Goal: Communication & Community: Share content

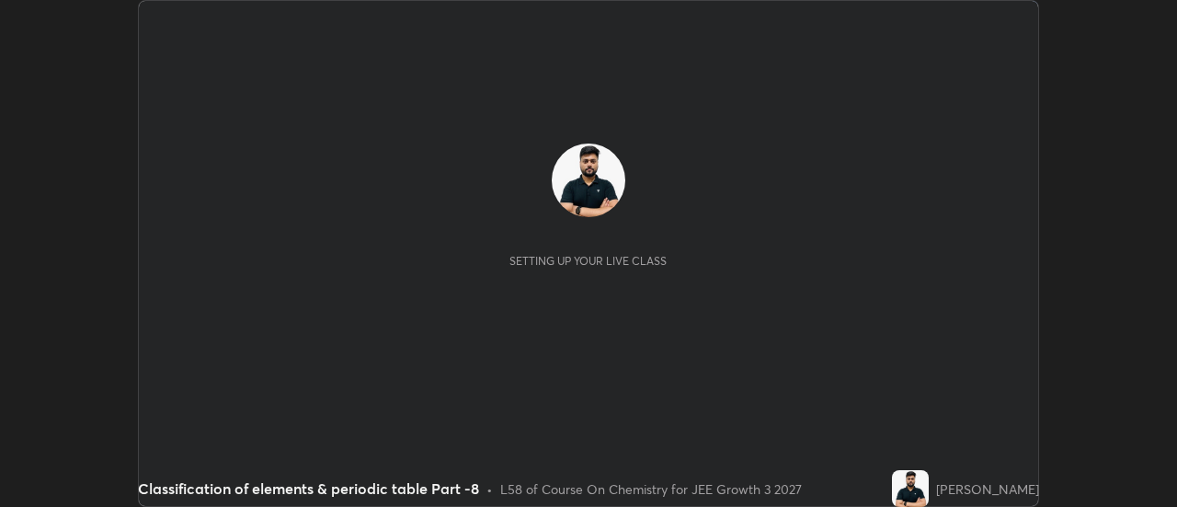
scroll to position [507, 1177]
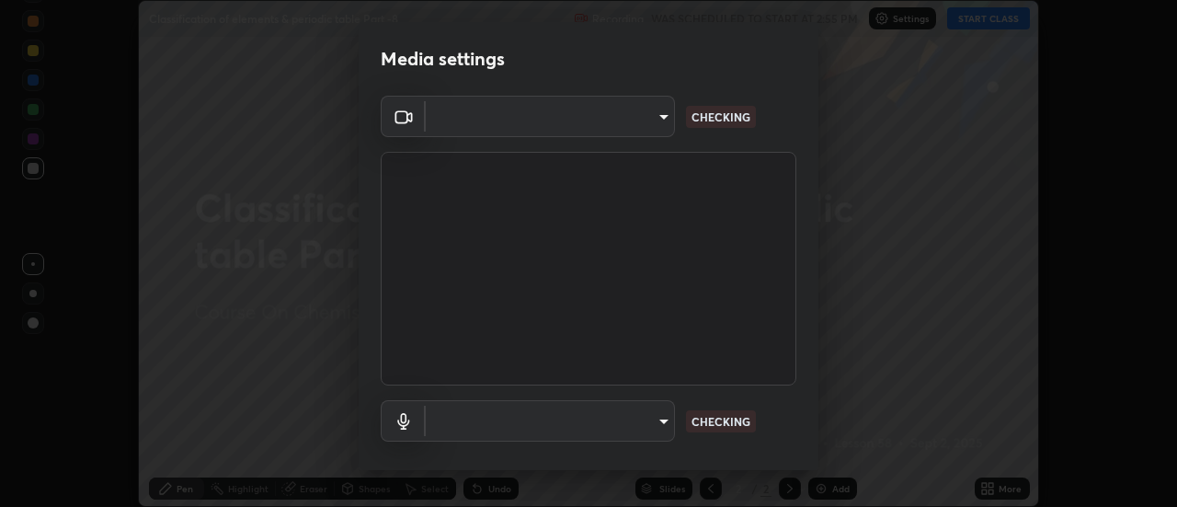
type input "0be616c92c2879d8fe19306c4b8383fc9b13f77197a30f876870ce6c7906effd"
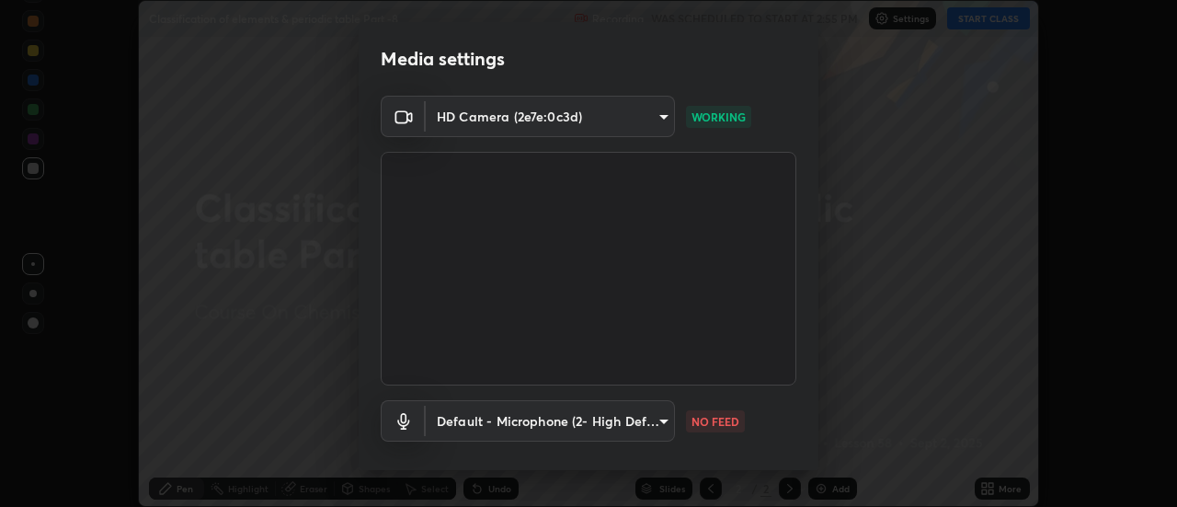
click at [654, 422] on body "Erase all Classification of elements & periodic table Part -8 Recording WAS SCH…" at bounding box center [588, 253] width 1177 height 507
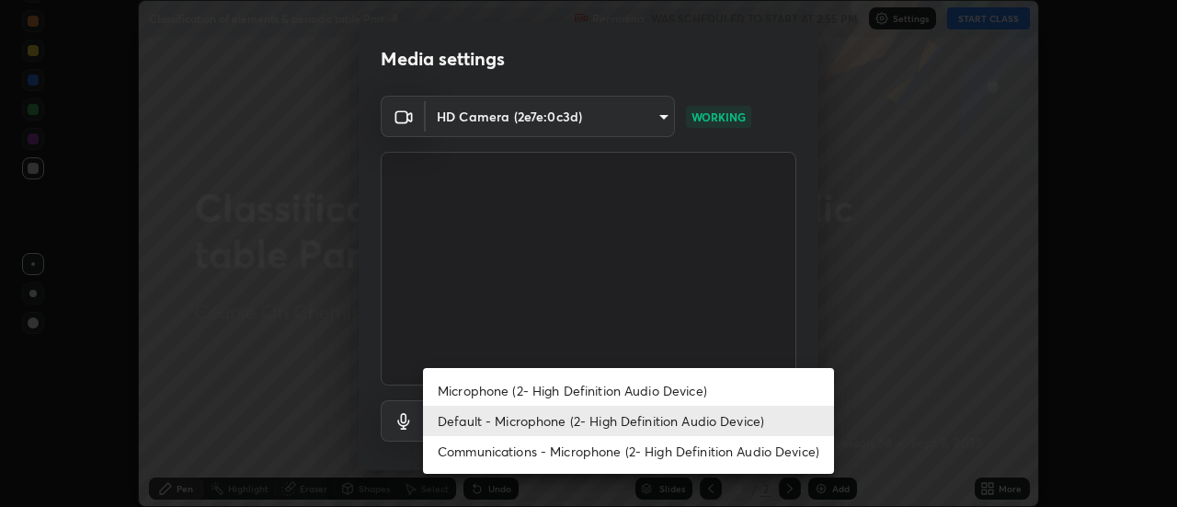
click at [503, 391] on li "Microphone (2- High Definition Audio Device)" at bounding box center [628, 390] width 411 height 30
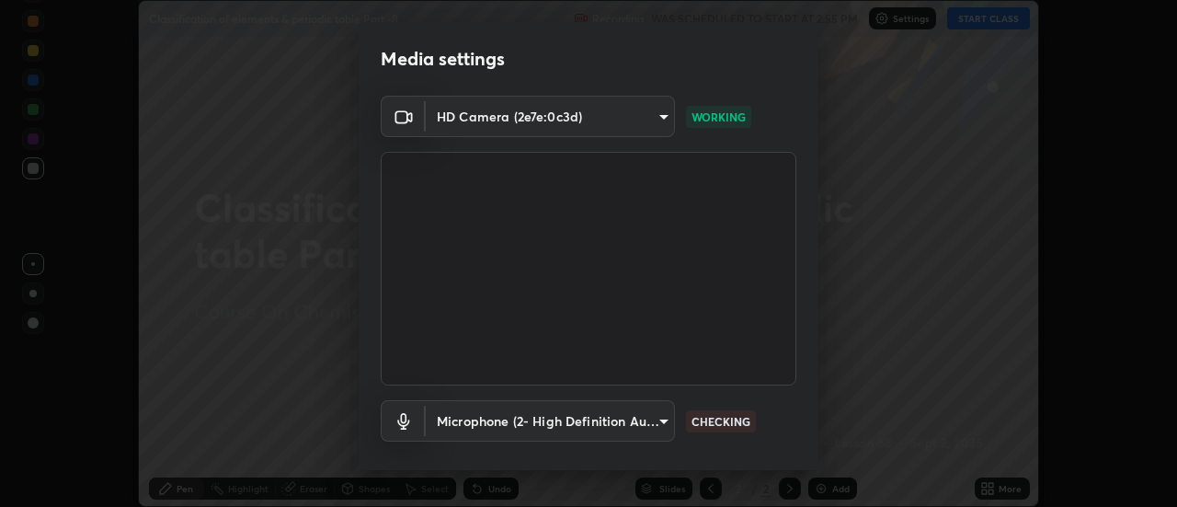
click at [484, 419] on body "Erase all Classification of elements & periodic table Part -8 Recording WAS SCH…" at bounding box center [588, 253] width 1177 height 507
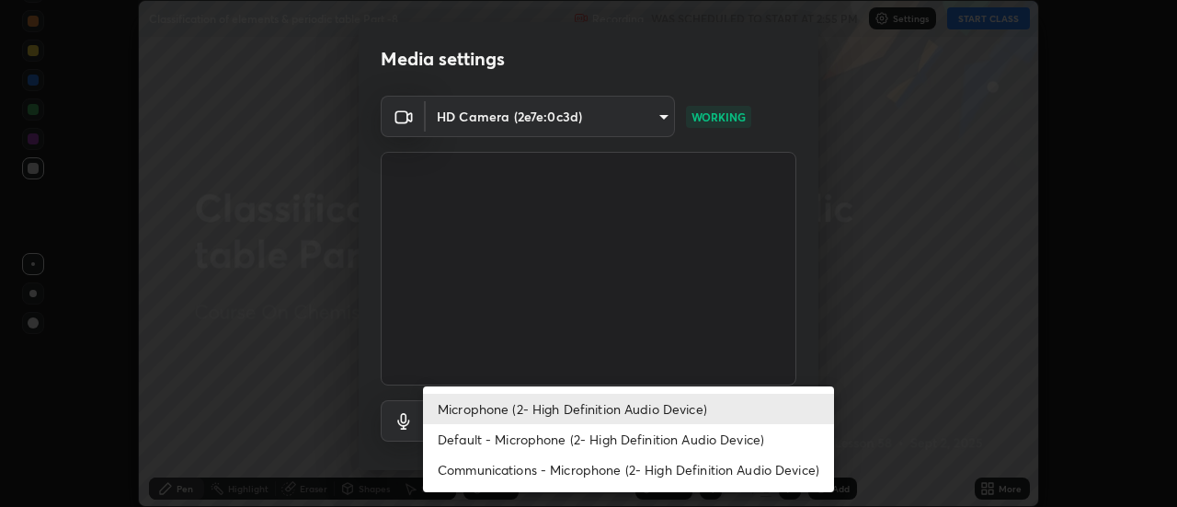
click at [479, 435] on li "Default - Microphone (2- High Definition Audio Device)" at bounding box center [628, 439] width 411 height 30
type input "default"
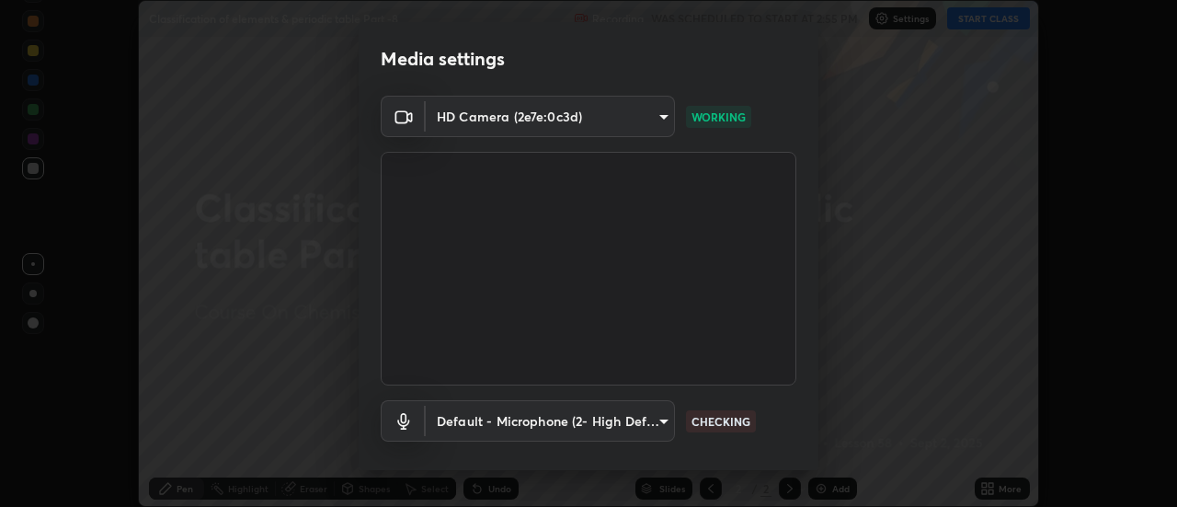
scroll to position [97, 0]
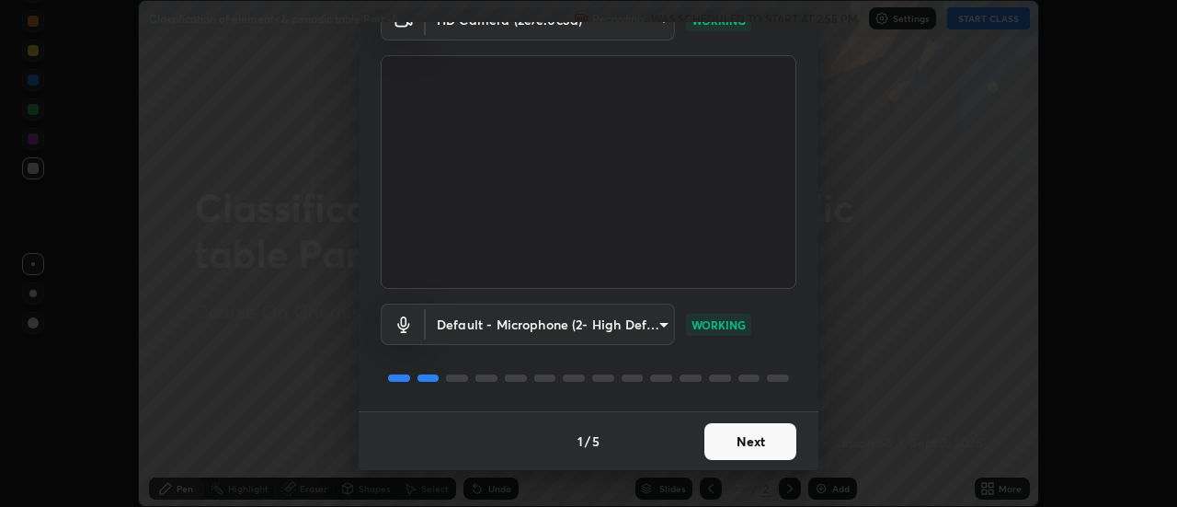
click at [756, 434] on button "Next" at bounding box center [751, 441] width 92 height 37
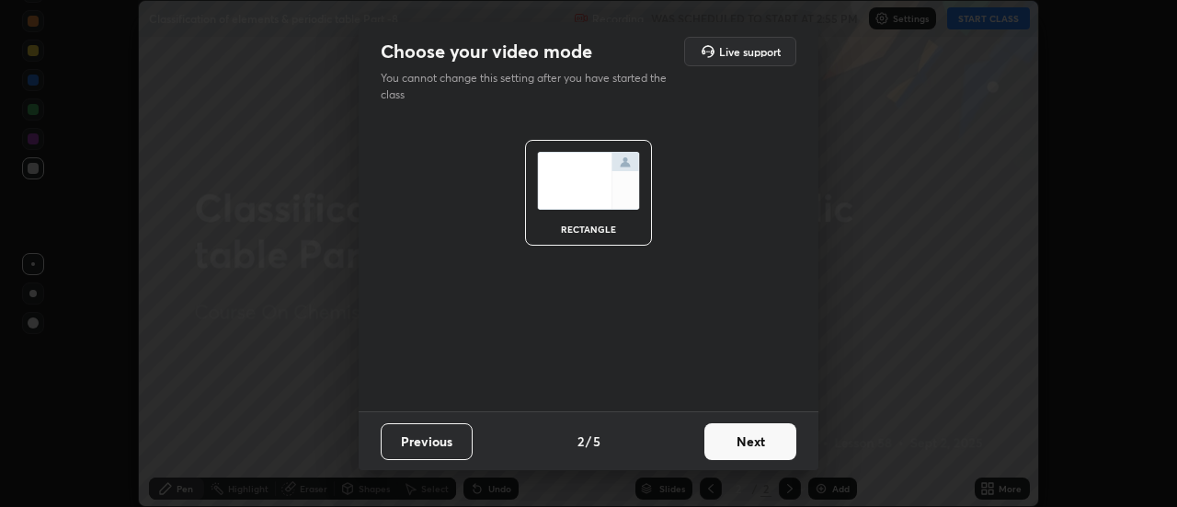
scroll to position [0, 0]
click at [764, 443] on button "Next" at bounding box center [751, 441] width 92 height 37
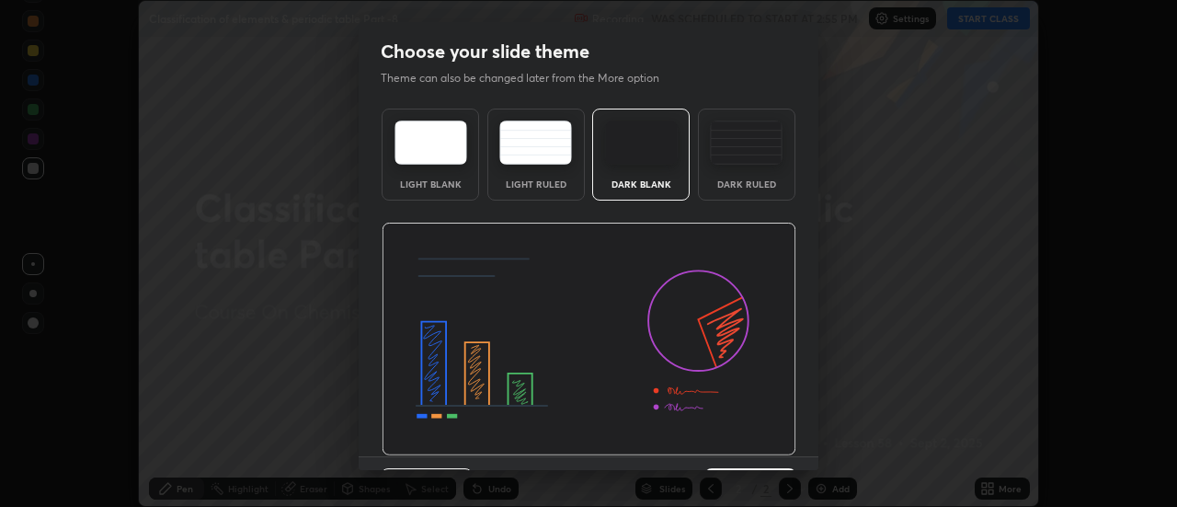
scroll to position [45, 0]
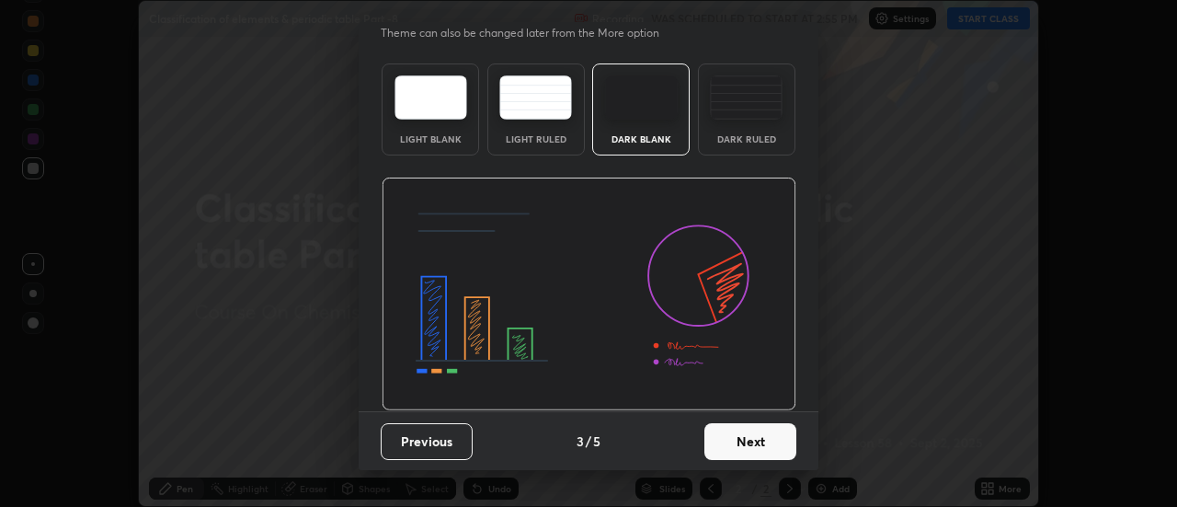
click at [752, 442] on button "Next" at bounding box center [751, 441] width 92 height 37
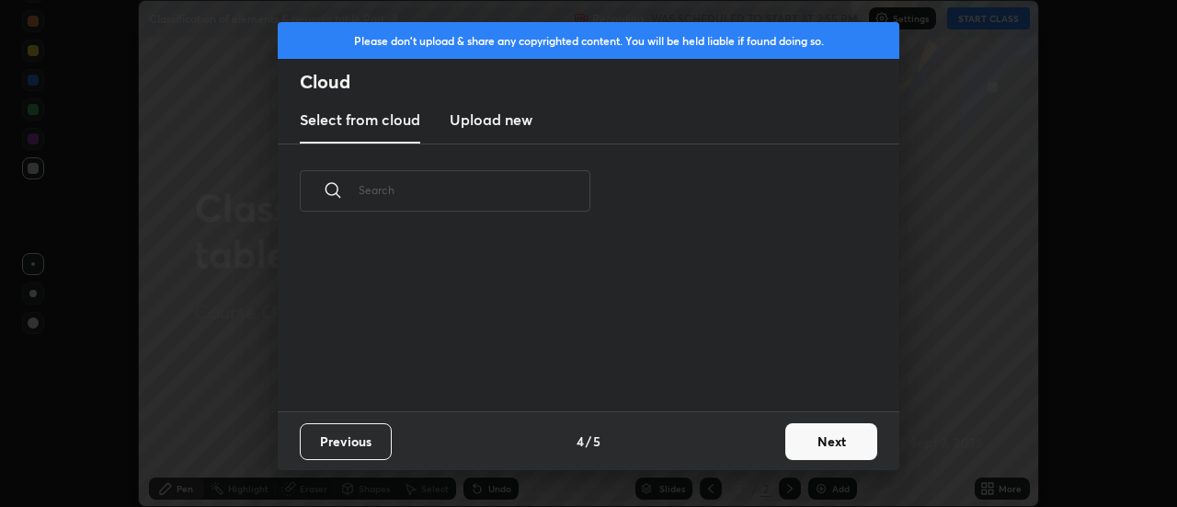
click at [820, 442] on button "Next" at bounding box center [832, 441] width 92 height 37
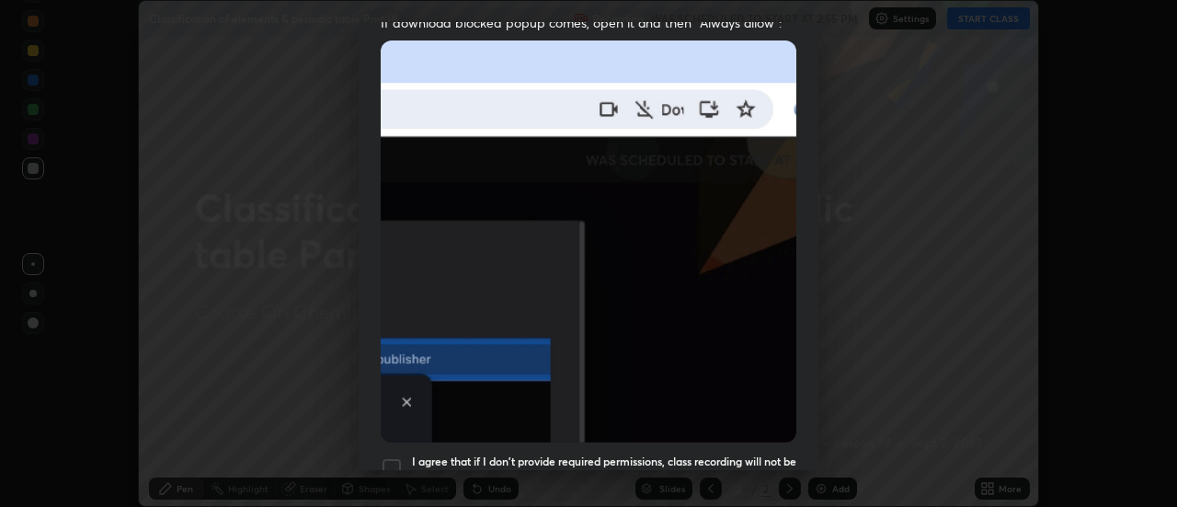
scroll to position [472, 0]
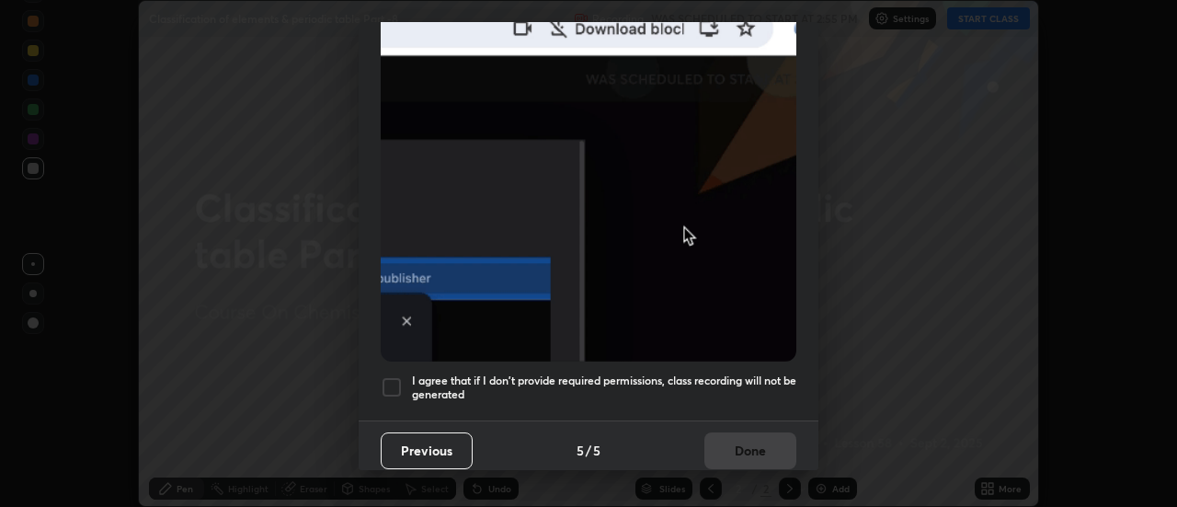
click at [387, 445] on button "Previous" at bounding box center [427, 450] width 92 height 37
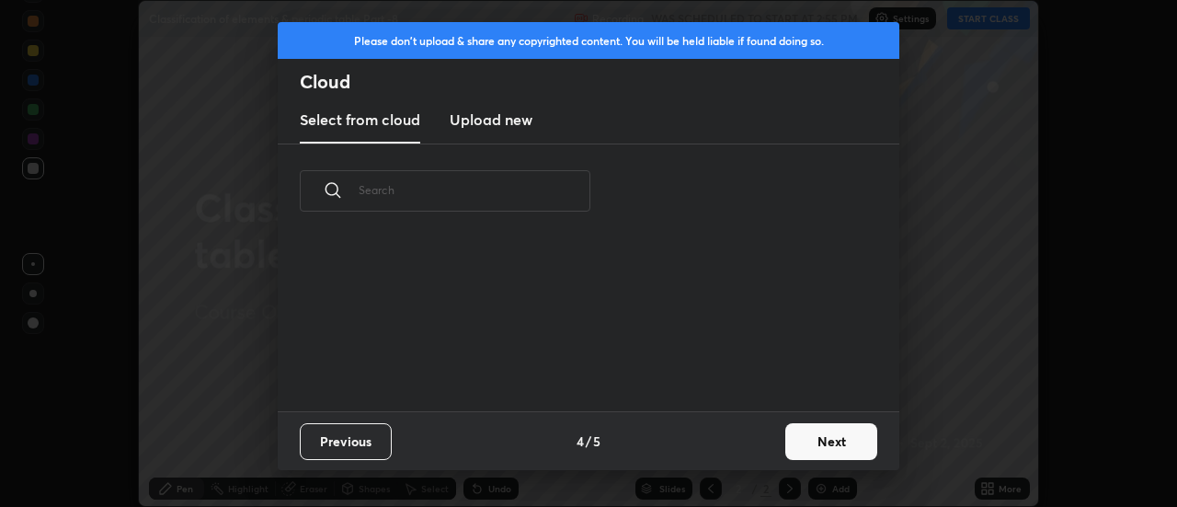
scroll to position [173, 591]
click at [838, 450] on button "Next" at bounding box center [832, 441] width 92 height 37
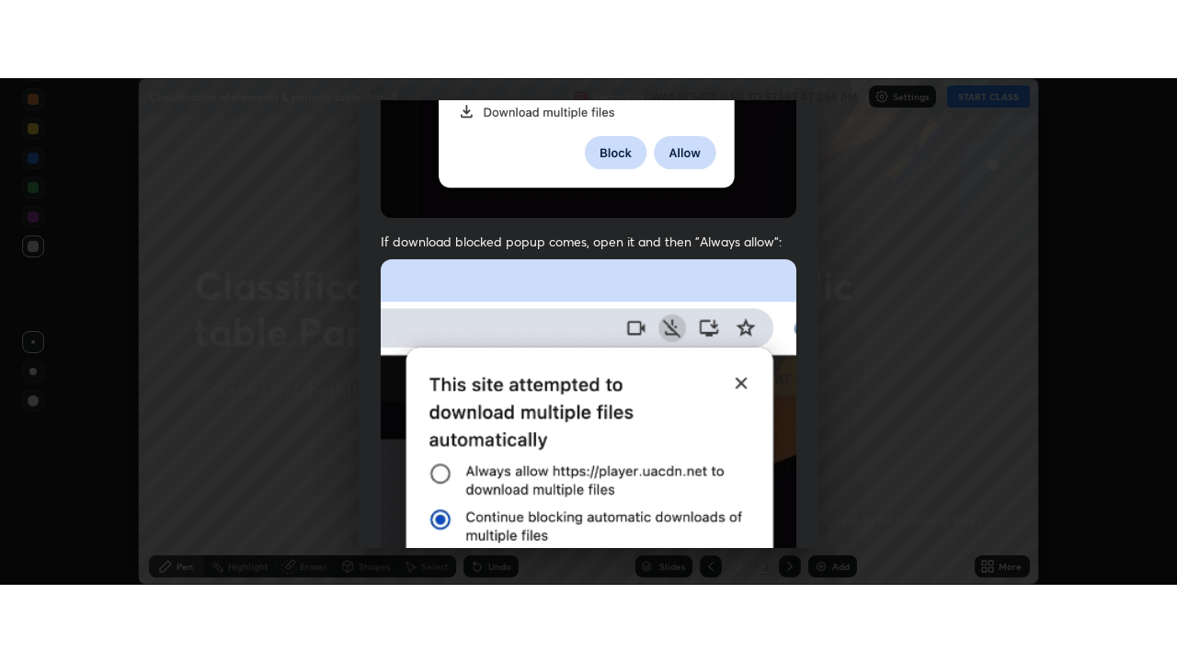
scroll to position [472, 0]
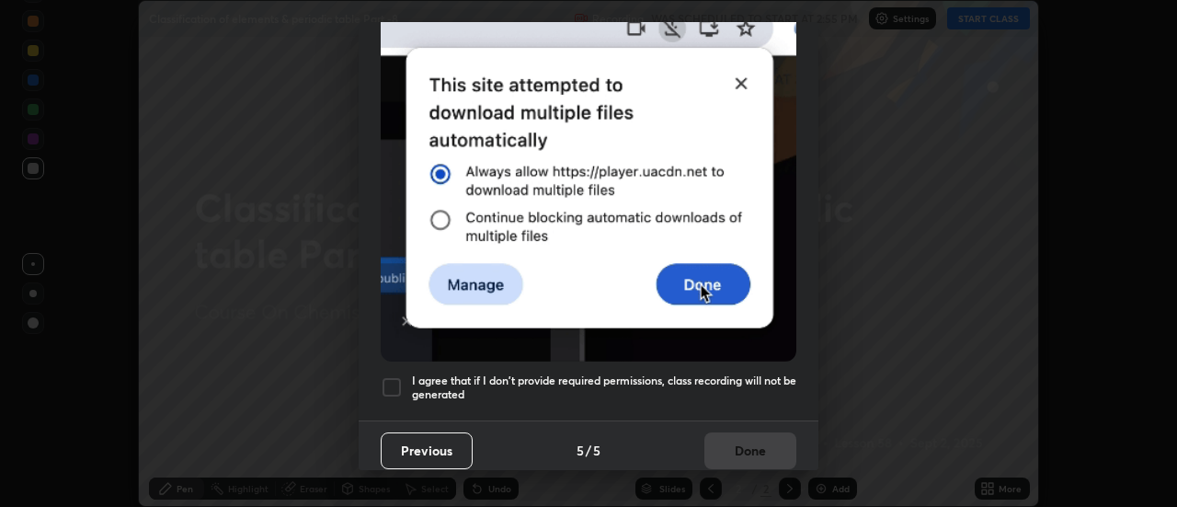
click at [401, 376] on div at bounding box center [392, 387] width 22 height 22
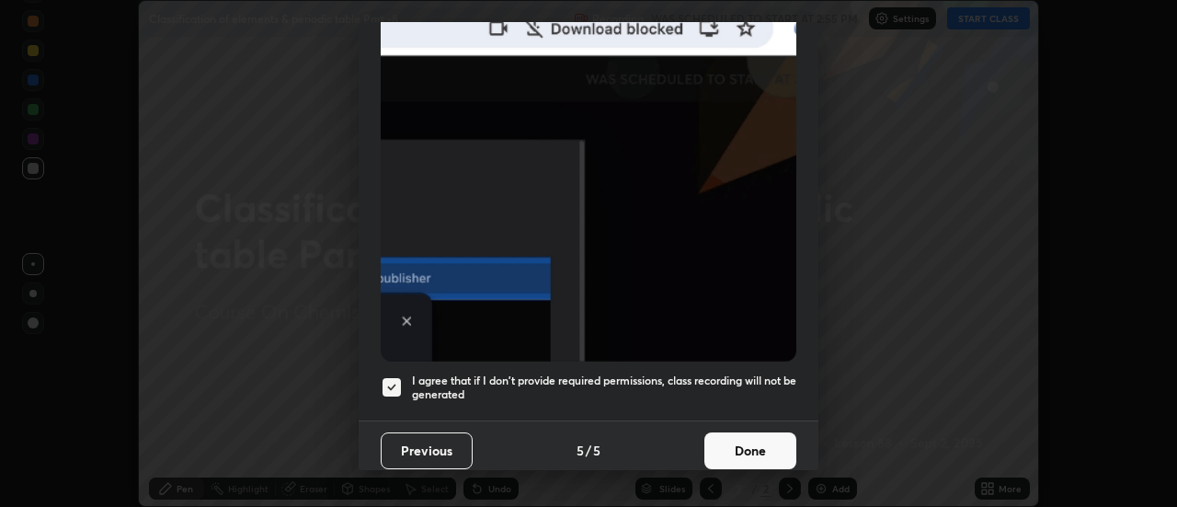
click at [776, 450] on button "Done" at bounding box center [751, 450] width 92 height 37
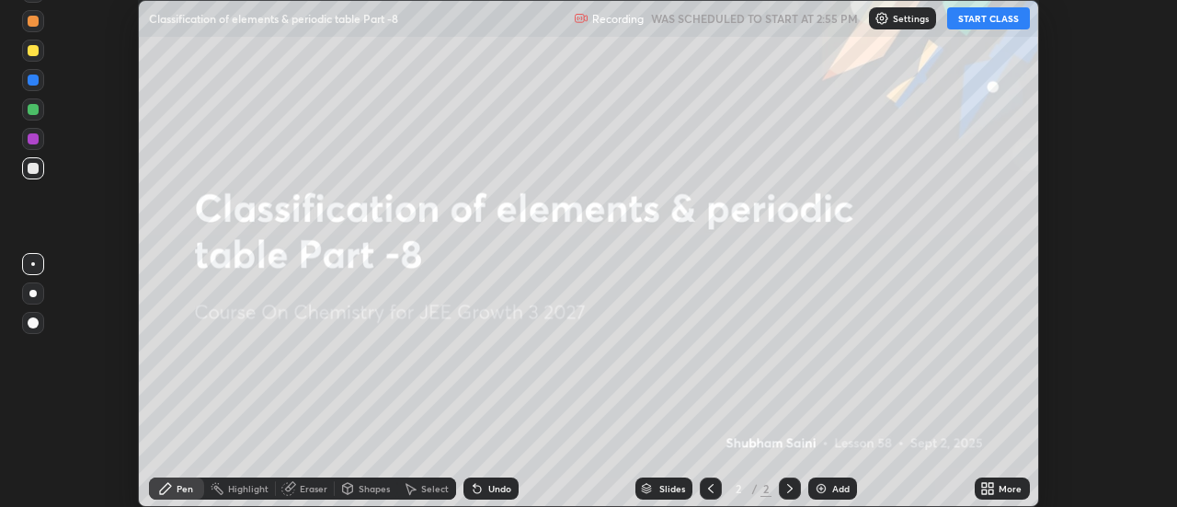
click at [985, 485] on icon at bounding box center [984, 485] width 5 height 5
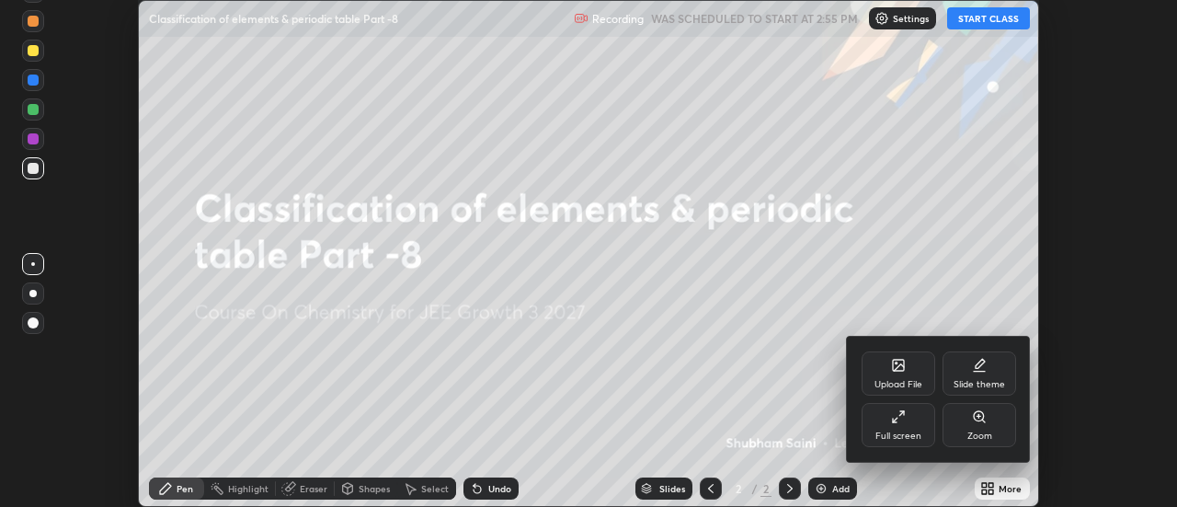
click at [900, 437] on div "Full screen" at bounding box center [899, 435] width 46 height 9
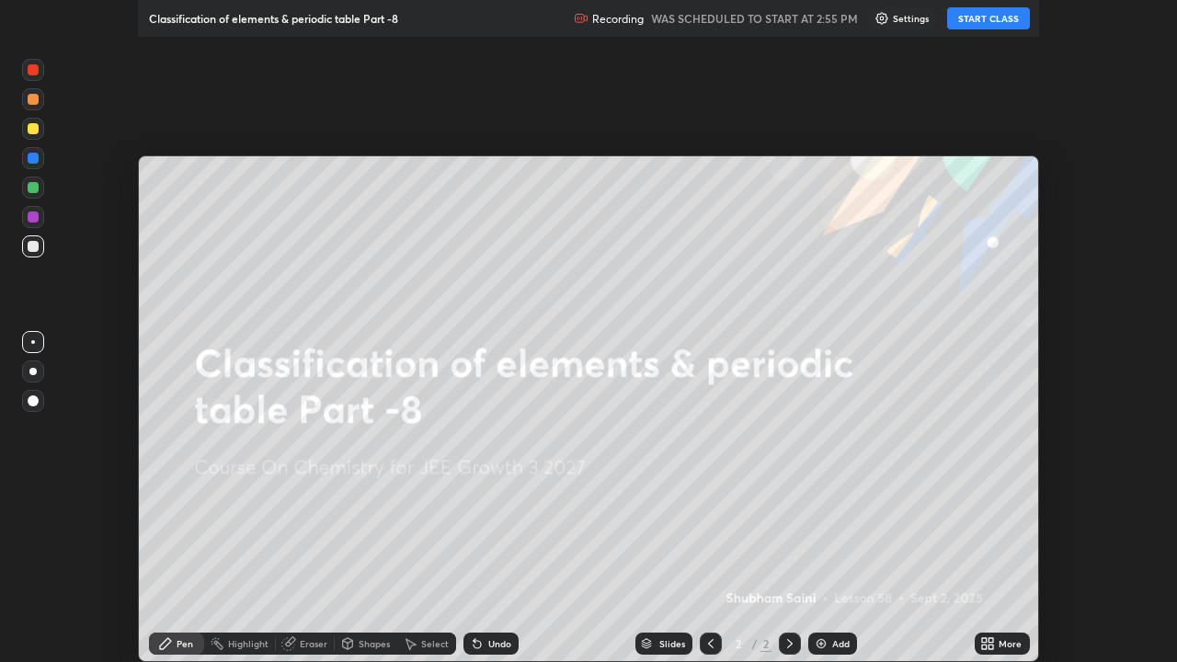
scroll to position [662, 1177]
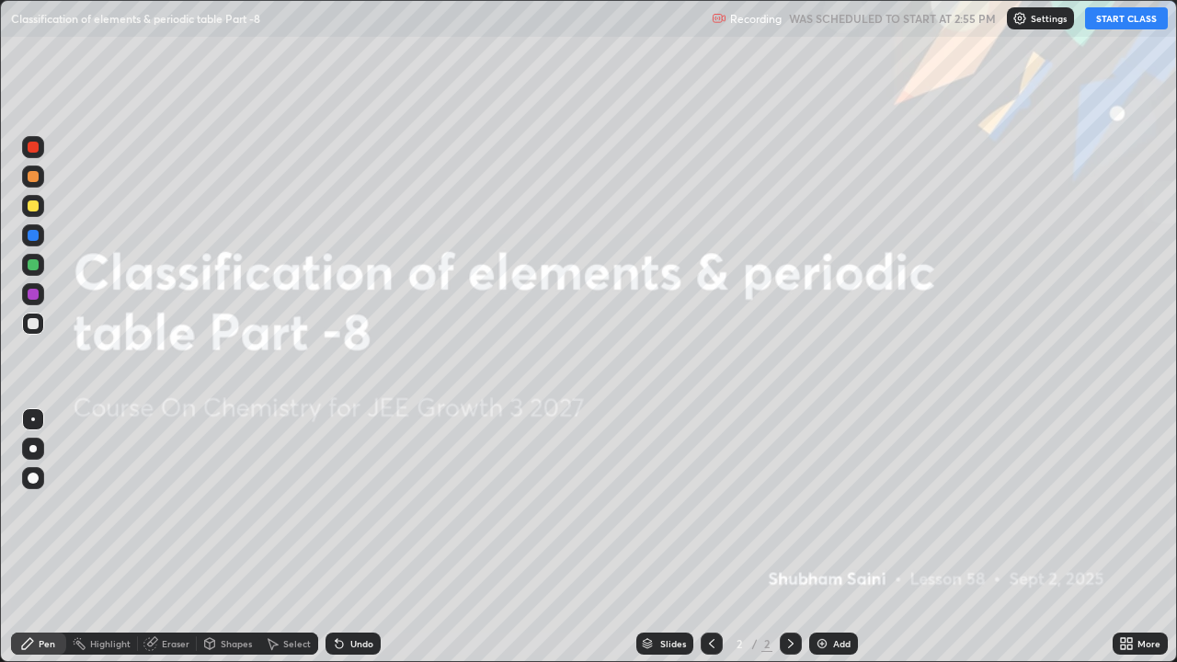
click at [1111, 14] on button "START CLASS" at bounding box center [1126, 18] width 83 height 22
click at [833, 506] on div "Add" at bounding box center [841, 643] width 17 height 9
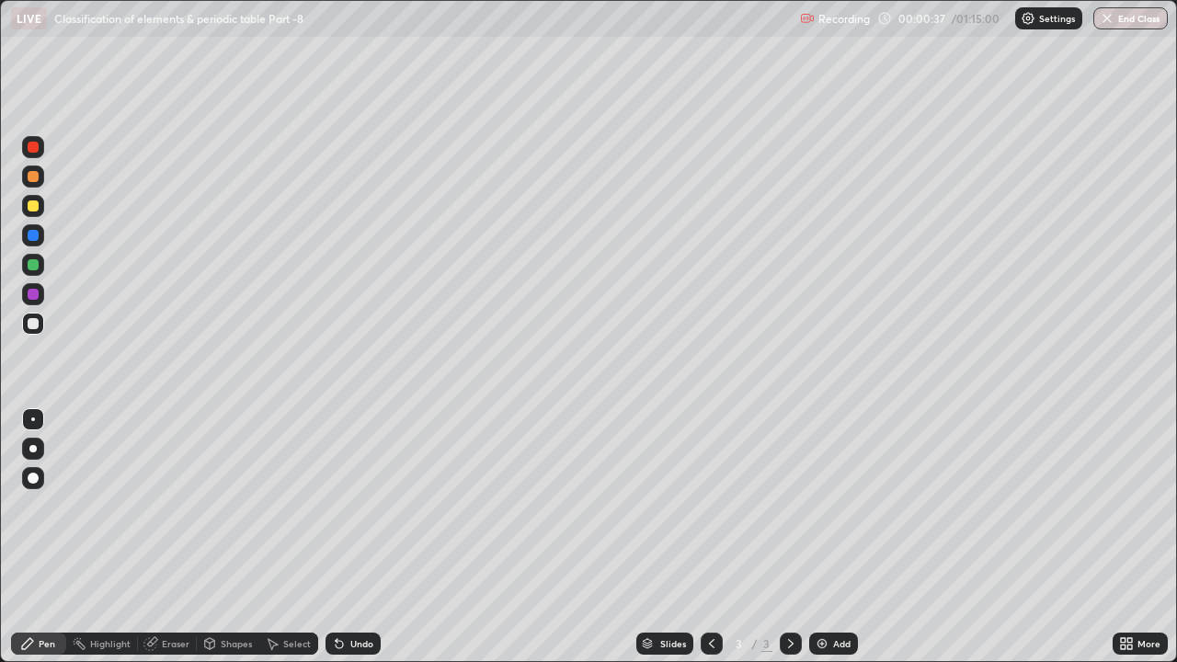
click at [33, 449] on div at bounding box center [32, 448] width 7 height 7
click at [35, 209] on div at bounding box center [33, 206] width 11 height 11
click at [30, 227] on div at bounding box center [33, 235] width 22 height 22
click at [29, 208] on div at bounding box center [33, 206] width 11 height 11
click at [234, 506] on div "Shapes" at bounding box center [236, 643] width 31 height 9
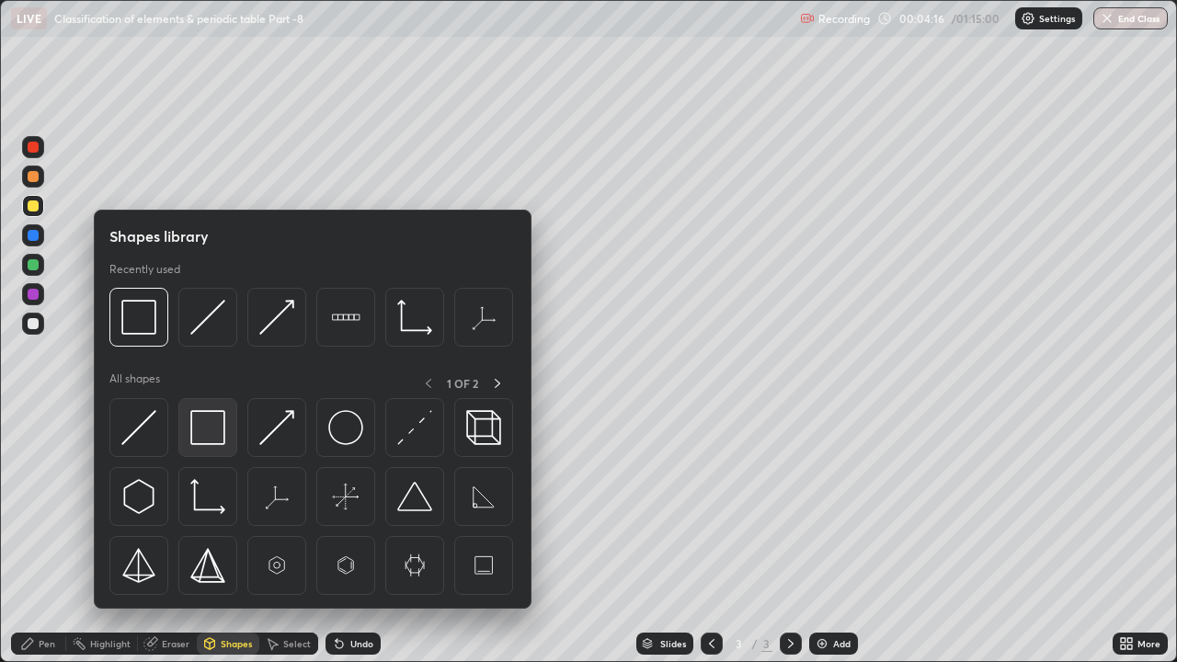
click at [210, 424] on img at bounding box center [207, 427] width 35 height 35
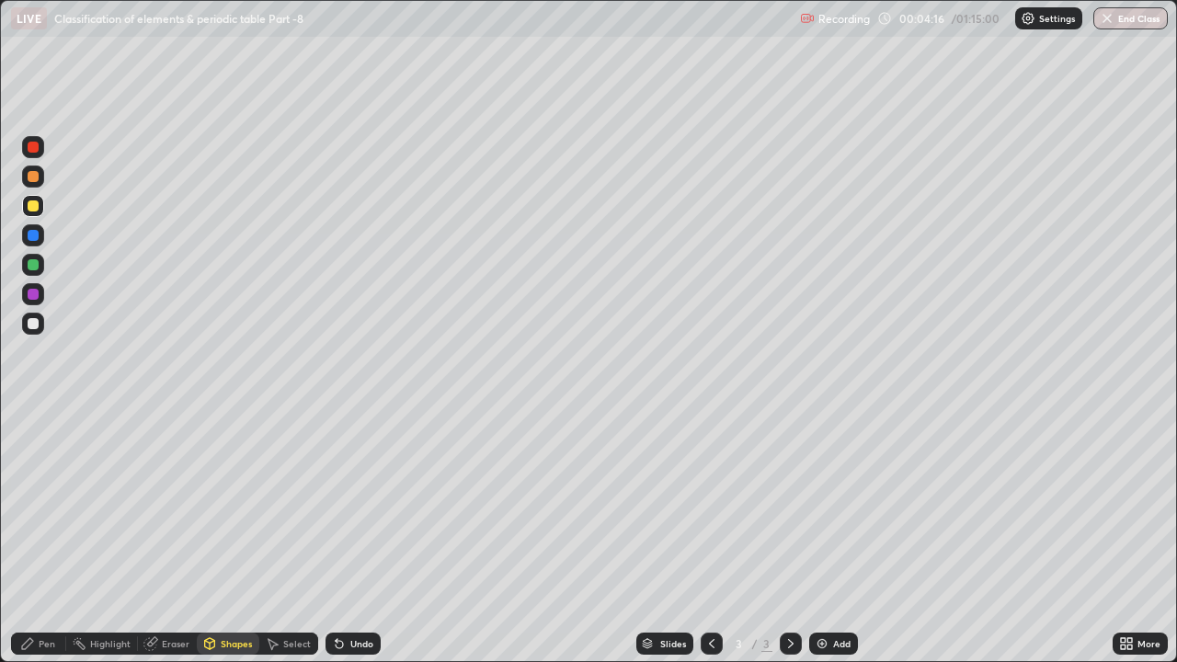
click at [34, 294] on div at bounding box center [33, 294] width 11 height 11
click at [32, 506] on icon at bounding box center [27, 644] width 15 height 15
click at [28, 316] on div at bounding box center [33, 324] width 22 height 22
click at [36, 297] on div at bounding box center [33, 294] width 11 height 11
click at [31, 235] on div at bounding box center [33, 235] width 11 height 11
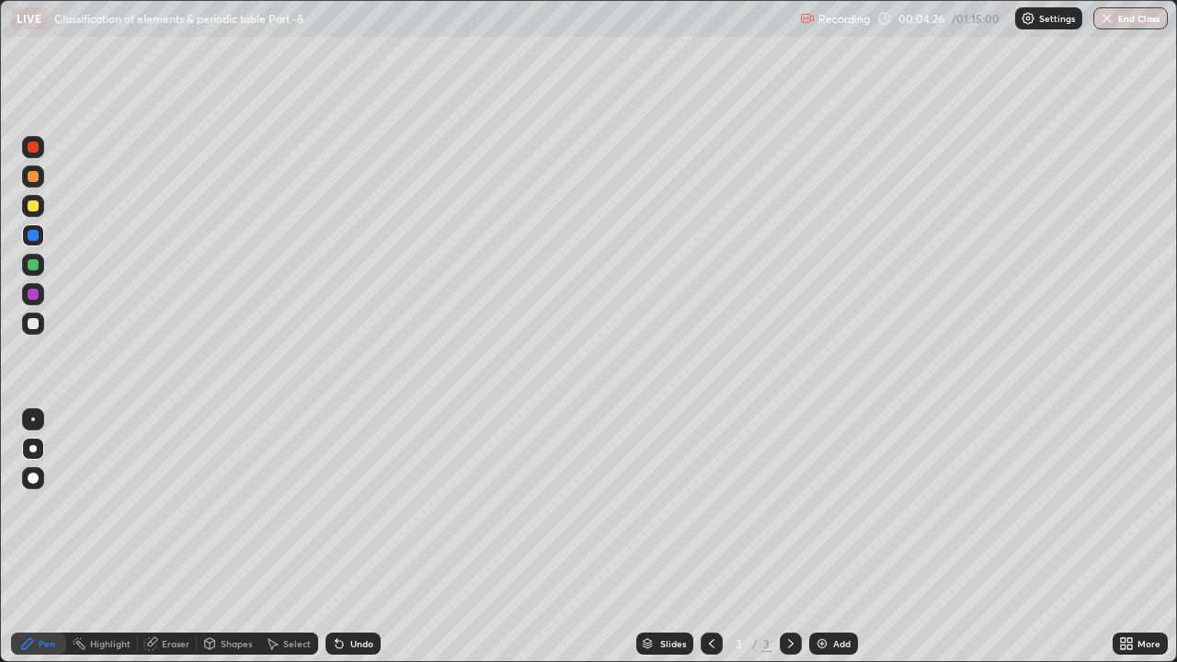
click at [238, 506] on div "Shapes" at bounding box center [236, 643] width 31 height 9
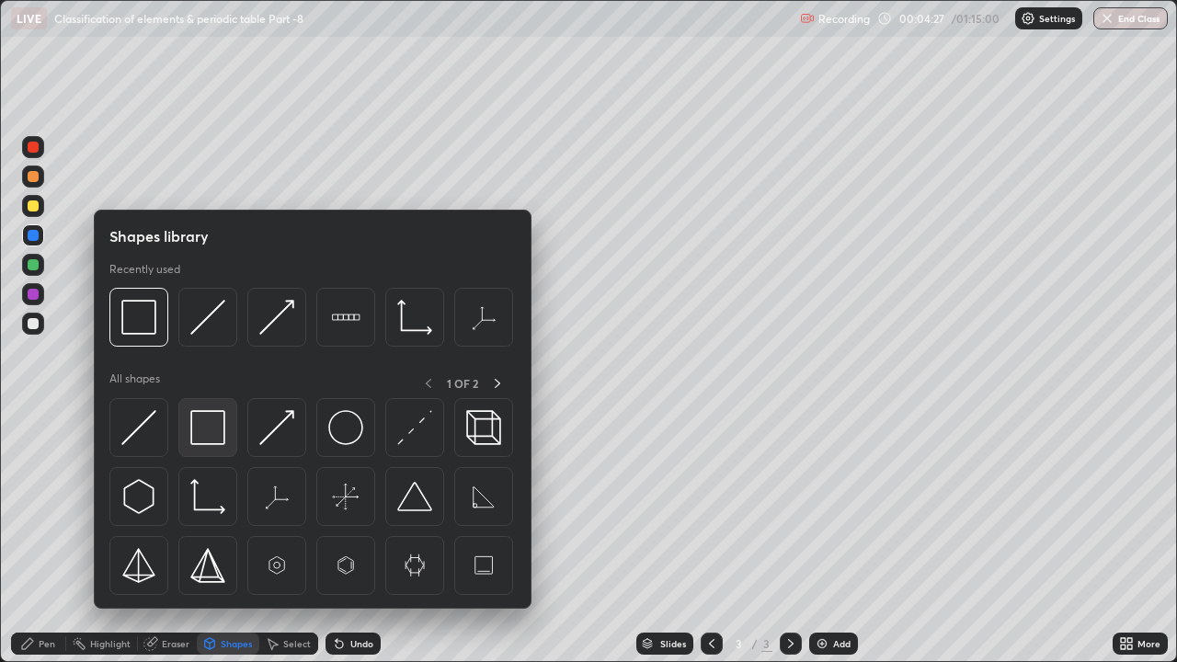
click at [214, 434] on img at bounding box center [207, 427] width 35 height 35
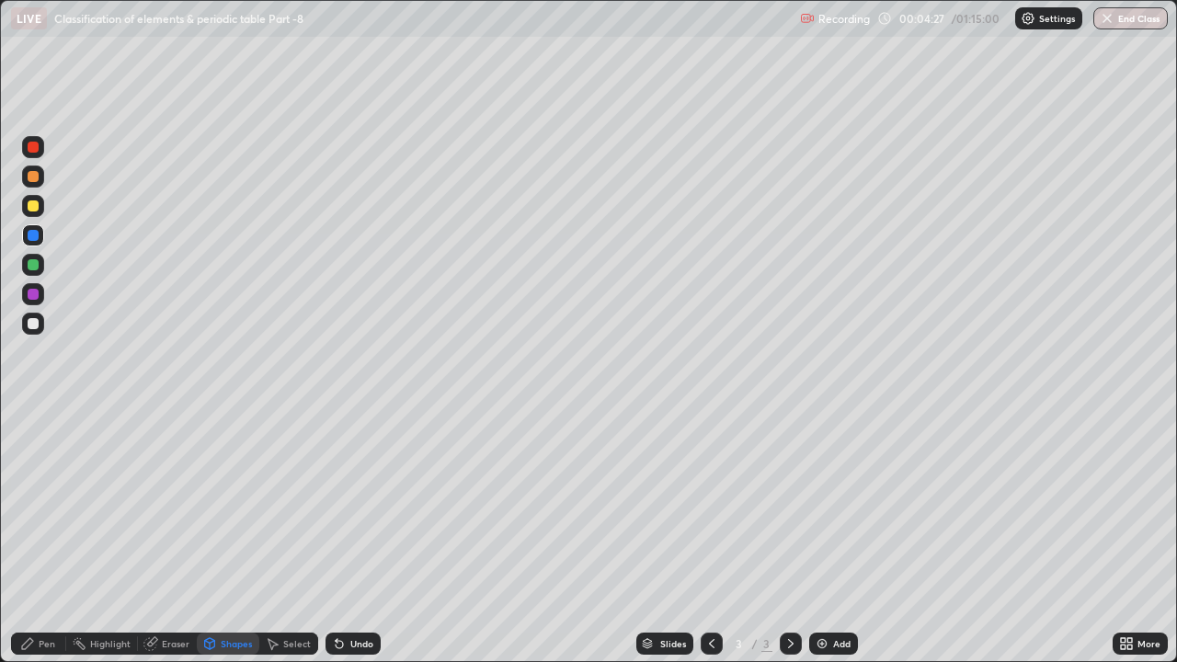
click at [34, 295] on div at bounding box center [33, 294] width 11 height 11
click at [37, 506] on div "Pen" at bounding box center [38, 644] width 55 height 22
click at [33, 332] on div at bounding box center [33, 324] width 22 height 22
click at [359, 506] on div "Undo" at bounding box center [353, 644] width 55 height 22
click at [228, 506] on div "Shapes" at bounding box center [236, 643] width 31 height 9
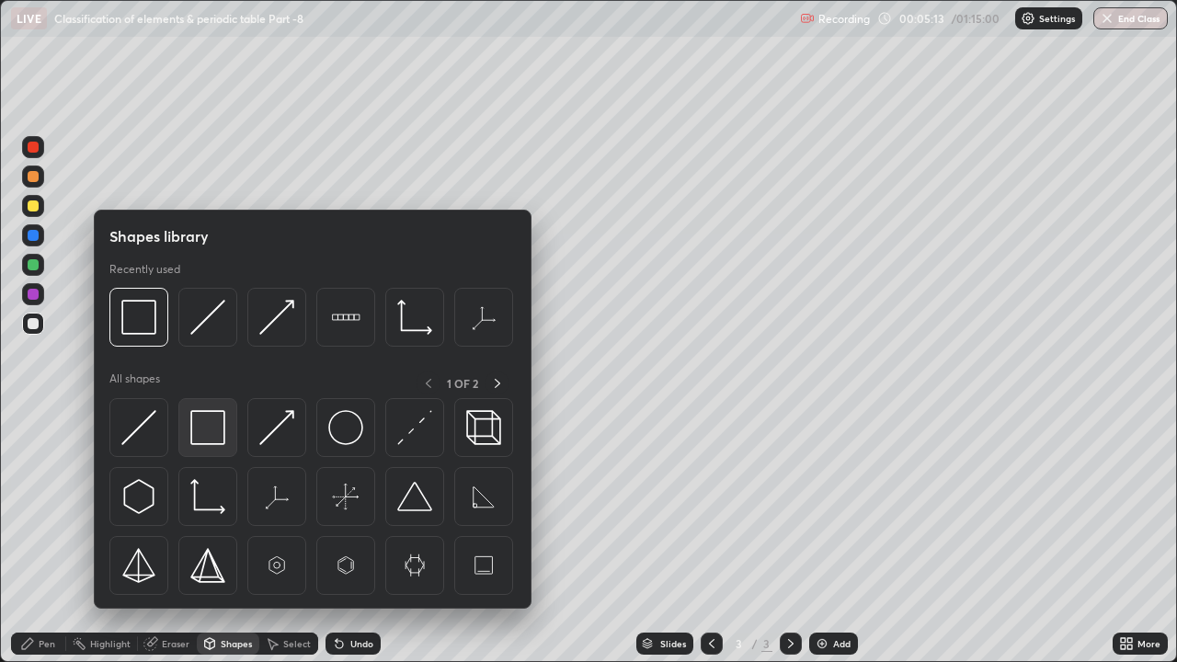
click at [210, 423] on img at bounding box center [207, 427] width 35 height 35
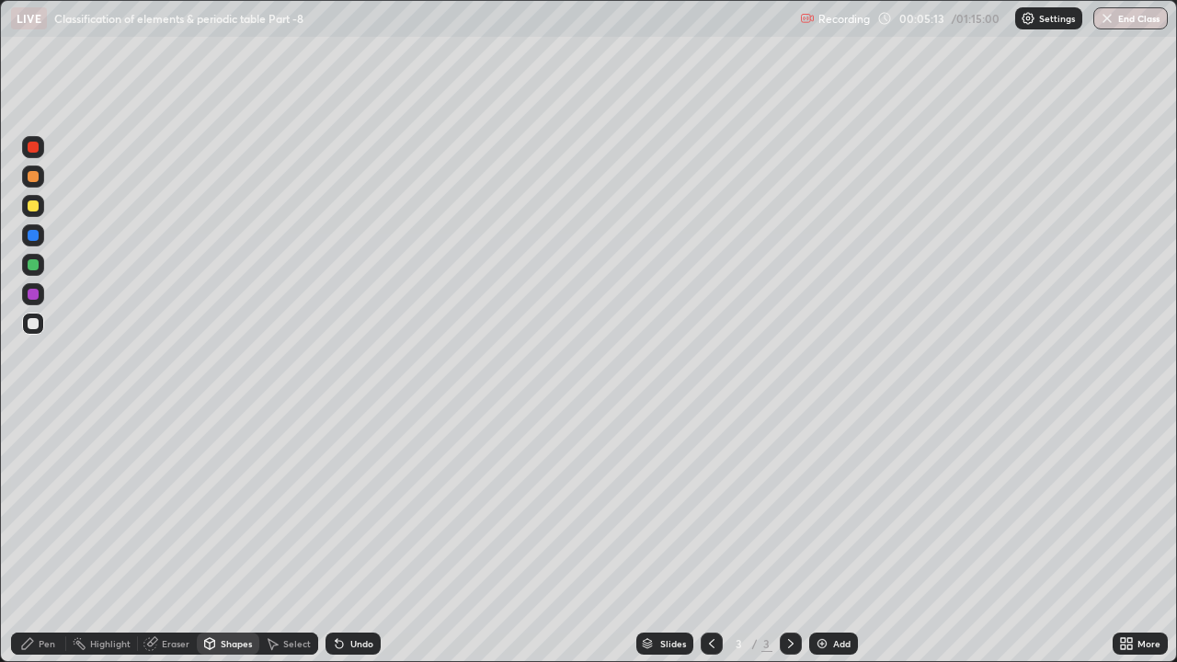
click at [34, 268] on div at bounding box center [33, 264] width 11 height 11
click at [26, 506] on icon at bounding box center [27, 643] width 11 height 11
click at [827, 506] on img at bounding box center [822, 644] width 15 height 15
click at [32, 209] on div at bounding box center [33, 206] width 11 height 11
click at [233, 506] on div "Shapes" at bounding box center [236, 643] width 31 height 9
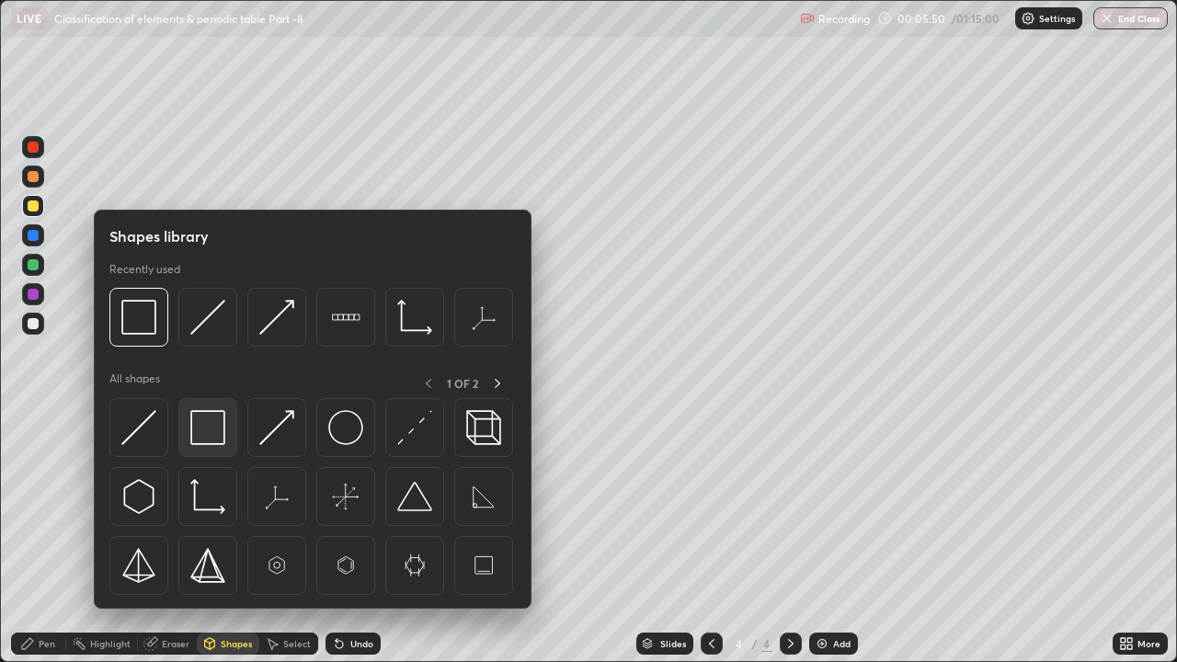
click at [203, 434] on img at bounding box center [207, 427] width 35 height 35
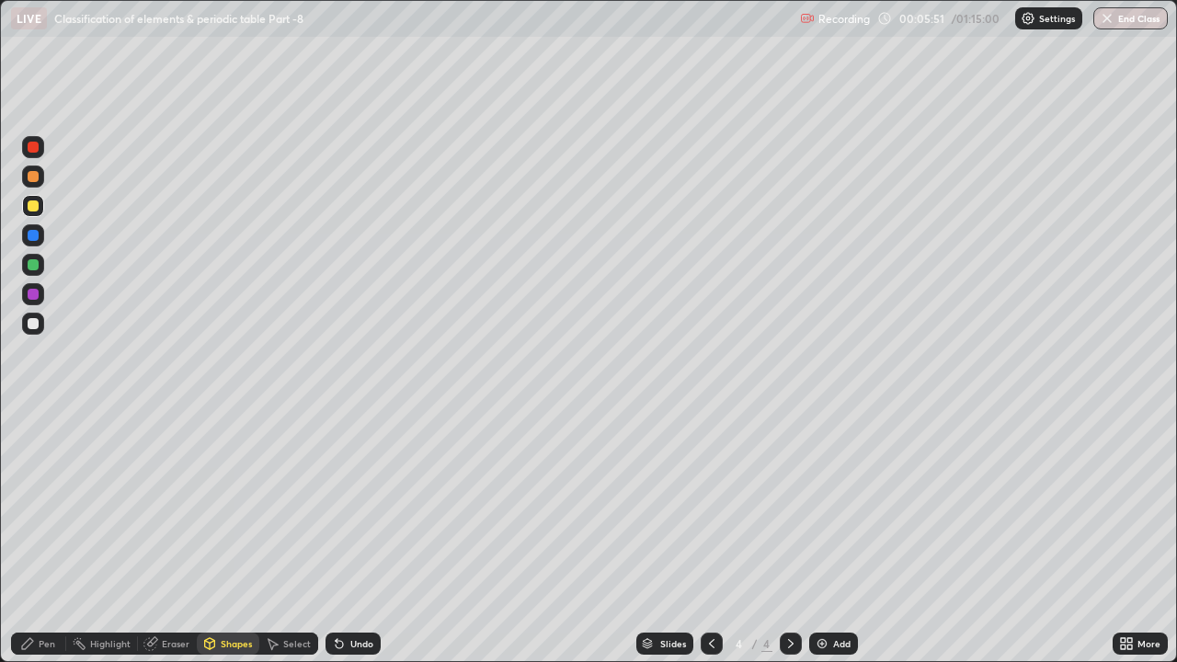
click at [37, 506] on div "Pen" at bounding box center [38, 644] width 55 height 22
click at [35, 322] on div at bounding box center [33, 323] width 11 height 11
click at [168, 506] on div "Eraser" at bounding box center [176, 643] width 28 height 9
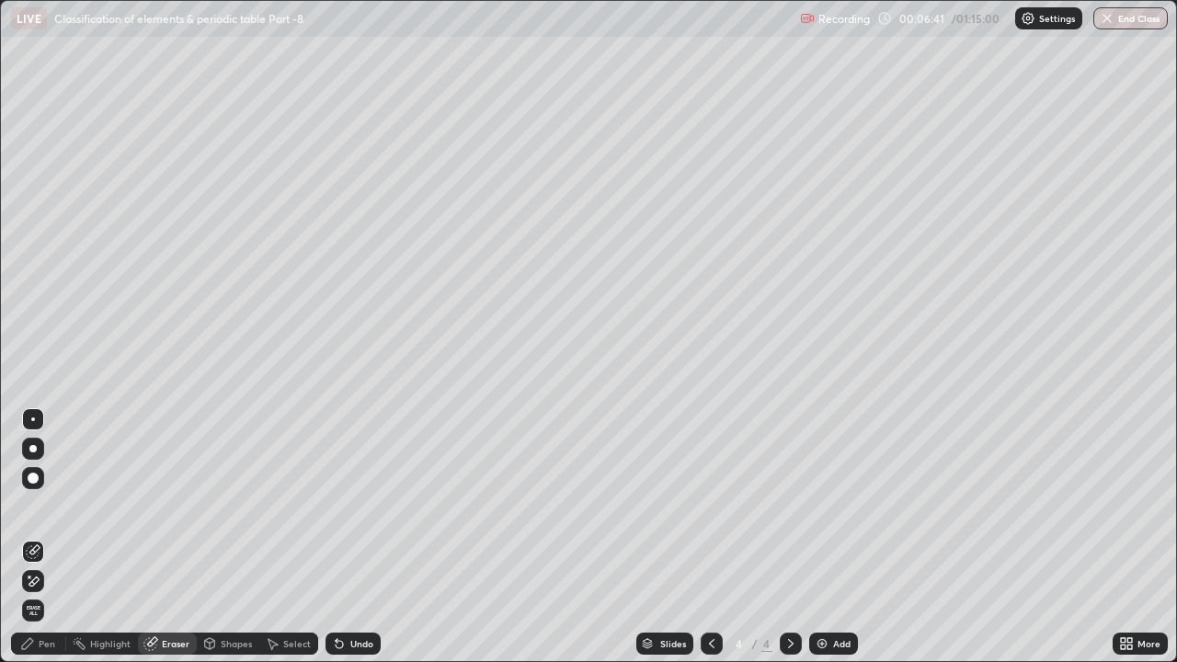
click at [43, 506] on div at bounding box center [33, 581] width 22 height 22
click at [41, 506] on div "Pen" at bounding box center [47, 643] width 17 height 9
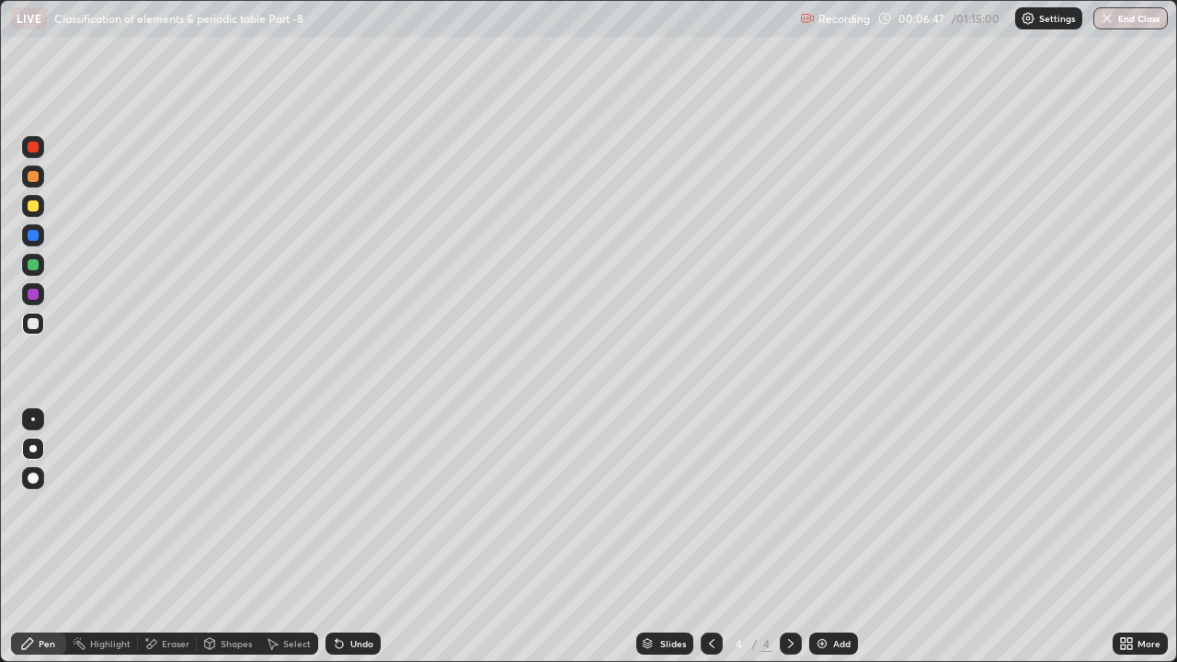
click at [33, 261] on div at bounding box center [33, 264] width 11 height 11
click at [361, 506] on div "Undo" at bounding box center [361, 643] width 23 height 9
click at [233, 506] on div "Shapes" at bounding box center [236, 643] width 31 height 9
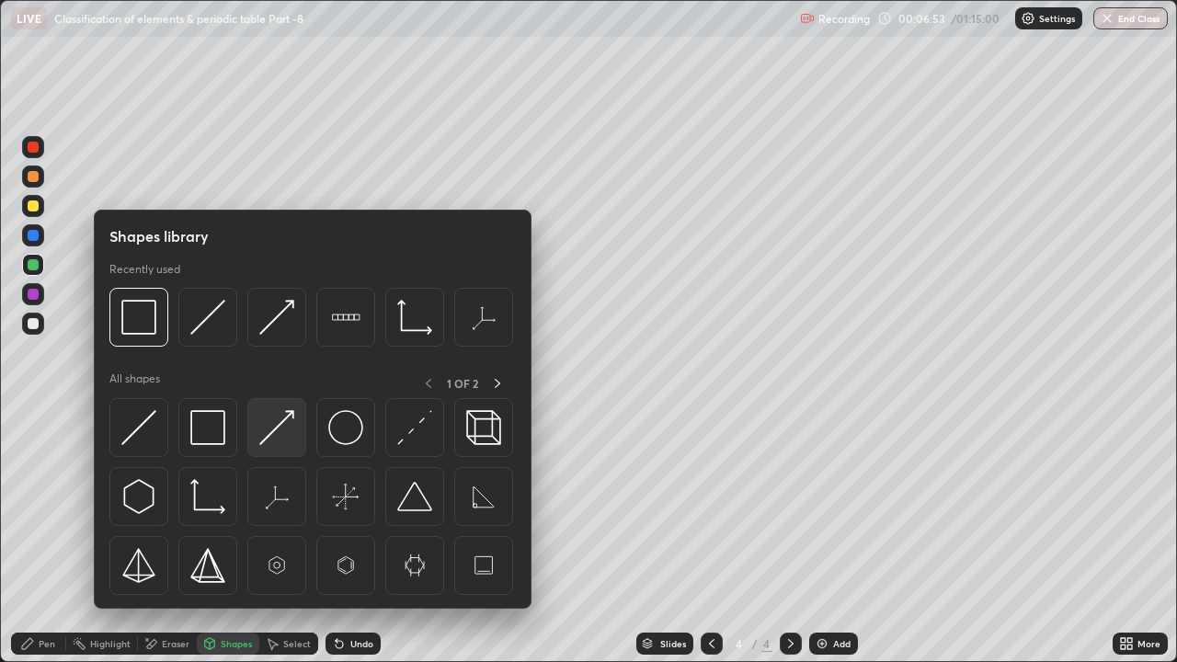
click at [285, 430] on img at bounding box center [276, 427] width 35 height 35
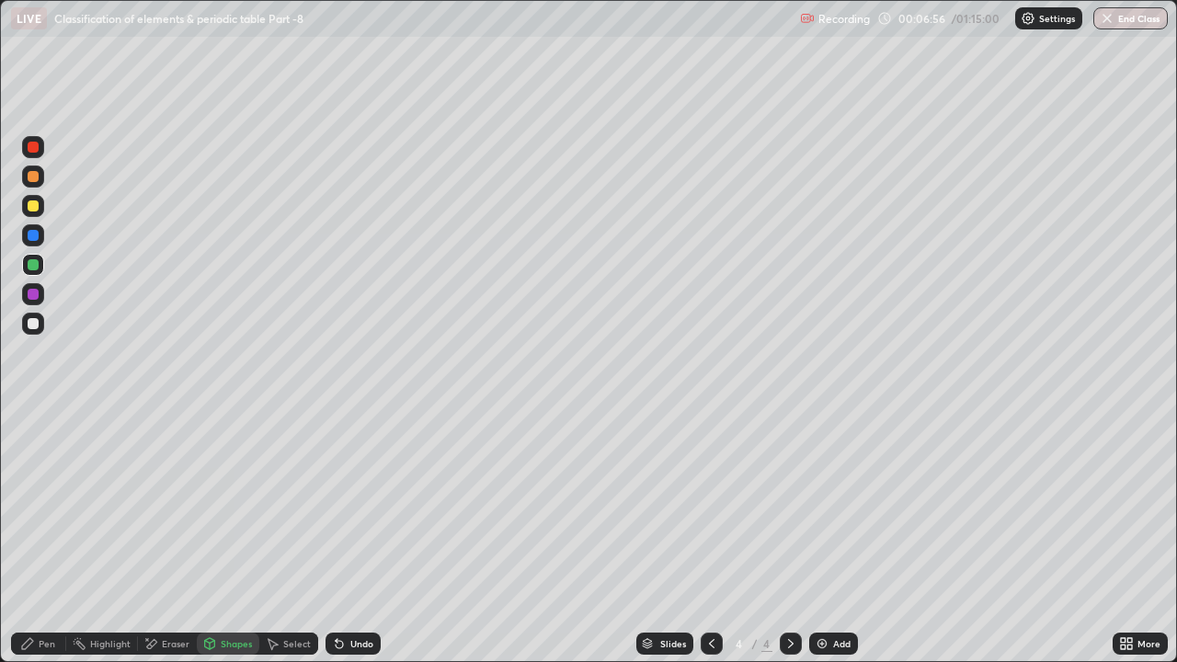
click at [34, 506] on icon at bounding box center [27, 644] width 15 height 15
click at [37, 203] on div at bounding box center [33, 206] width 11 height 11
click at [233, 506] on div "Shapes" at bounding box center [228, 644] width 63 height 22
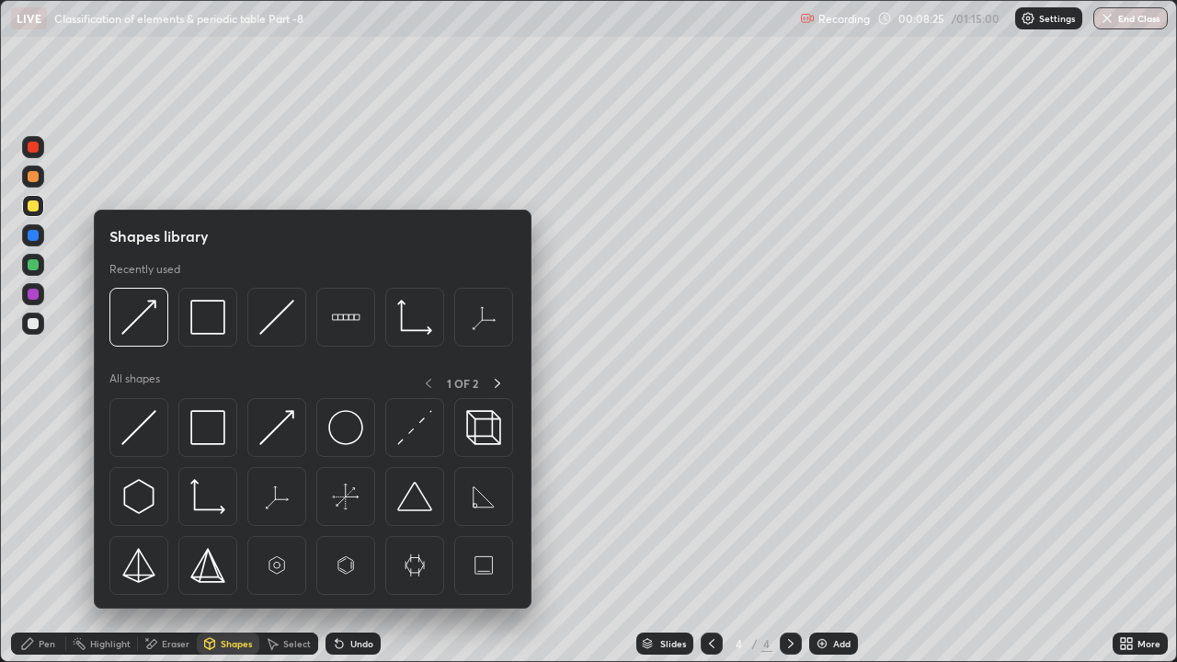
click at [209, 435] on img at bounding box center [207, 427] width 35 height 35
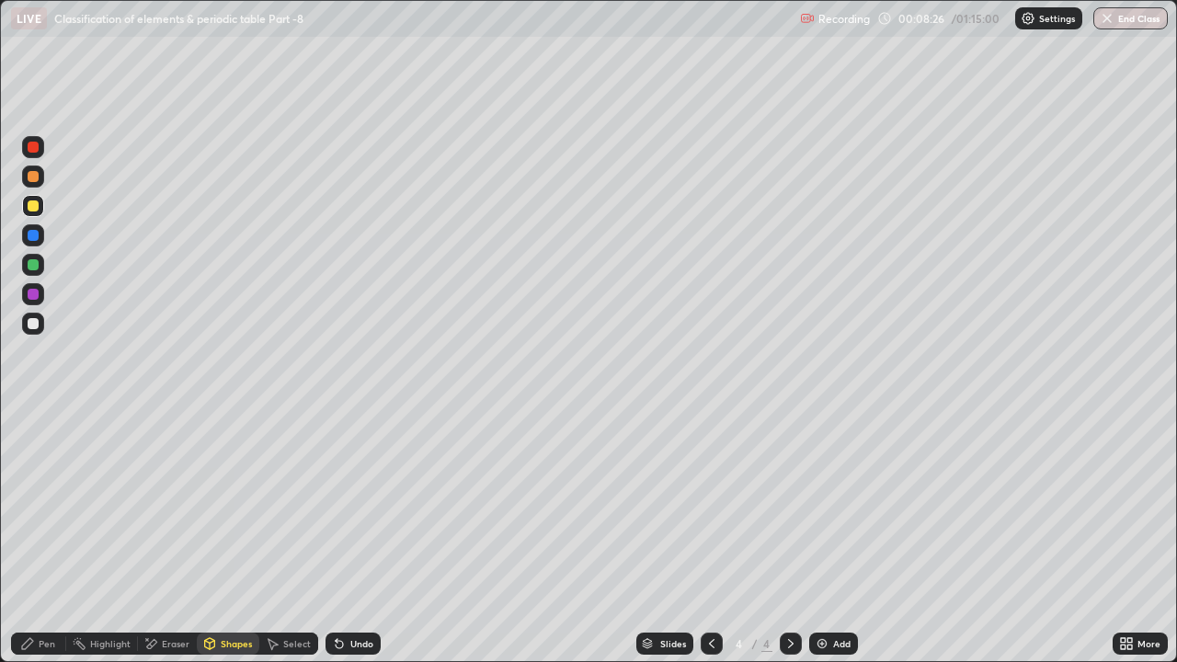
click at [39, 506] on div "Pen" at bounding box center [47, 643] width 17 height 9
click at [30, 178] on div at bounding box center [33, 176] width 11 height 11
click at [34, 263] on div at bounding box center [33, 264] width 11 height 11
click at [36, 332] on div at bounding box center [33, 324] width 22 height 22
click at [369, 506] on div "Undo" at bounding box center [361, 643] width 23 height 9
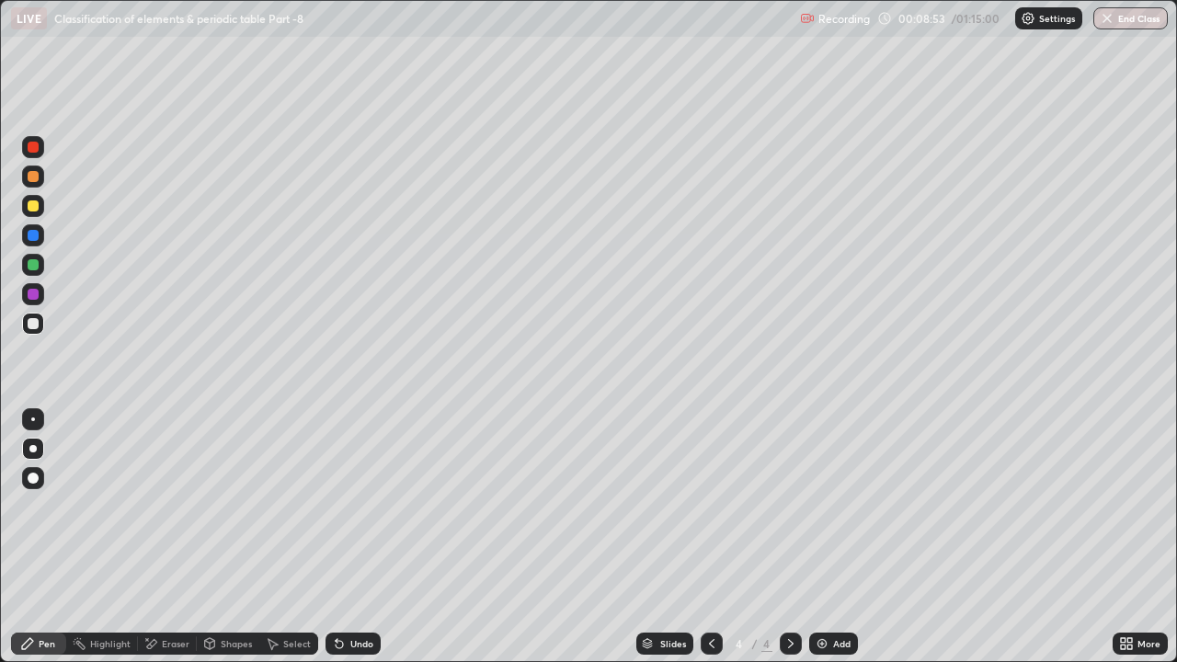
click at [36, 264] on div at bounding box center [33, 264] width 11 height 11
click at [839, 506] on div "Add" at bounding box center [841, 643] width 17 height 9
click at [35, 179] on div at bounding box center [33, 176] width 11 height 11
click at [226, 506] on div "Shapes" at bounding box center [228, 644] width 63 height 22
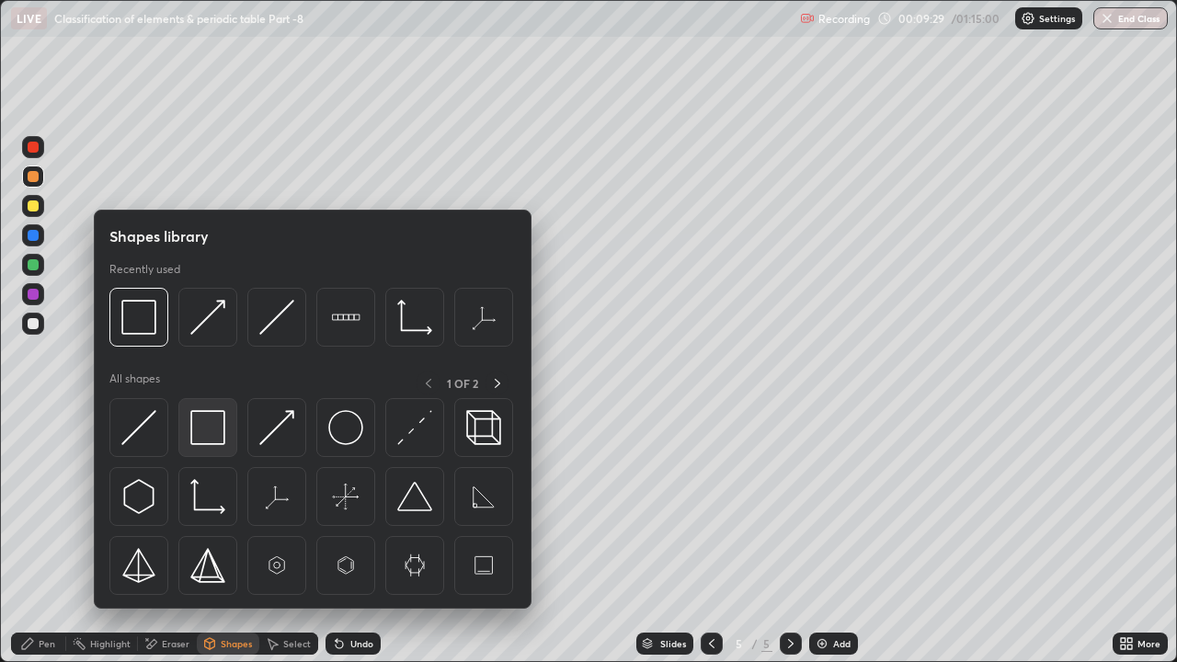
click at [210, 425] on img at bounding box center [207, 427] width 35 height 35
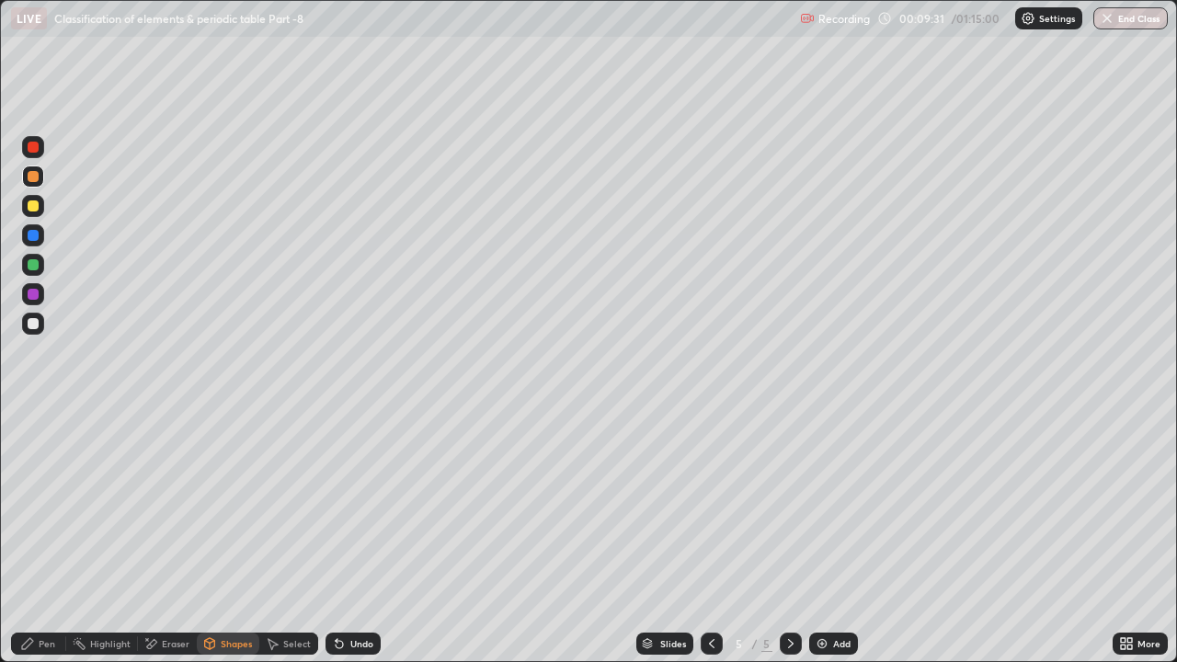
click at [33, 207] on div at bounding box center [33, 206] width 11 height 11
click at [37, 506] on div "Pen" at bounding box center [38, 644] width 55 height 22
click at [362, 506] on div "Undo" at bounding box center [361, 643] width 23 height 9
click at [356, 506] on div "Undo" at bounding box center [361, 643] width 23 height 9
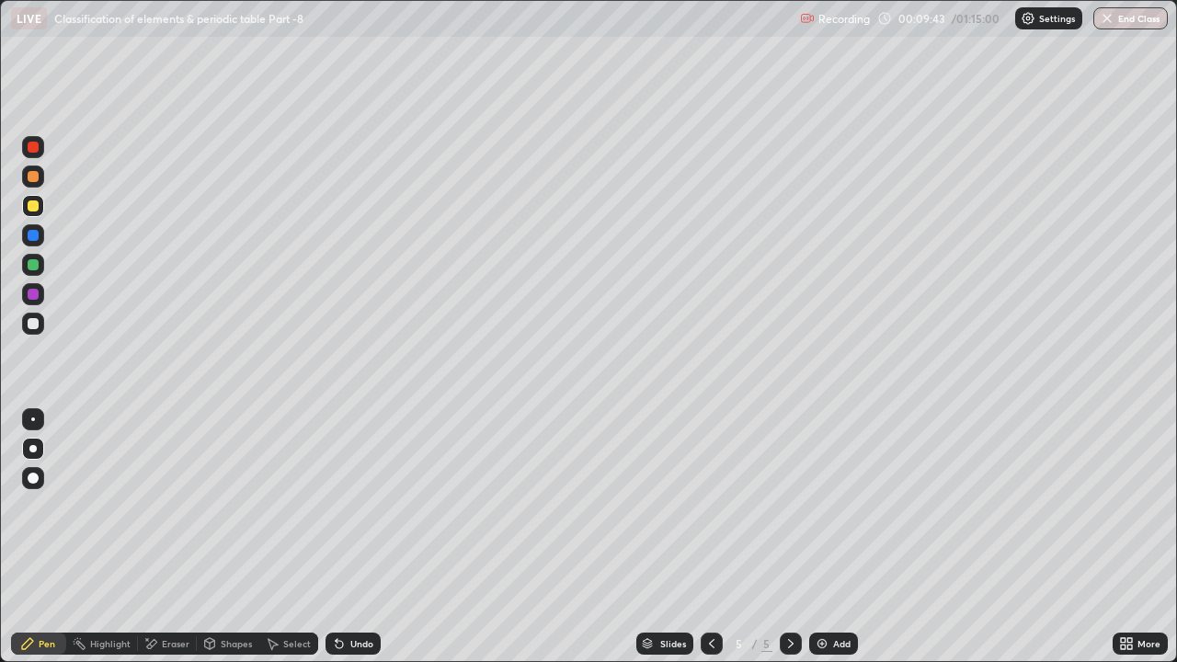
click at [354, 506] on div "Undo" at bounding box center [353, 644] width 55 height 22
click at [25, 258] on div at bounding box center [33, 265] width 22 height 22
click at [37, 179] on div at bounding box center [33, 176] width 11 height 11
click at [370, 506] on div "Undo" at bounding box center [361, 643] width 23 height 9
click at [30, 209] on div at bounding box center [33, 206] width 11 height 11
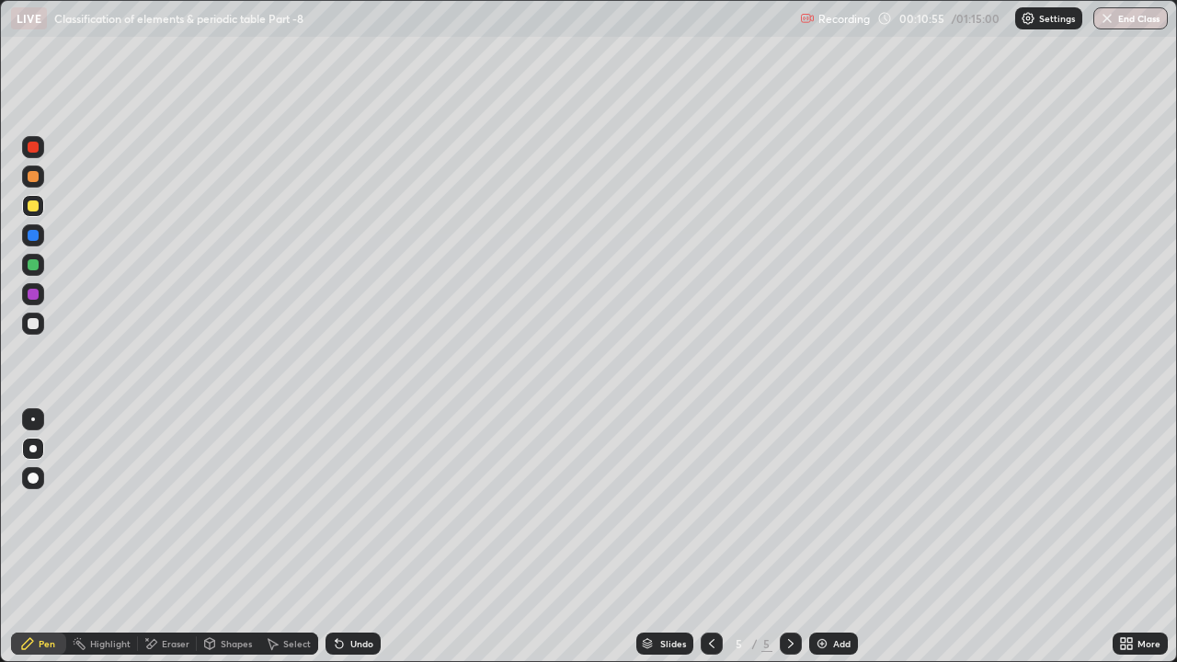
click at [35, 321] on div at bounding box center [33, 323] width 11 height 11
click at [359, 506] on div "Undo" at bounding box center [361, 643] width 23 height 9
click at [358, 506] on div "Undo" at bounding box center [361, 643] width 23 height 9
click at [40, 147] on div at bounding box center [33, 147] width 22 height 22
click at [368, 506] on div "Undo" at bounding box center [361, 643] width 23 height 9
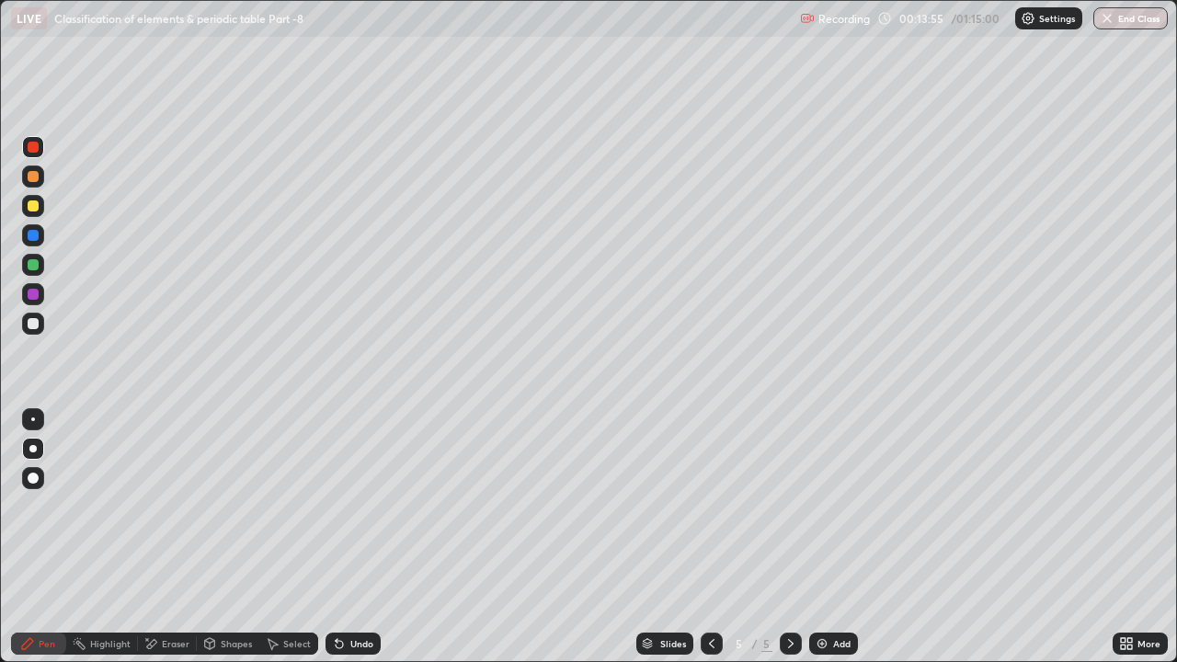
click at [367, 506] on div "Undo" at bounding box center [361, 643] width 23 height 9
click at [368, 506] on div "Undo" at bounding box center [361, 643] width 23 height 9
click at [168, 506] on div "Eraser" at bounding box center [176, 643] width 28 height 9
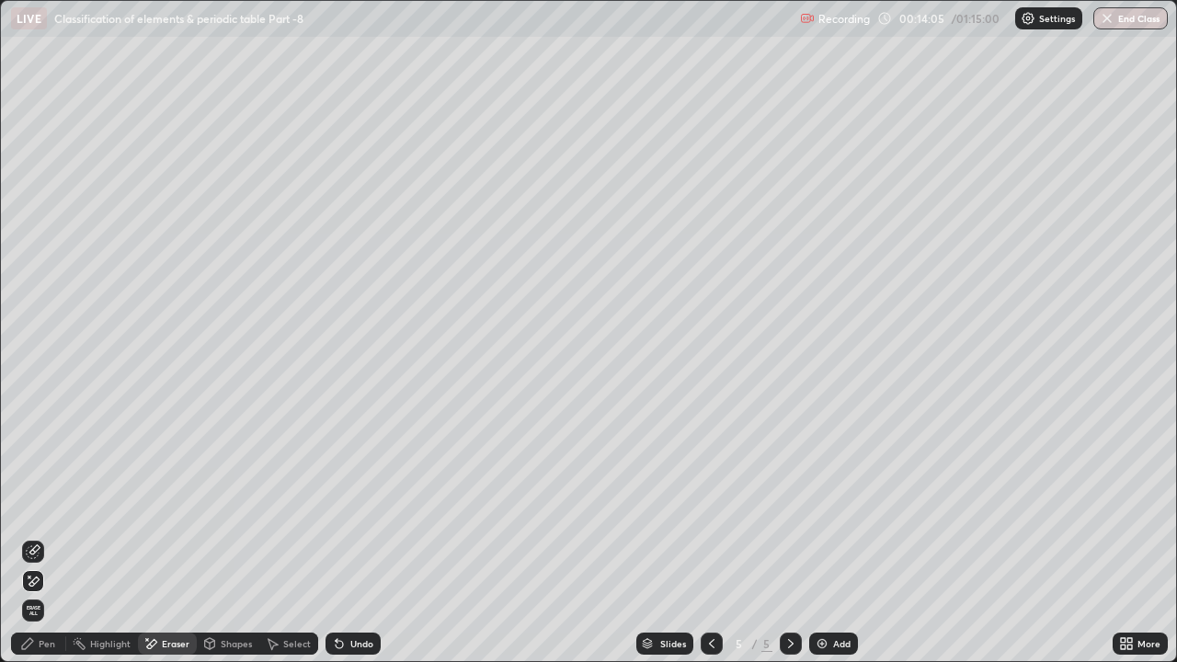
click at [30, 506] on div "Pen" at bounding box center [38, 644] width 55 height 22
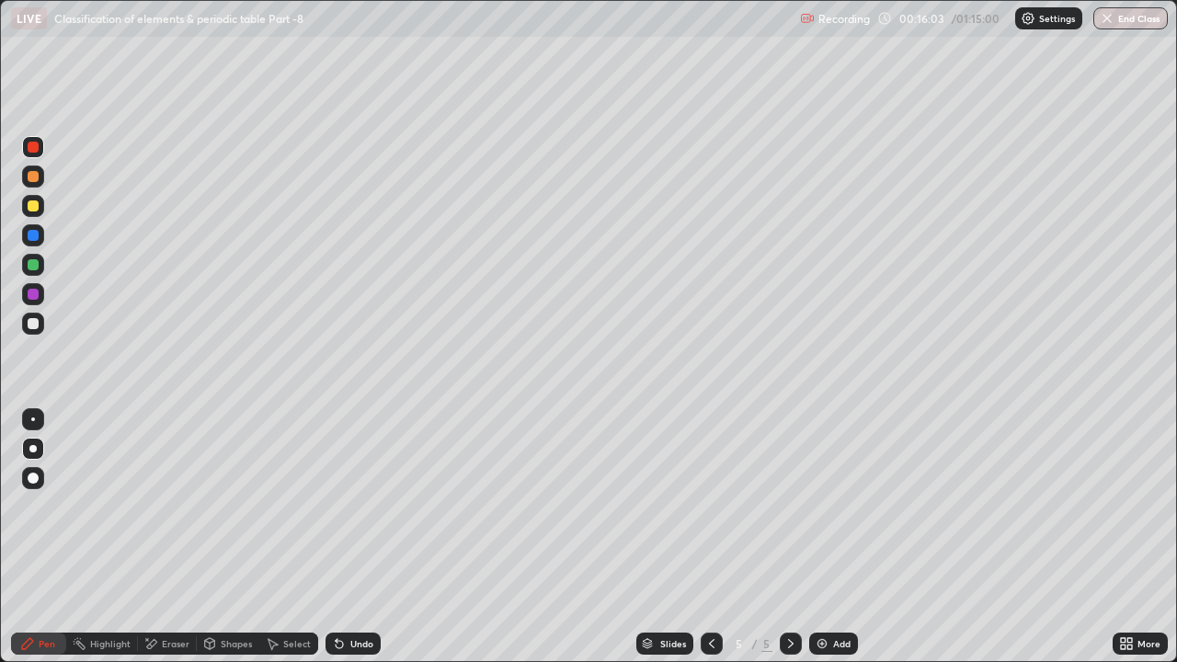
click at [712, 506] on div at bounding box center [712, 644] width 22 height 22
click at [710, 506] on icon at bounding box center [712, 644] width 15 height 15
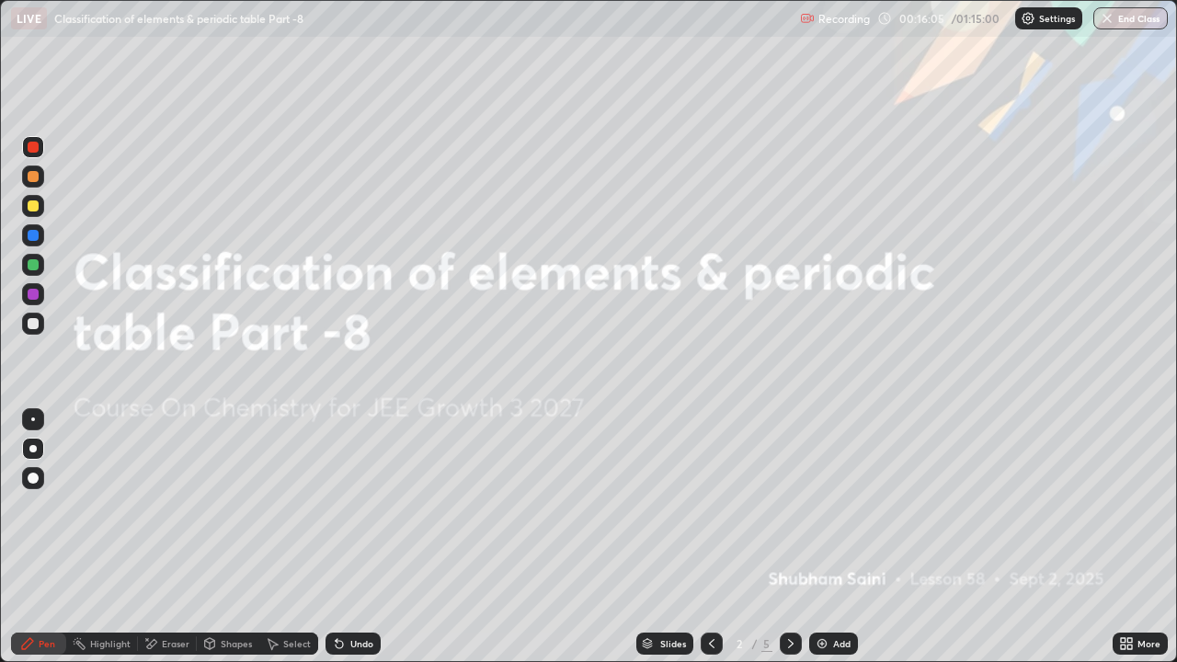
click at [787, 506] on icon at bounding box center [791, 644] width 15 height 15
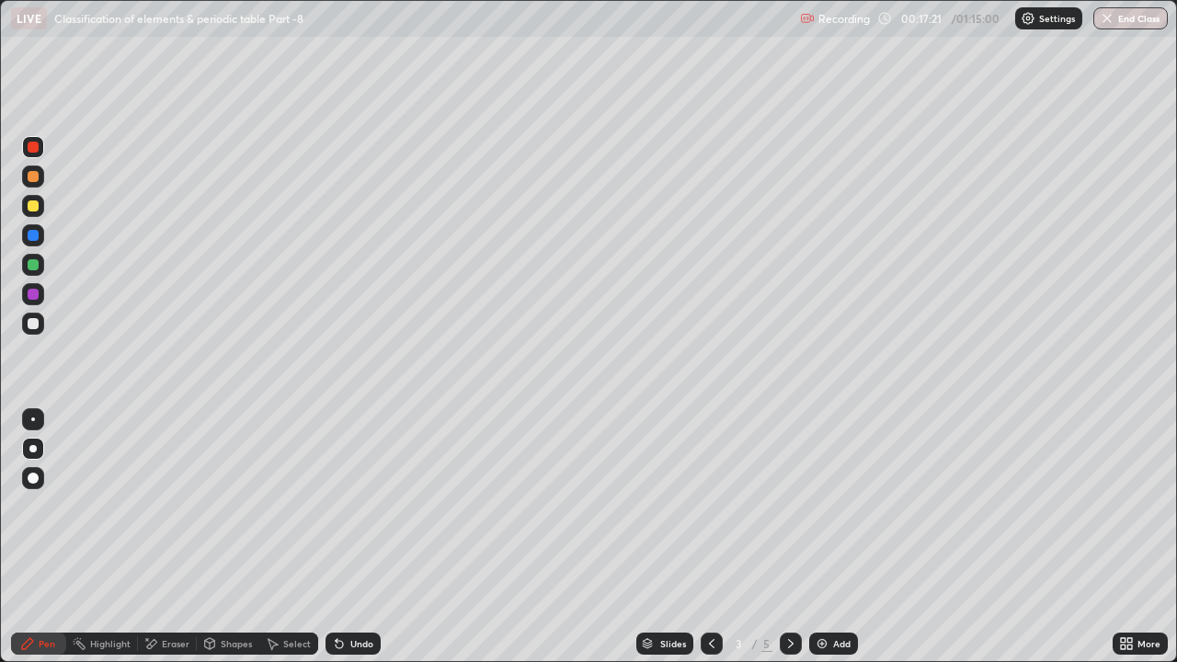
click at [787, 506] on icon at bounding box center [791, 644] width 15 height 15
click at [792, 506] on icon at bounding box center [791, 644] width 15 height 15
click at [34, 178] on div at bounding box center [33, 176] width 11 height 11
click at [368, 506] on div "Undo" at bounding box center [361, 643] width 23 height 9
click at [363, 506] on div "Undo" at bounding box center [361, 643] width 23 height 9
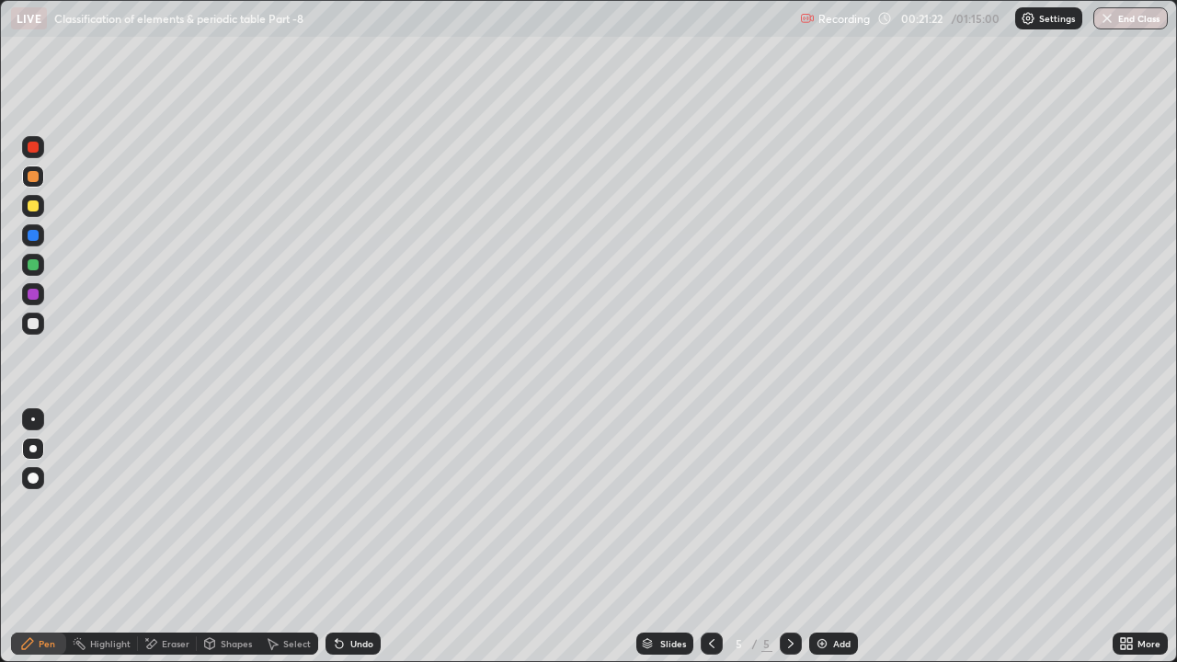
click at [362, 506] on div "Undo" at bounding box center [361, 643] width 23 height 9
click at [357, 506] on div "Undo" at bounding box center [361, 643] width 23 height 9
click at [362, 506] on div "Undo" at bounding box center [361, 643] width 23 height 9
click at [363, 506] on div "Undo" at bounding box center [361, 643] width 23 height 9
click at [233, 506] on div "Shapes" at bounding box center [236, 643] width 31 height 9
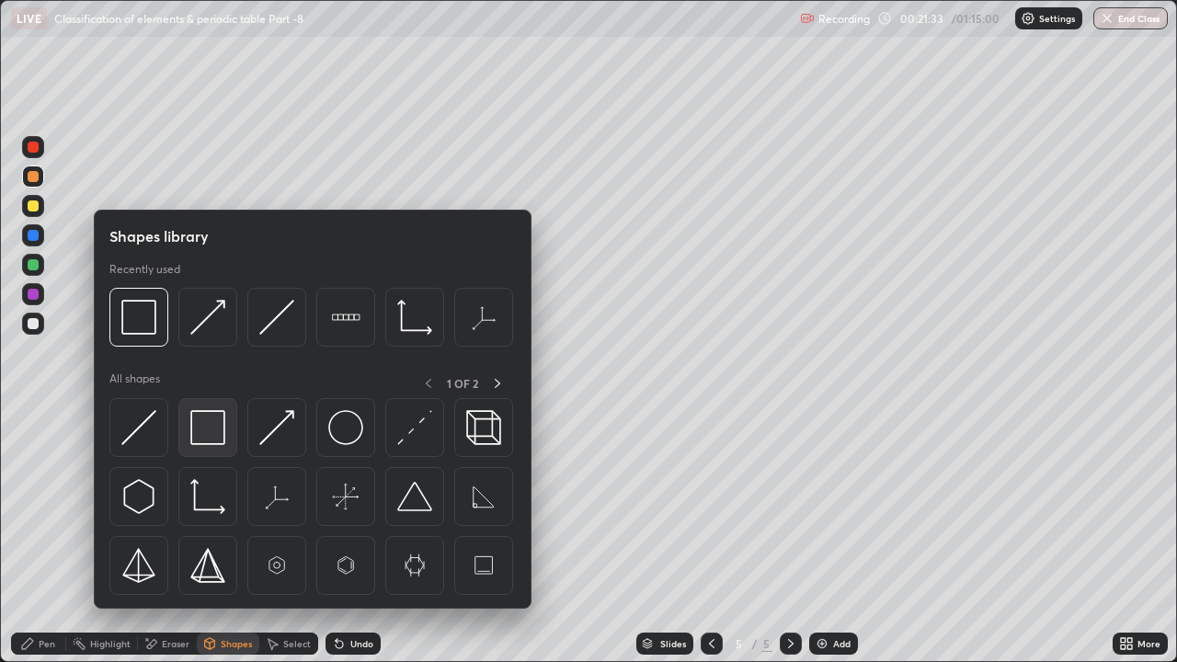
click at [214, 430] on img at bounding box center [207, 427] width 35 height 35
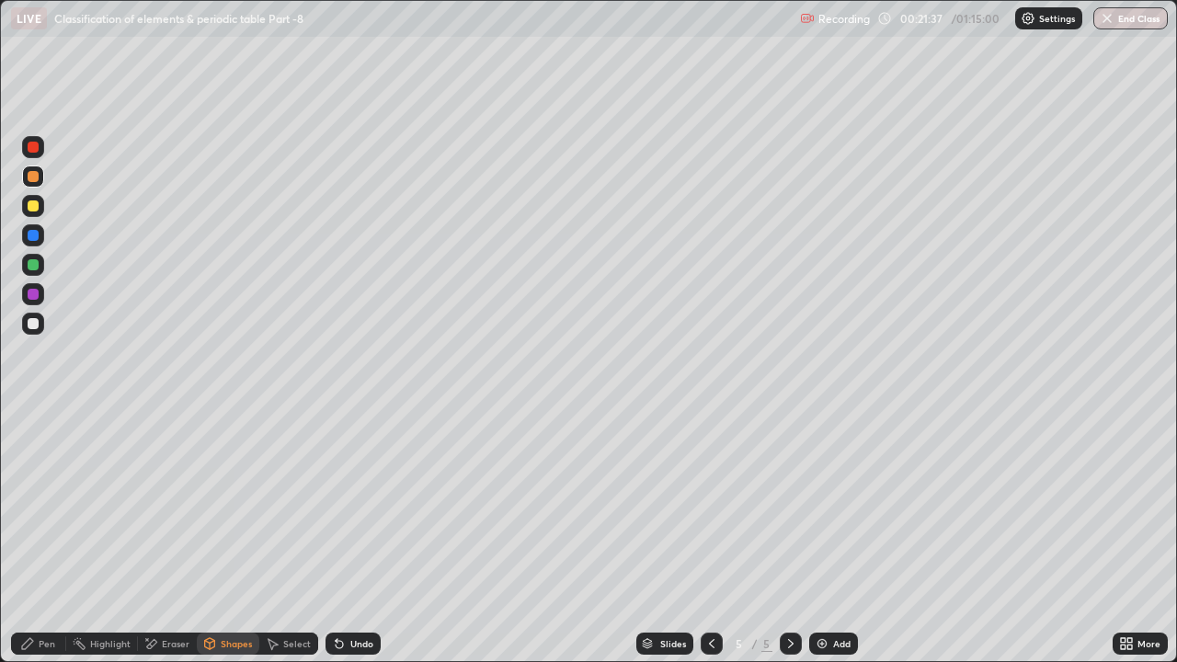
click at [34, 506] on div "Pen" at bounding box center [38, 644] width 55 height 22
click at [826, 506] on img at bounding box center [822, 644] width 15 height 15
click at [708, 506] on div at bounding box center [712, 644] width 22 height 22
click at [173, 506] on div "Eraser" at bounding box center [176, 643] width 28 height 9
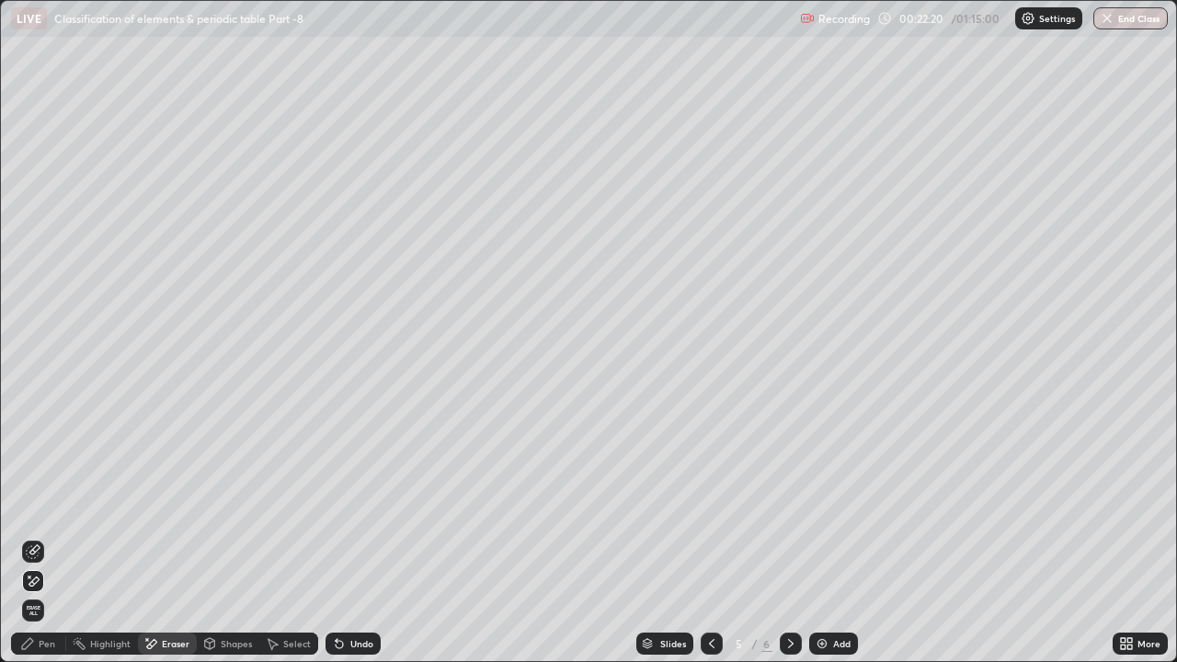
click at [798, 506] on div at bounding box center [791, 644] width 22 height 22
click at [48, 506] on div "Pen" at bounding box center [47, 643] width 17 height 9
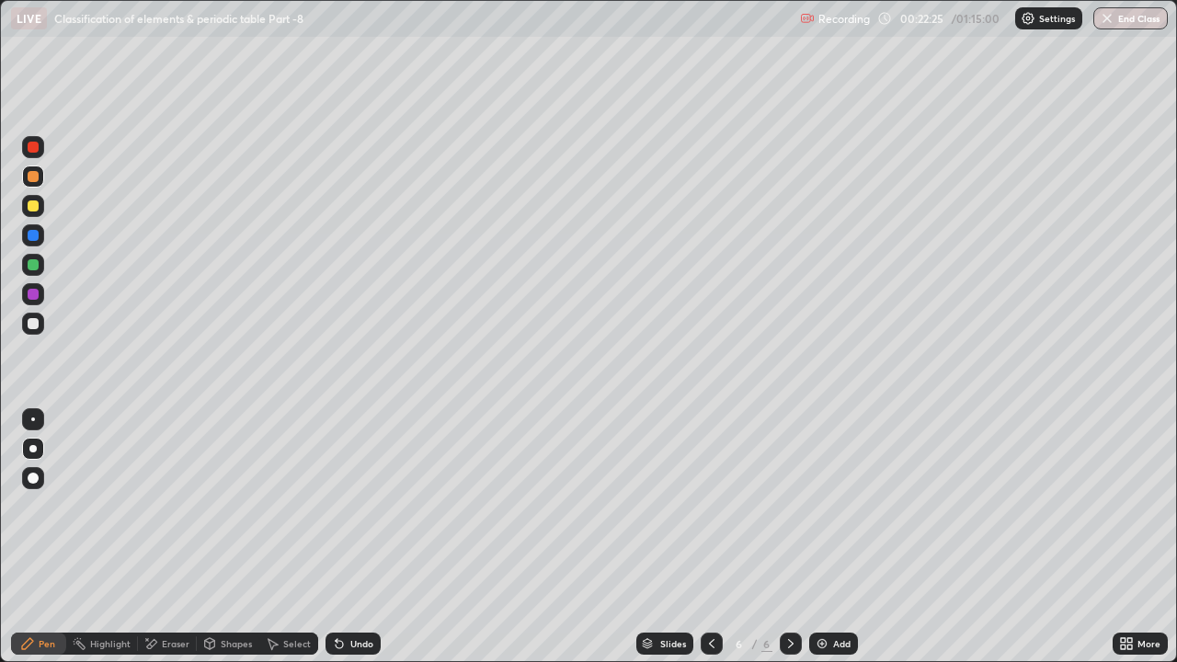
click at [33, 325] on div at bounding box center [33, 323] width 11 height 11
click at [228, 506] on div "Shapes" at bounding box center [236, 643] width 31 height 9
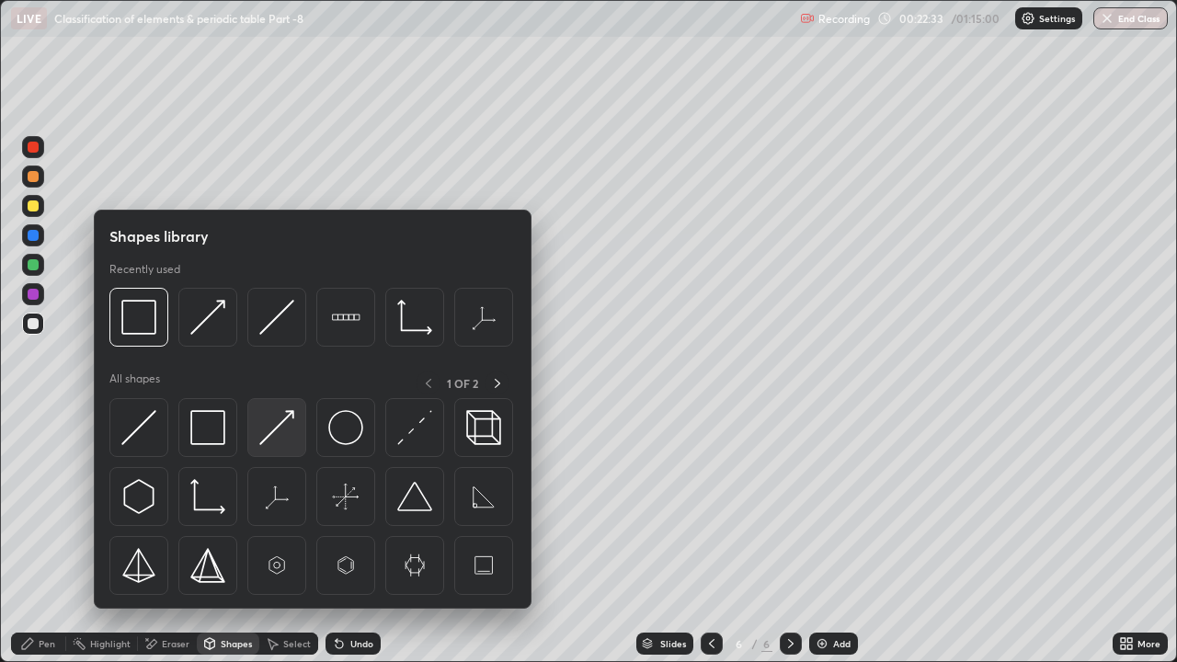
click at [281, 433] on img at bounding box center [276, 427] width 35 height 35
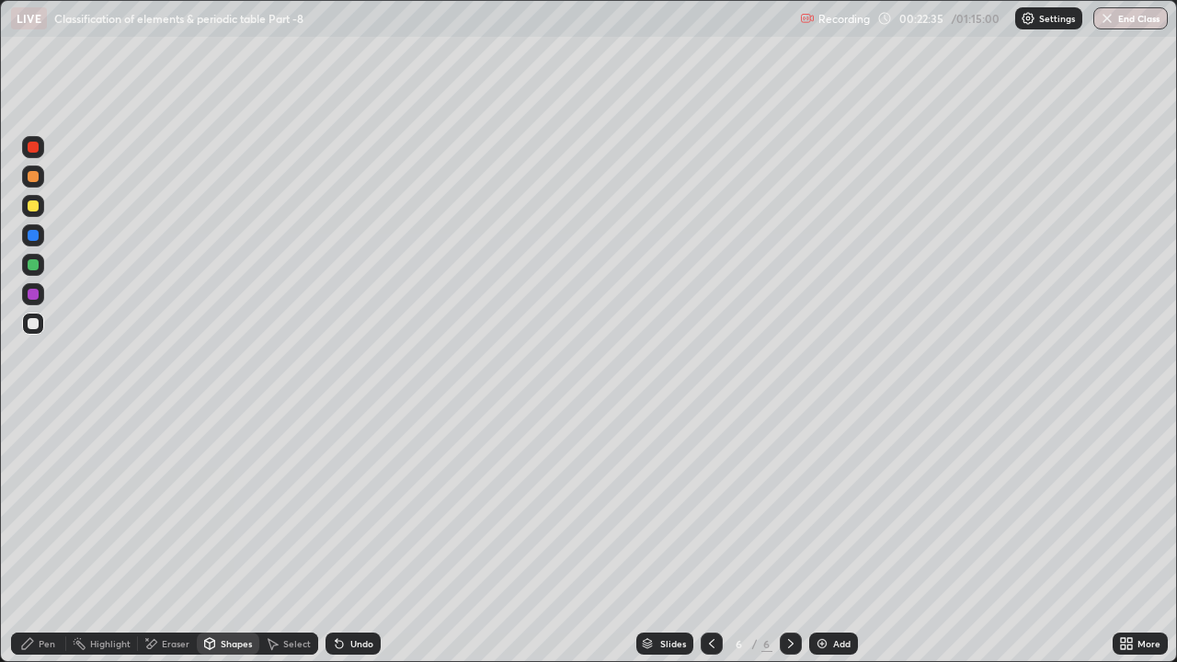
click at [48, 506] on div "Pen" at bounding box center [47, 643] width 17 height 9
click at [33, 324] on div at bounding box center [33, 323] width 11 height 11
click at [36, 298] on div at bounding box center [33, 294] width 11 height 11
click at [221, 506] on div "Shapes" at bounding box center [236, 643] width 31 height 9
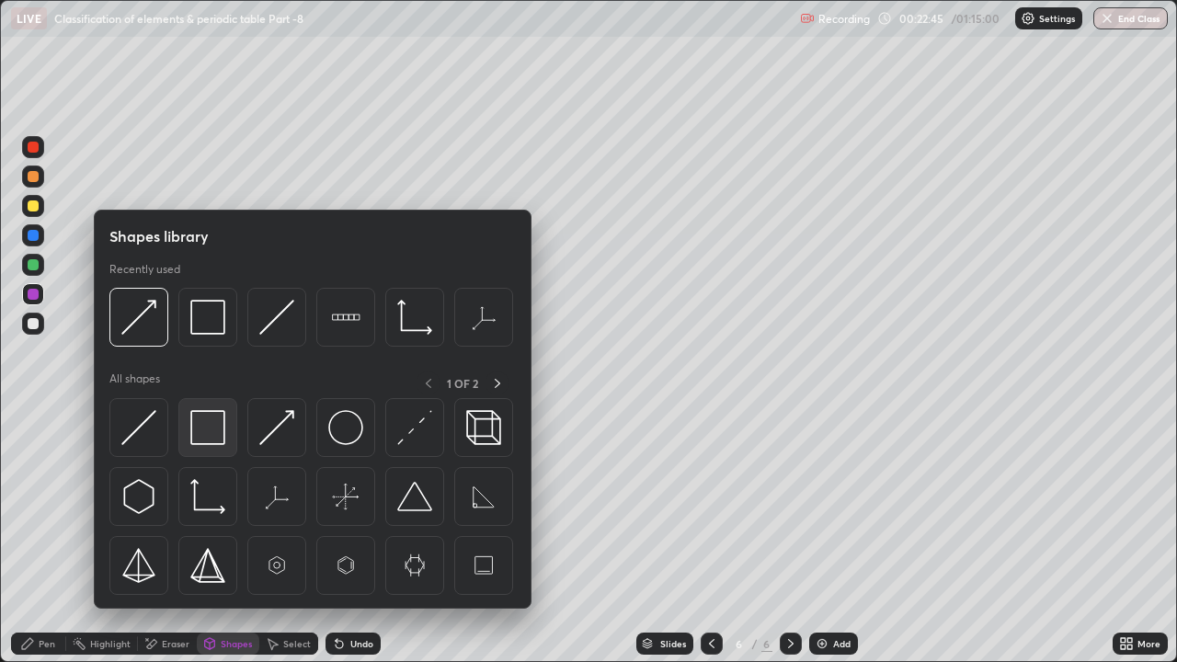
click at [213, 430] on img at bounding box center [207, 427] width 35 height 35
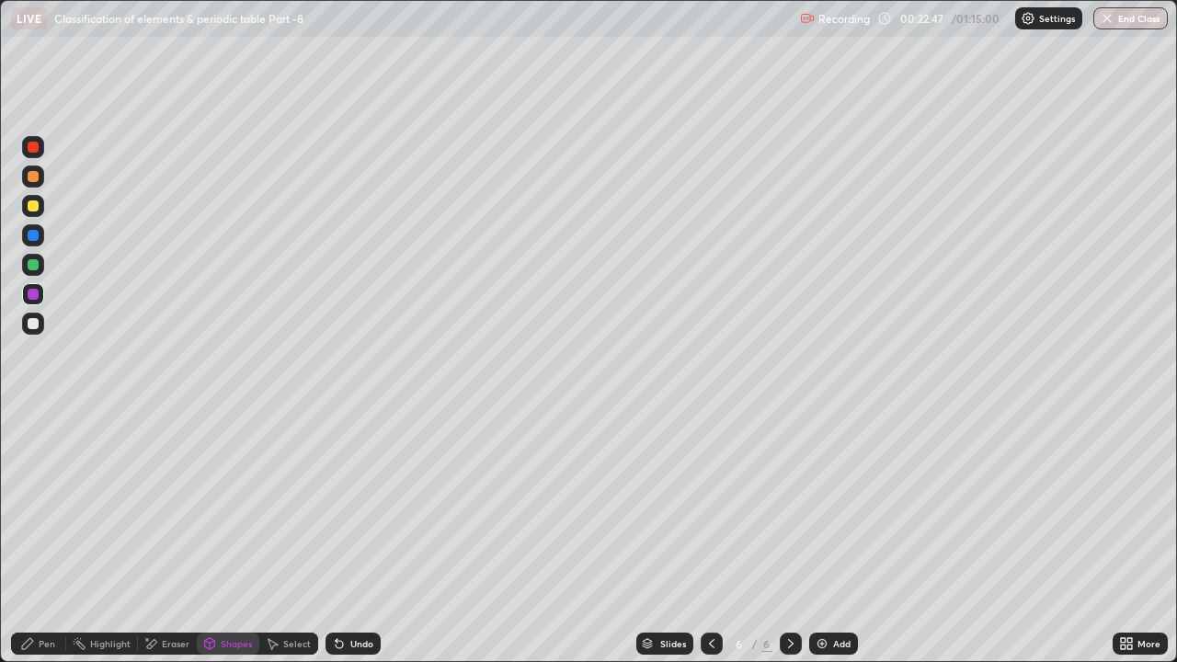
click at [41, 506] on div "Pen" at bounding box center [47, 643] width 17 height 9
click at [361, 506] on div "Undo" at bounding box center [361, 643] width 23 height 9
click at [224, 506] on div "Shapes" at bounding box center [236, 643] width 31 height 9
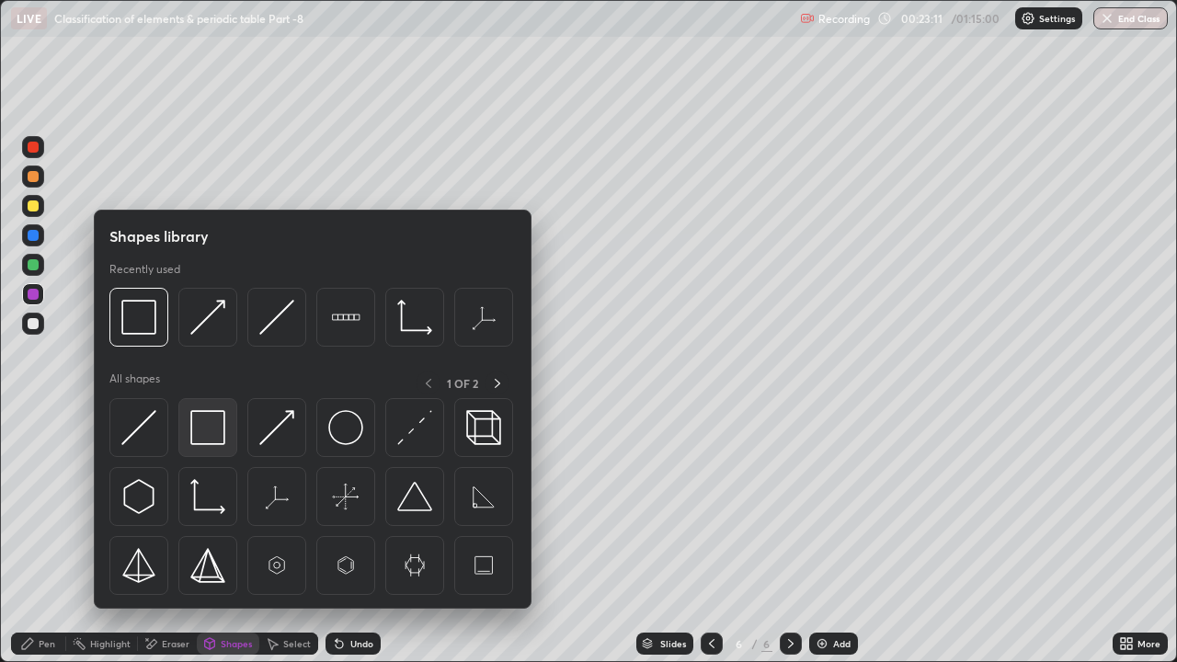
click at [212, 429] on img at bounding box center [207, 427] width 35 height 35
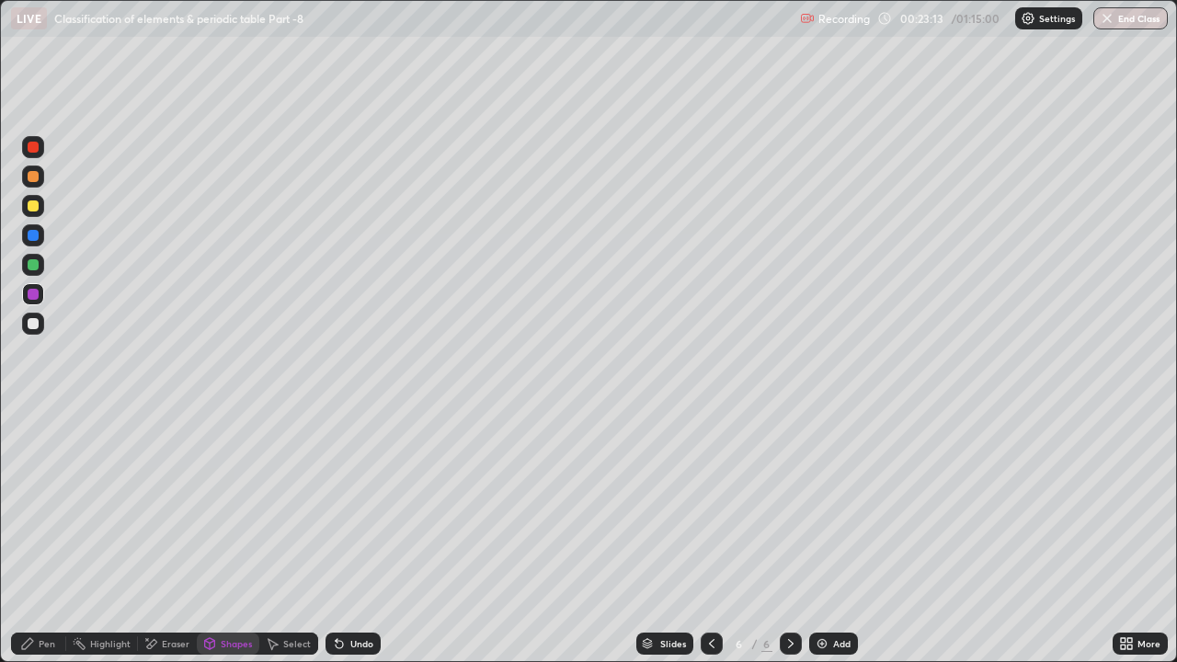
click at [41, 506] on div "Pen" at bounding box center [47, 643] width 17 height 9
click at [833, 506] on div "Add" at bounding box center [841, 643] width 17 height 9
click at [234, 506] on div "Shapes" at bounding box center [236, 643] width 31 height 9
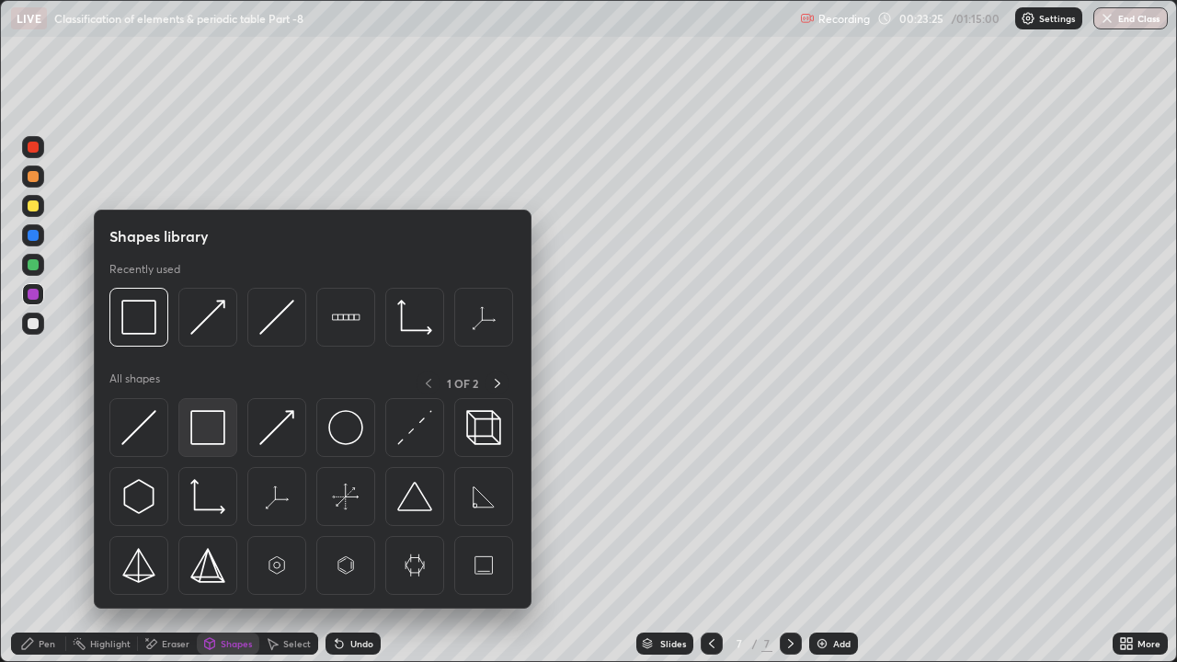
click at [216, 424] on img at bounding box center [207, 427] width 35 height 35
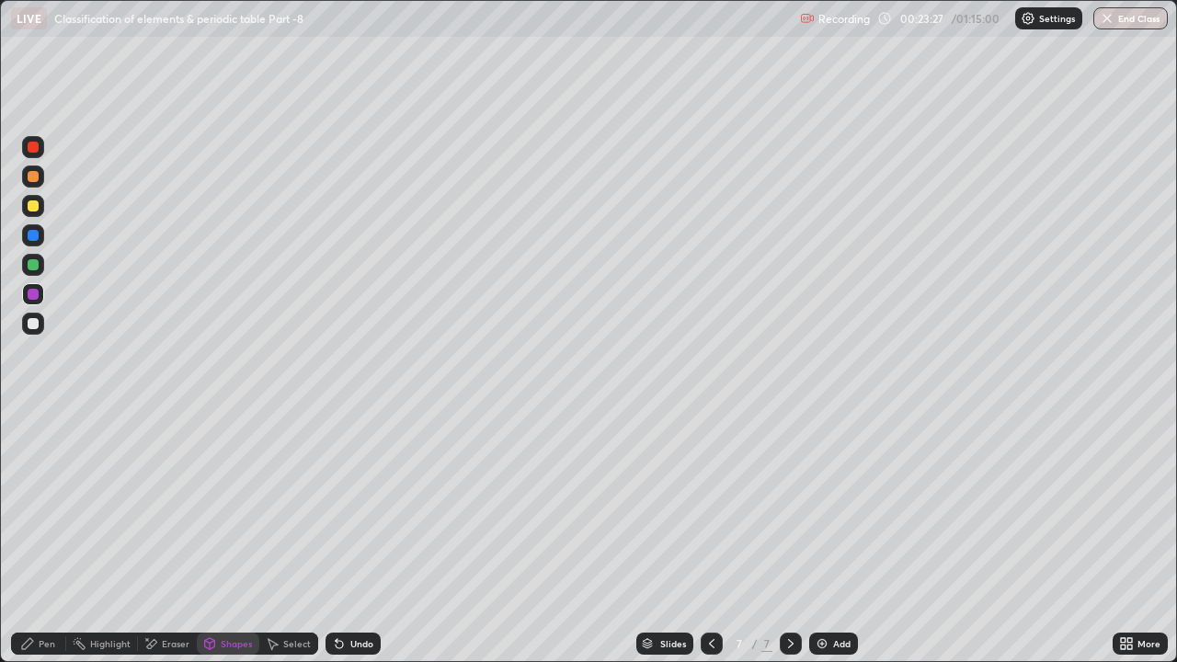
click at [42, 506] on div "Pen" at bounding box center [38, 644] width 55 height 22
click at [35, 327] on div at bounding box center [33, 323] width 11 height 11
click at [362, 506] on div "Undo" at bounding box center [361, 643] width 23 height 9
click at [359, 506] on div "Undo" at bounding box center [361, 643] width 23 height 9
click at [228, 506] on div "Shapes" at bounding box center [236, 643] width 31 height 9
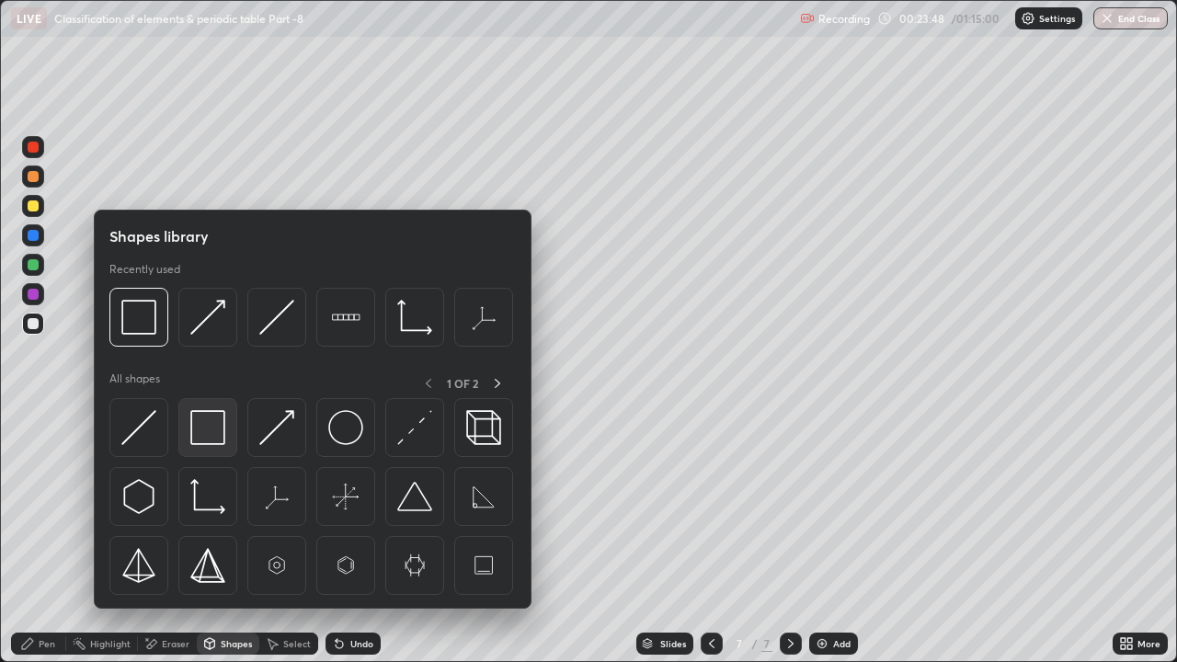
click at [212, 434] on img at bounding box center [207, 427] width 35 height 35
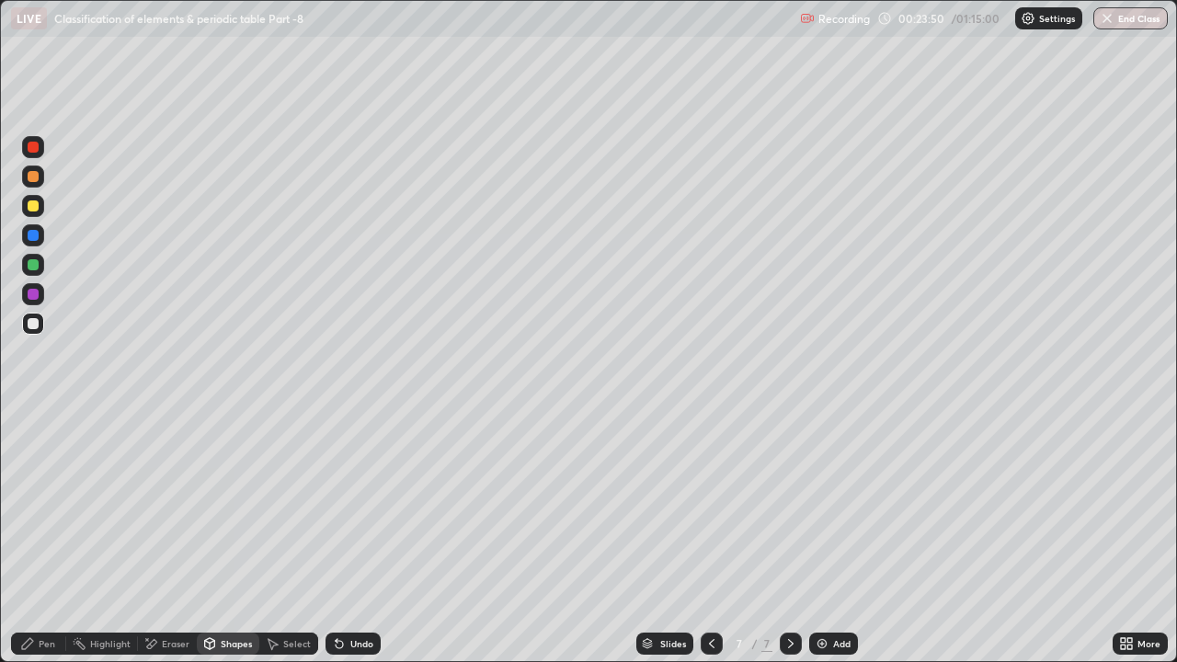
click at [36, 506] on div "Pen" at bounding box center [38, 644] width 55 height 22
click at [35, 180] on div at bounding box center [33, 176] width 11 height 11
click at [33, 302] on div at bounding box center [33, 294] width 22 height 22
click at [34, 206] on div at bounding box center [33, 206] width 11 height 11
click at [361, 506] on div "Undo" at bounding box center [353, 644] width 55 height 22
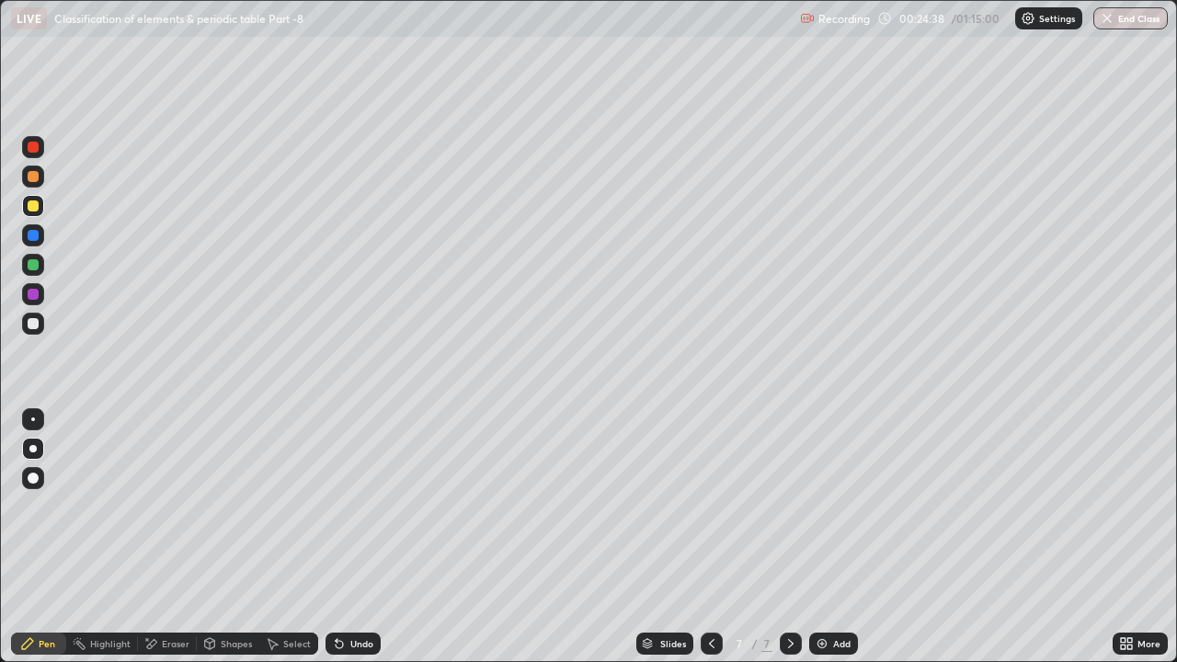
click at [353, 506] on div "Undo" at bounding box center [353, 644] width 55 height 22
click at [38, 327] on div at bounding box center [33, 323] width 11 height 11
click at [352, 506] on div "Undo" at bounding box center [361, 643] width 23 height 9
click at [362, 506] on div "Undo" at bounding box center [361, 643] width 23 height 9
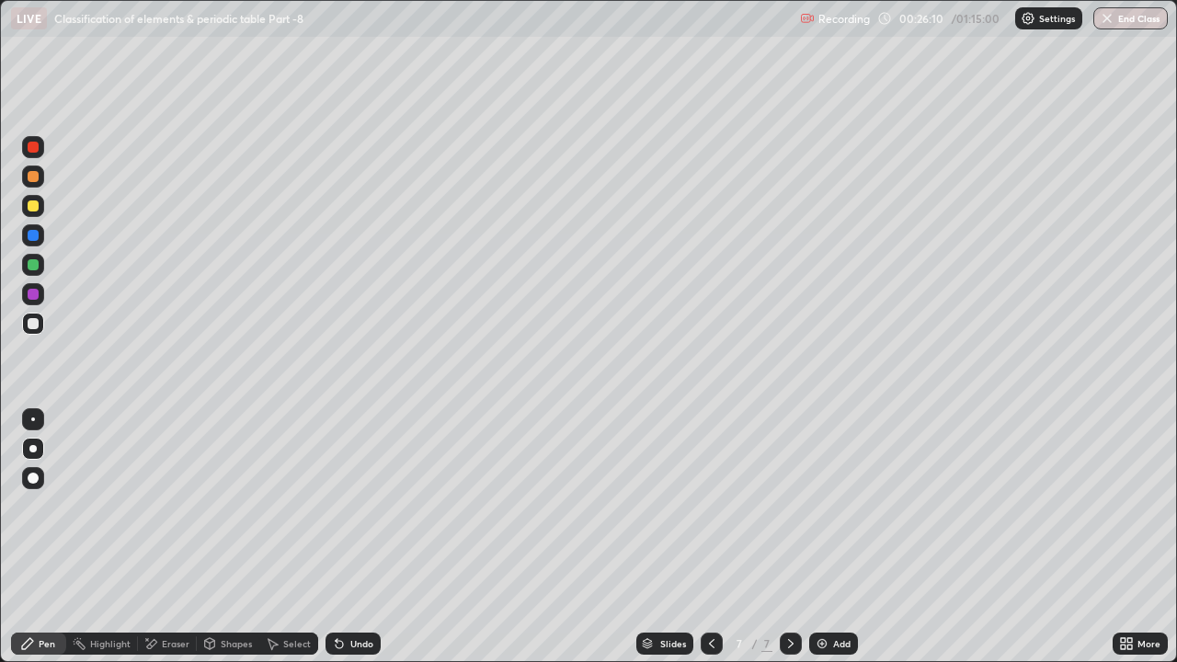
click at [359, 506] on div "Undo" at bounding box center [361, 643] width 23 height 9
click at [710, 506] on icon at bounding box center [712, 644] width 15 height 15
click at [707, 506] on icon at bounding box center [712, 644] width 15 height 15
click at [783, 506] on div at bounding box center [791, 644] width 22 height 22
click at [789, 506] on icon at bounding box center [791, 644] width 15 height 15
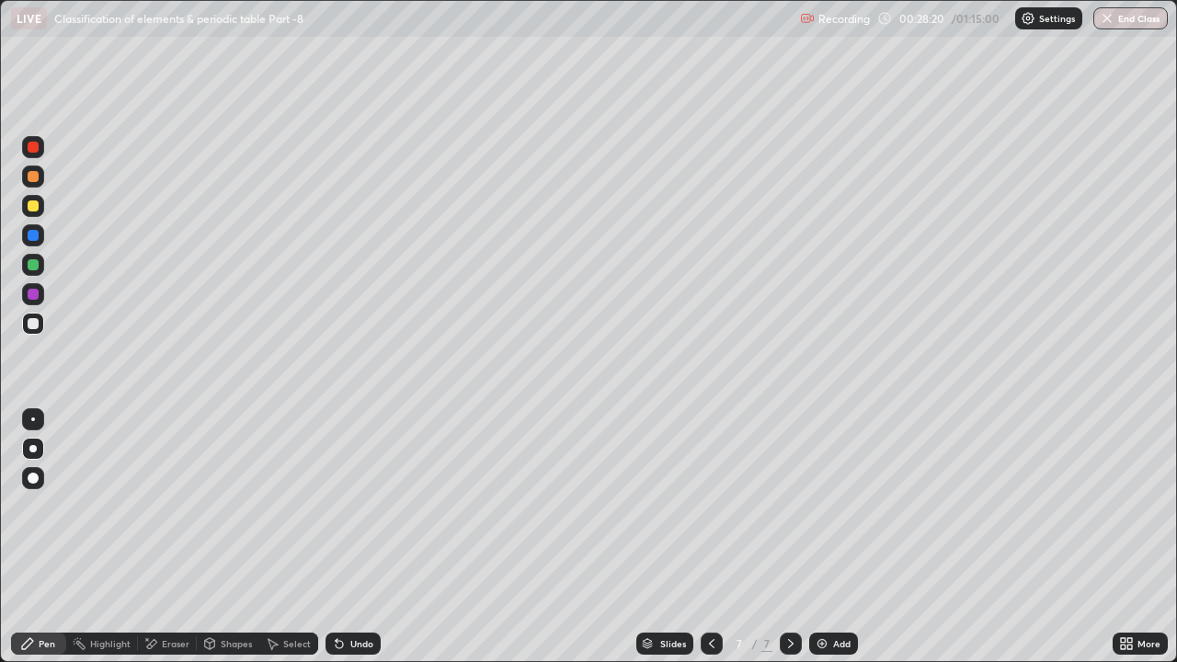
click at [37, 201] on div at bounding box center [33, 206] width 22 height 22
click at [362, 506] on div "Undo" at bounding box center [361, 643] width 23 height 9
click at [358, 506] on div "Undo" at bounding box center [361, 643] width 23 height 9
click at [362, 506] on div "Undo" at bounding box center [361, 643] width 23 height 9
click at [707, 506] on icon at bounding box center [712, 644] width 15 height 15
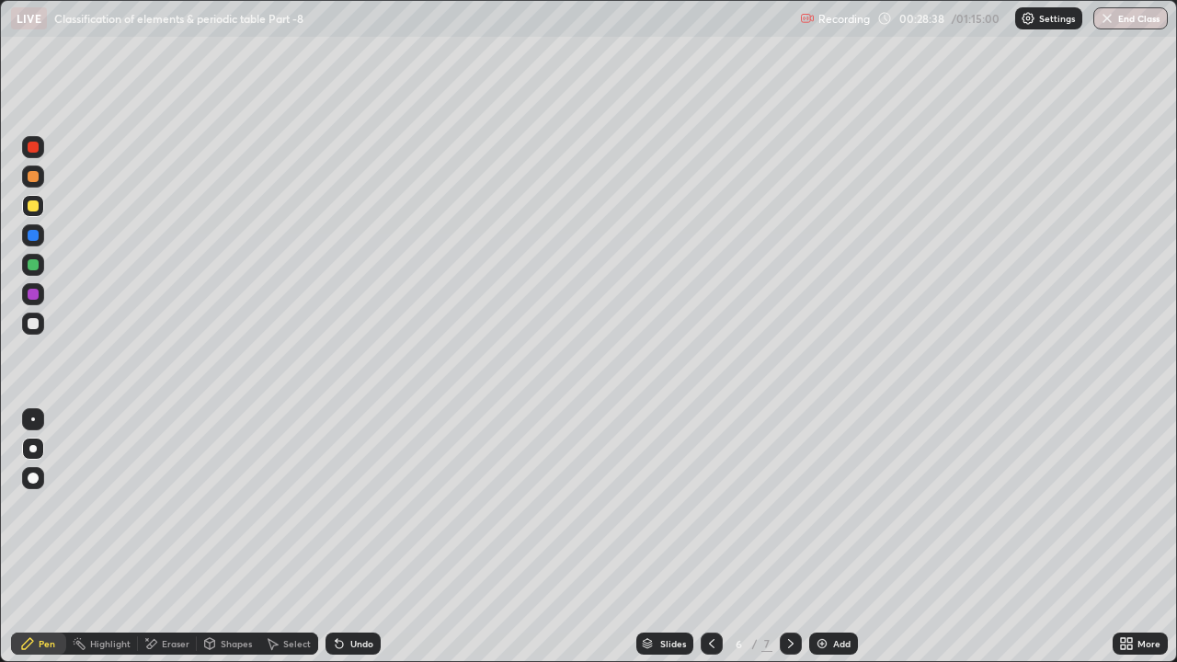
click at [227, 506] on div "Shapes" at bounding box center [236, 643] width 31 height 9
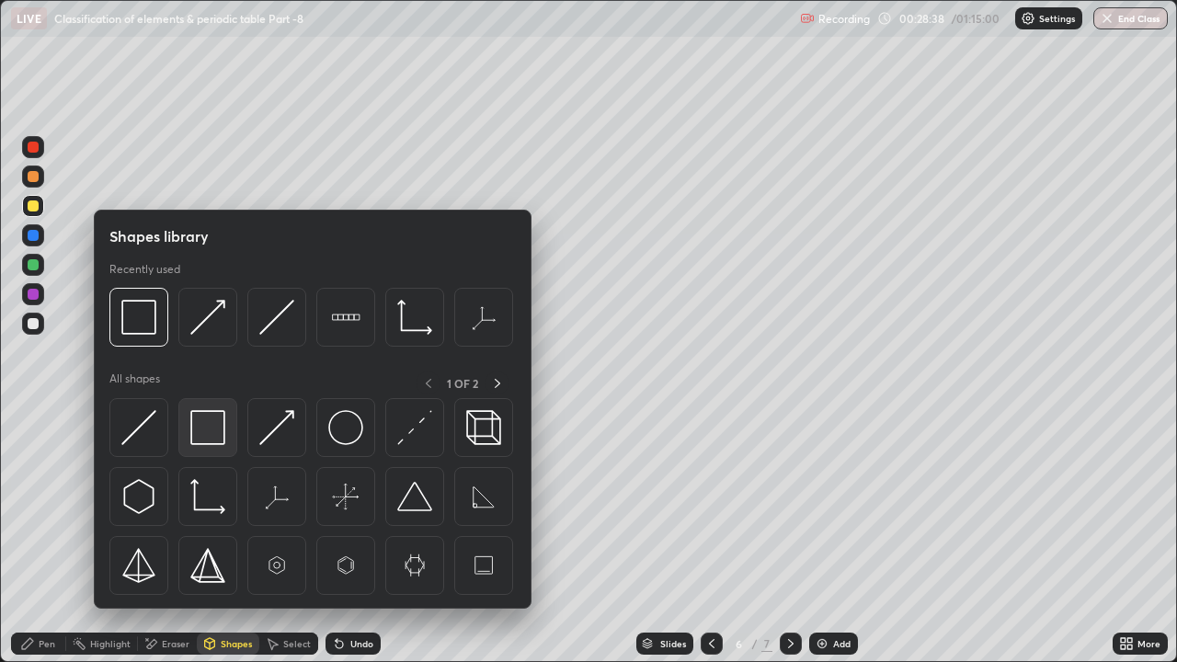
click at [210, 427] on img at bounding box center [207, 427] width 35 height 35
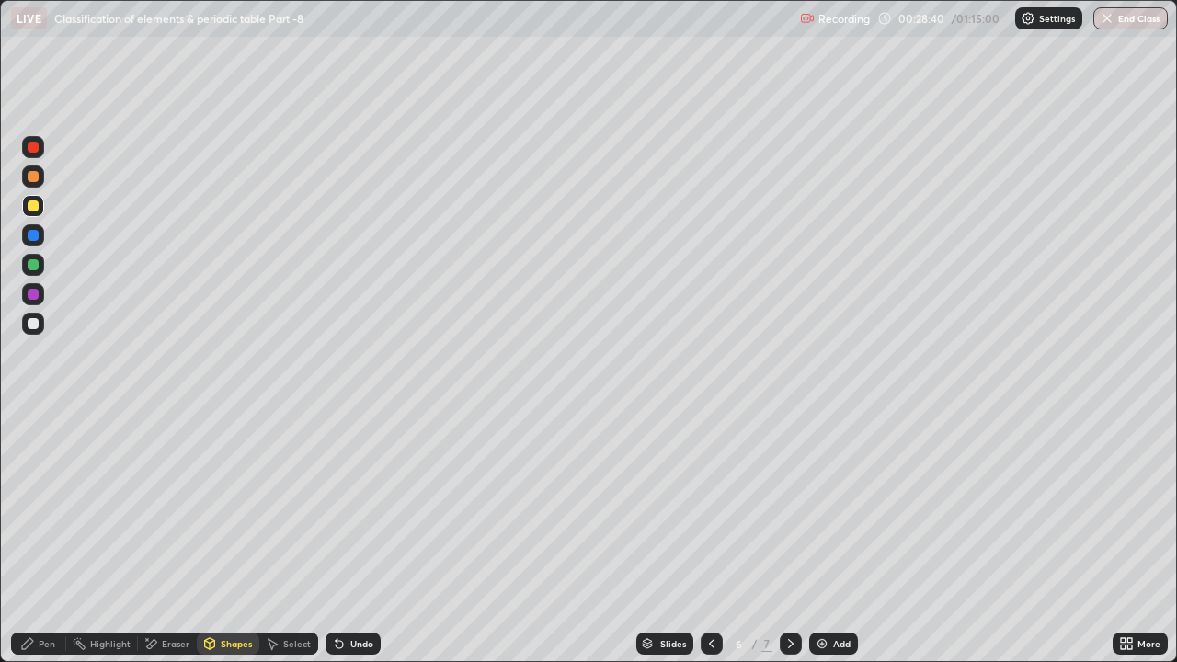
click at [43, 506] on div "Pen" at bounding box center [47, 643] width 17 height 9
click at [789, 506] on icon at bounding box center [791, 644] width 15 height 15
click at [828, 506] on img at bounding box center [822, 644] width 15 height 15
click at [29, 235] on div at bounding box center [33, 235] width 11 height 11
click at [364, 506] on div "Undo" at bounding box center [361, 643] width 23 height 9
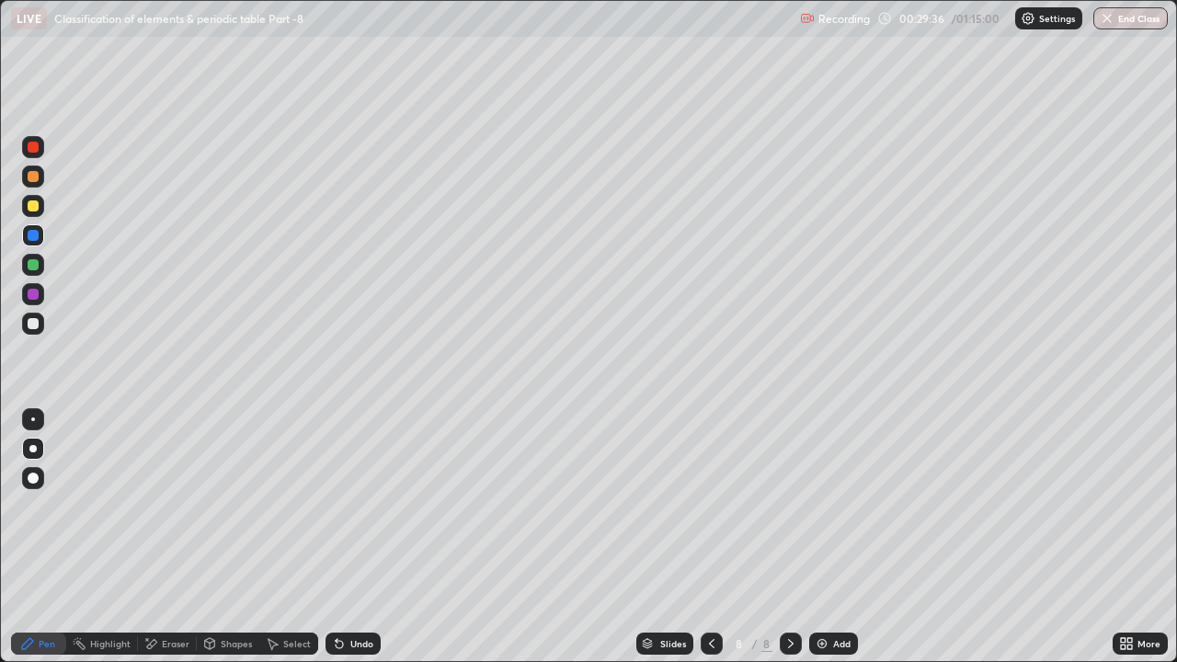
click at [371, 506] on div "Undo" at bounding box center [361, 643] width 23 height 9
click at [364, 506] on div "Undo" at bounding box center [361, 643] width 23 height 9
click at [167, 506] on div "Eraser" at bounding box center [176, 643] width 28 height 9
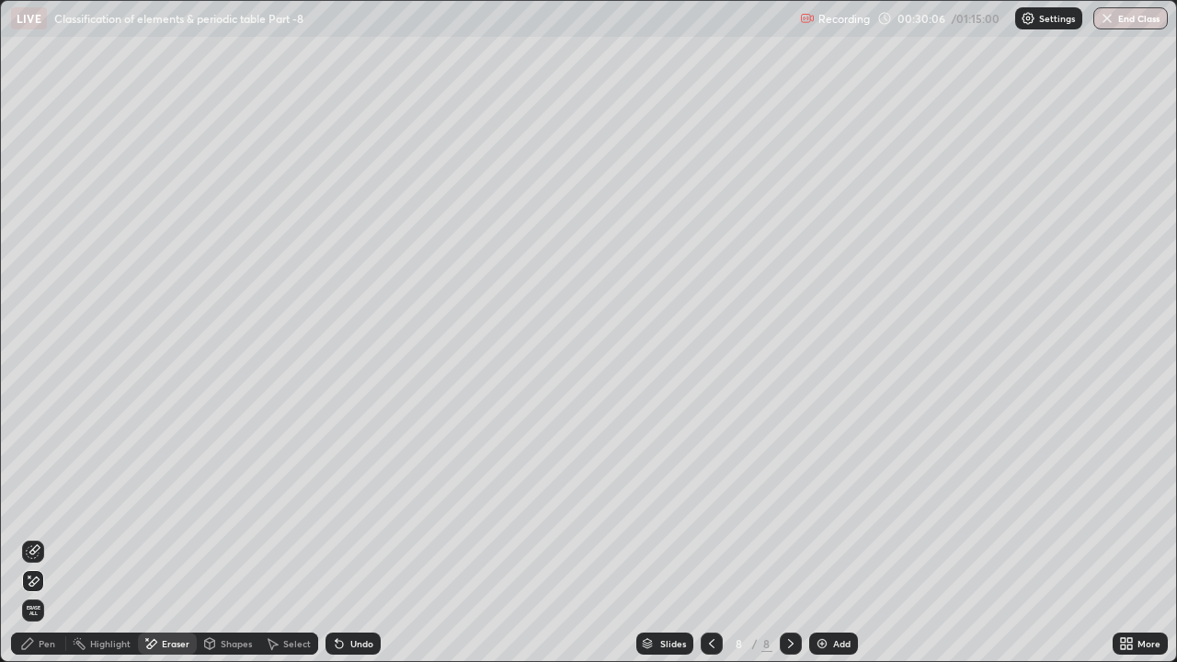
click at [35, 506] on div "Pen" at bounding box center [38, 644] width 55 height 22
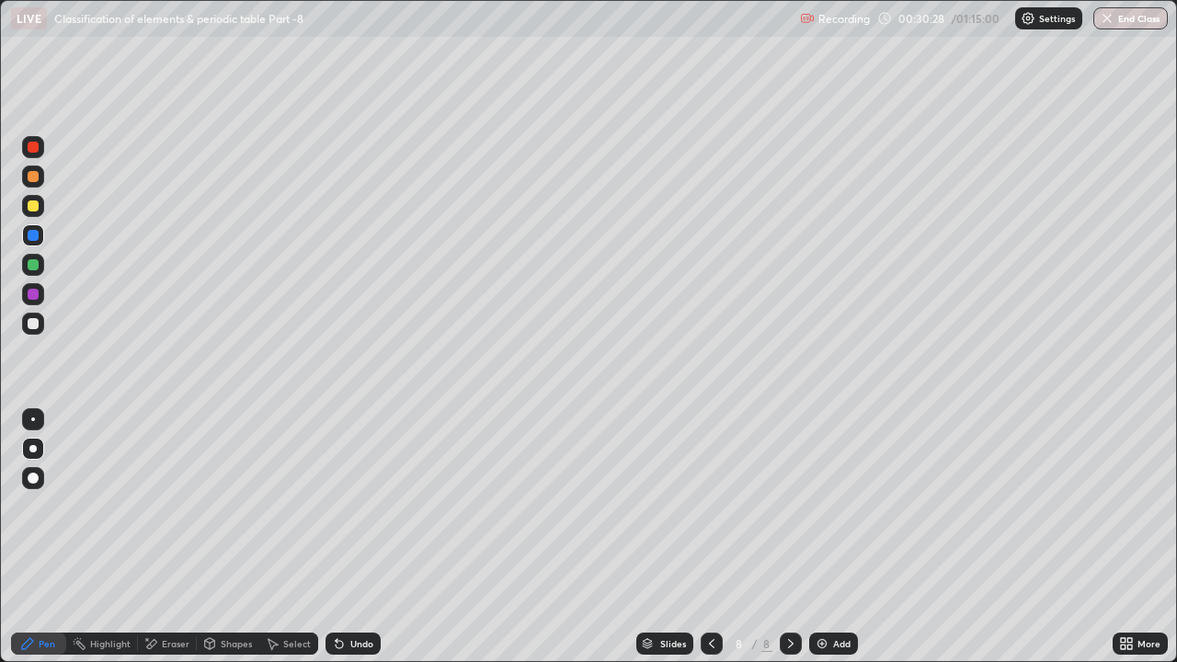
click at [35, 270] on div at bounding box center [33, 264] width 11 height 11
click at [226, 506] on div "Shapes" at bounding box center [228, 644] width 63 height 22
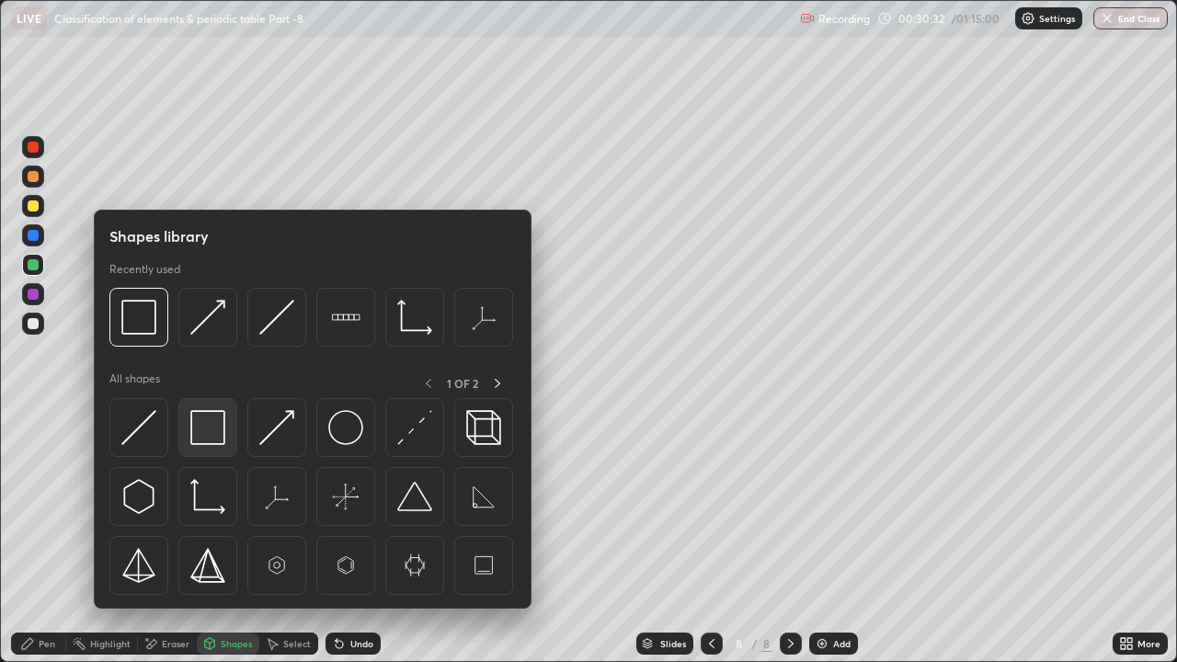
click at [211, 429] on img at bounding box center [207, 427] width 35 height 35
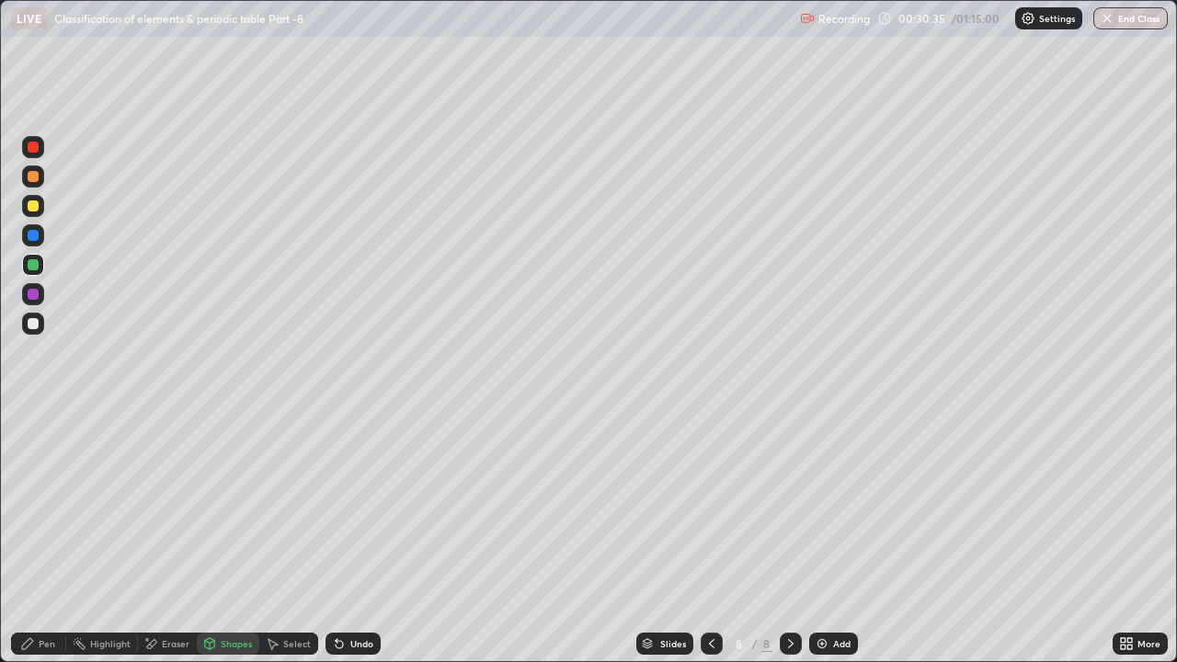
click at [29, 506] on icon at bounding box center [27, 644] width 15 height 15
click at [370, 506] on div "Undo" at bounding box center [361, 643] width 23 height 9
click at [338, 506] on div "Undo" at bounding box center [353, 644] width 55 height 22
click at [221, 506] on div "Shapes" at bounding box center [236, 643] width 31 height 9
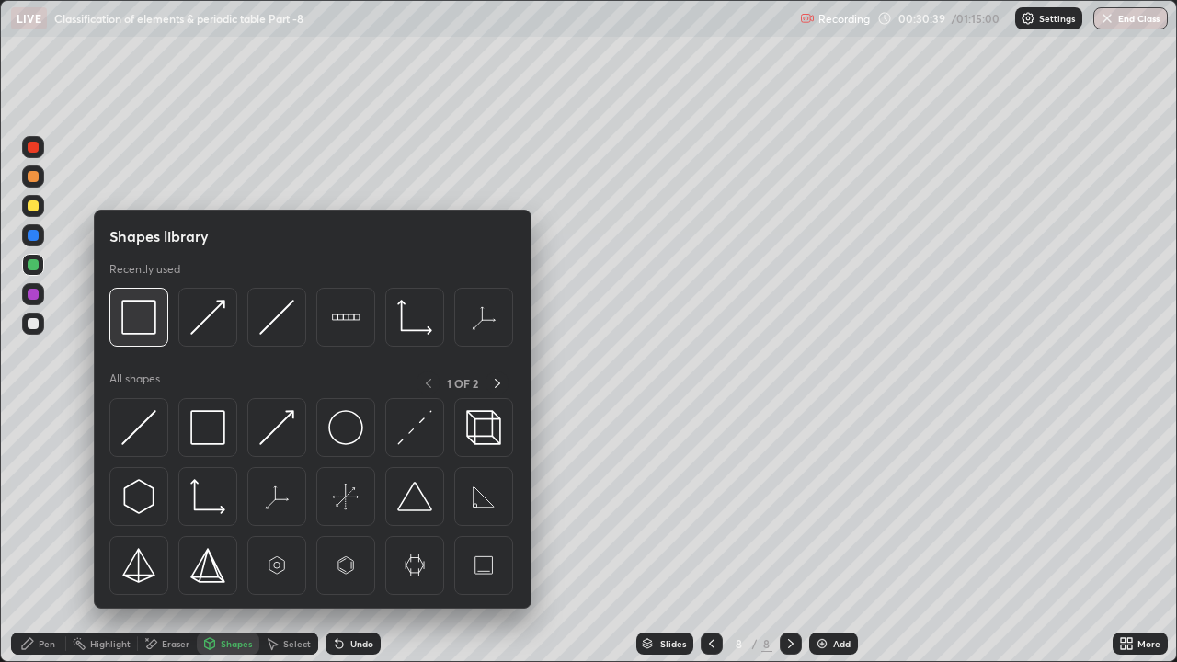
click at [152, 332] on img at bounding box center [138, 317] width 35 height 35
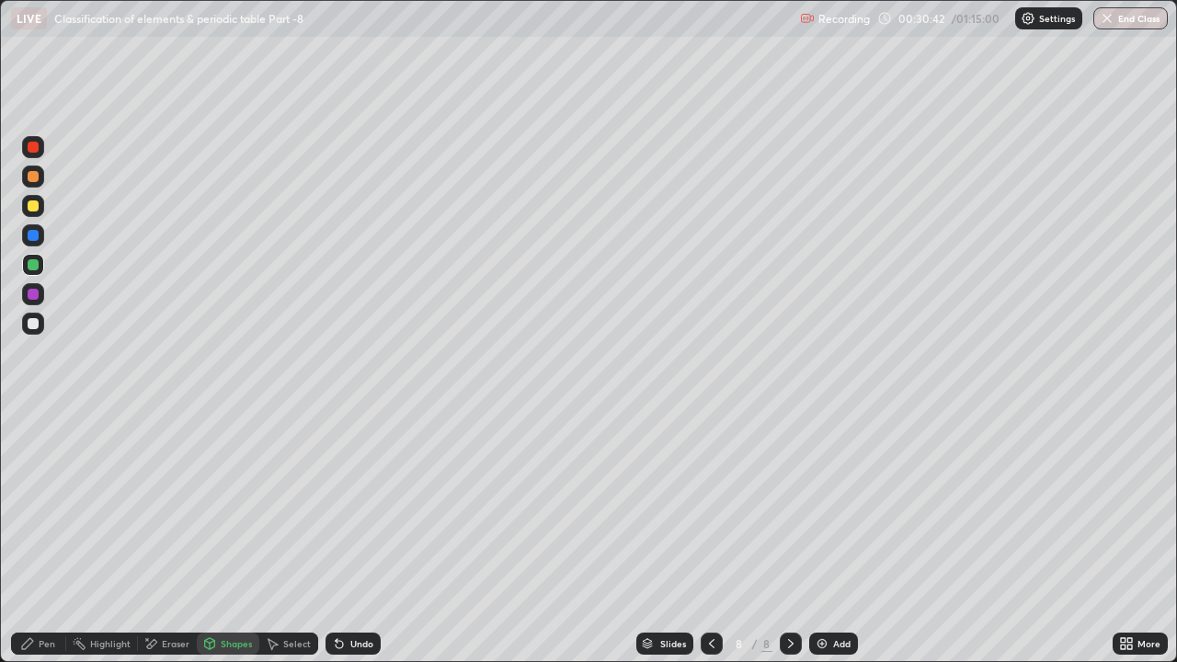
click at [39, 506] on div "Pen" at bounding box center [38, 644] width 55 height 22
click at [37, 151] on div at bounding box center [33, 147] width 11 height 11
click at [705, 506] on div at bounding box center [712, 644] width 22 height 22
click at [710, 506] on icon at bounding box center [712, 644] width 15 height 15
click at [781, 506] on div at bounding box center [791, 644] width 22 height 22
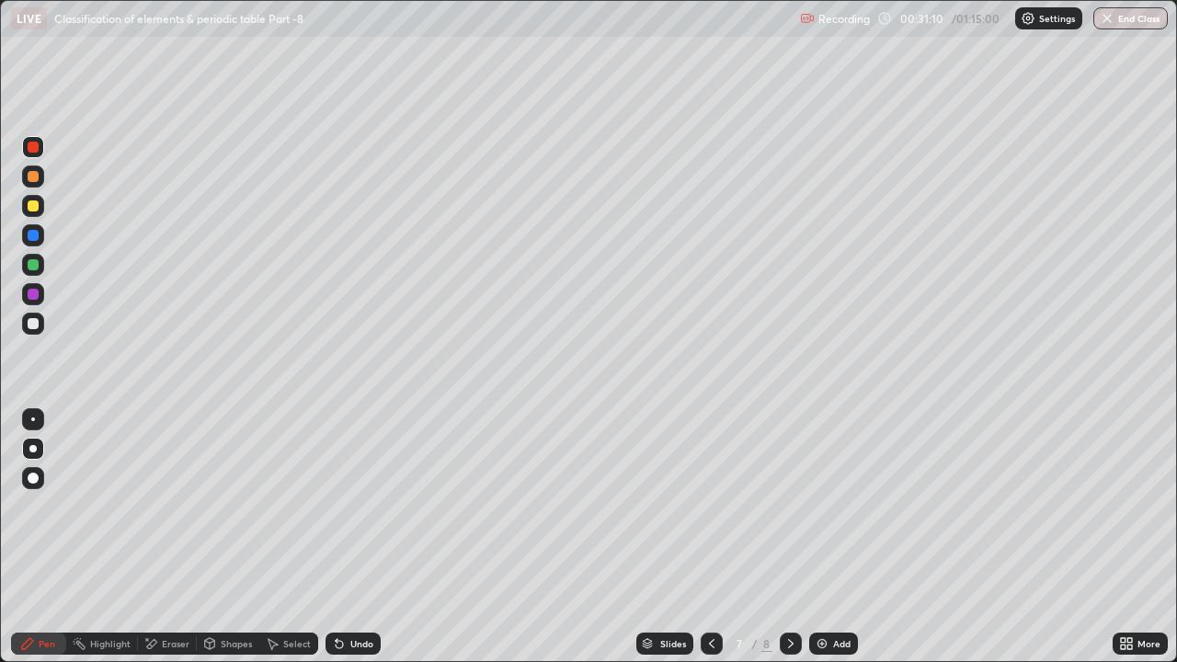
click at [710, 506] on icon at bounding box center [712, 644] width 15 height 15
click at [789, 506] on icon at bounding box center [791, 644] width 15 height 15
click at [788, 506] on icon at bounding box center [791, 644] width 15 height 15
click at [162, 506] on div "Eraser" at bounding box center [176, 643] width 28 height 9
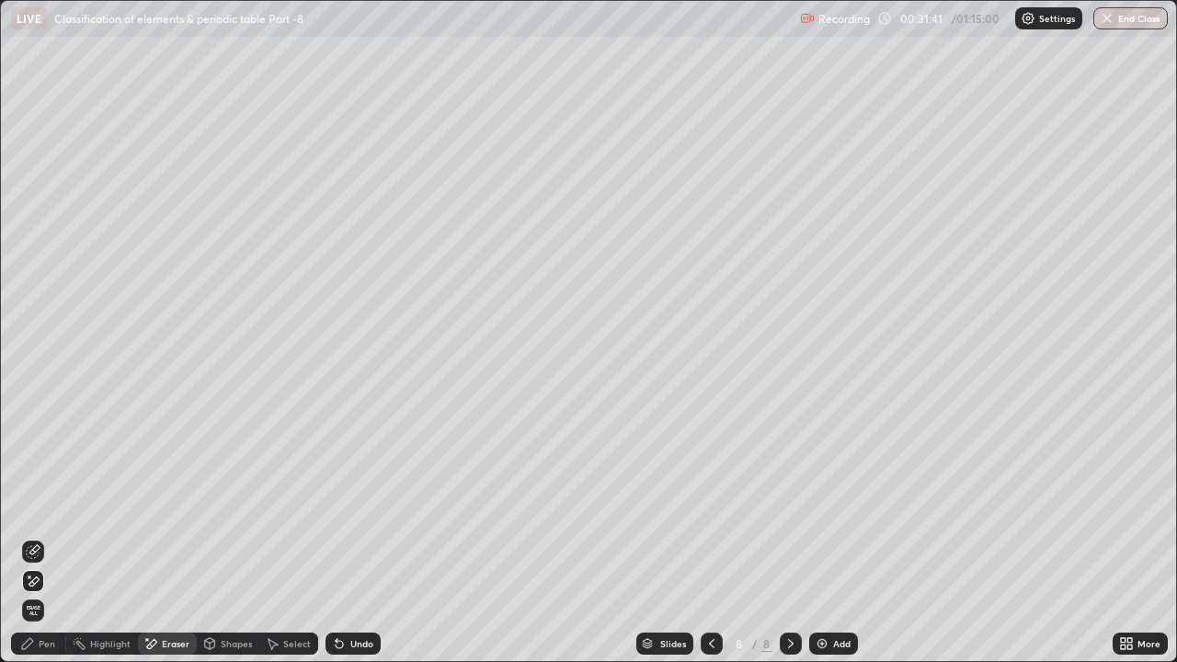
click at [43, 506] on div "Pen" at bounding box center [47, 643] width 17 height 9
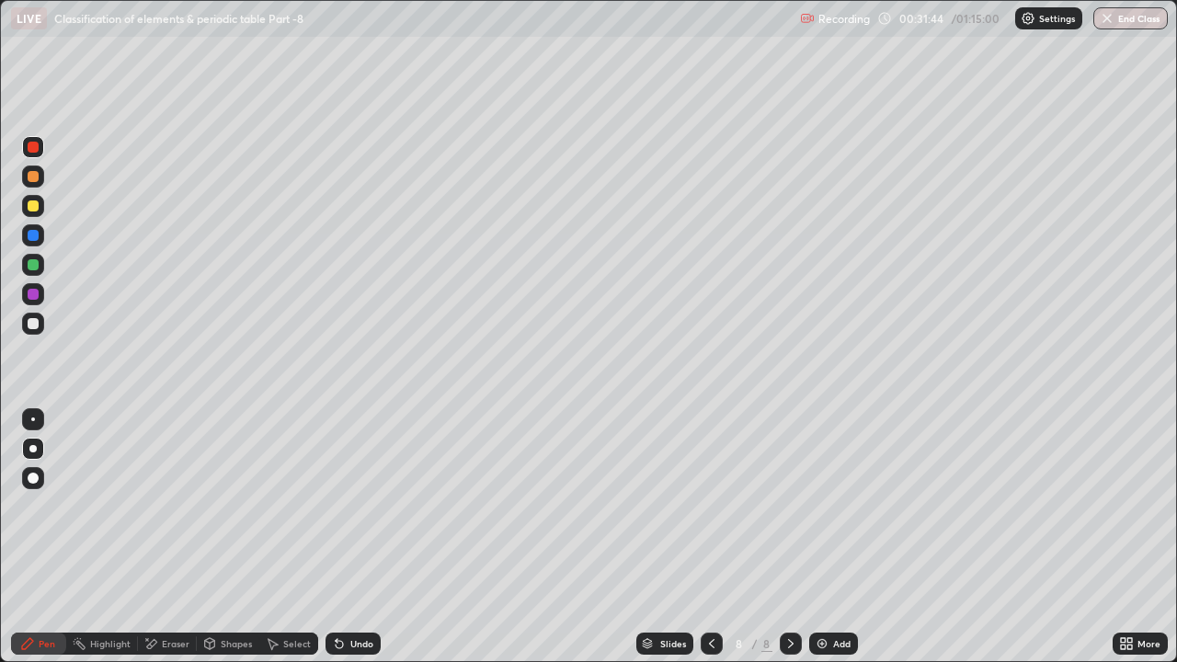
click at [169, 506] on div "Eraser" at bounding box center [176, 643] width 28 height 9
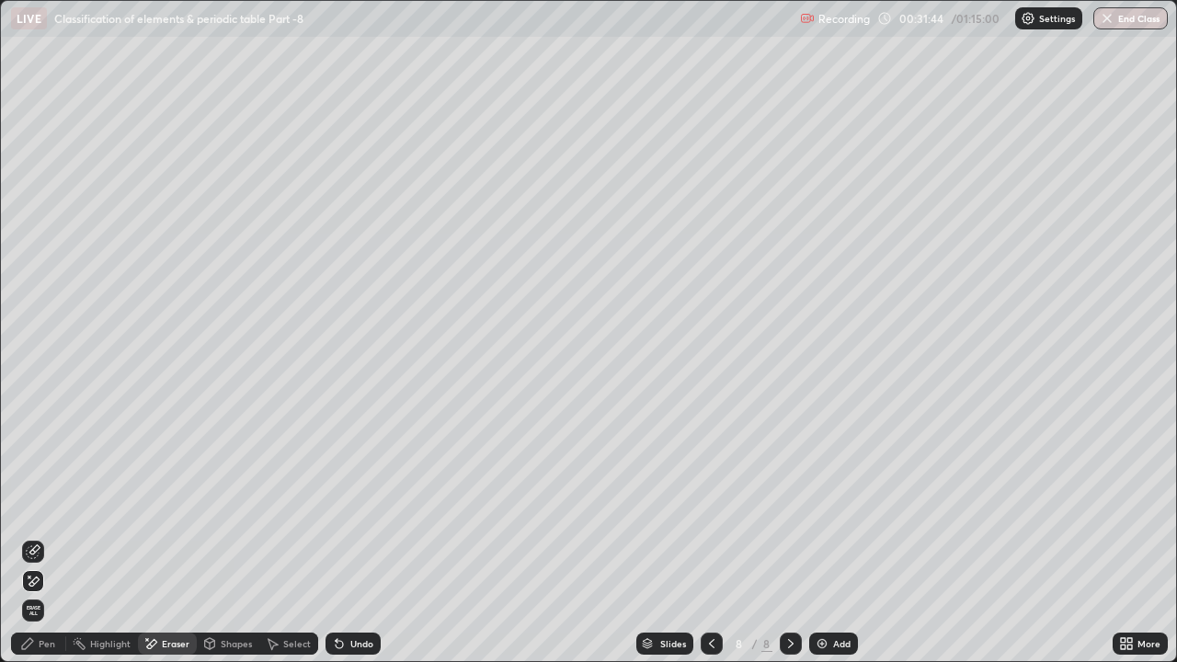
click at [36, 506] on icon at bounding box center [33, 552] width 15 height 15
click at [40, 506] on div "Pen" at bounding box center [47, 643] width 17 height 9
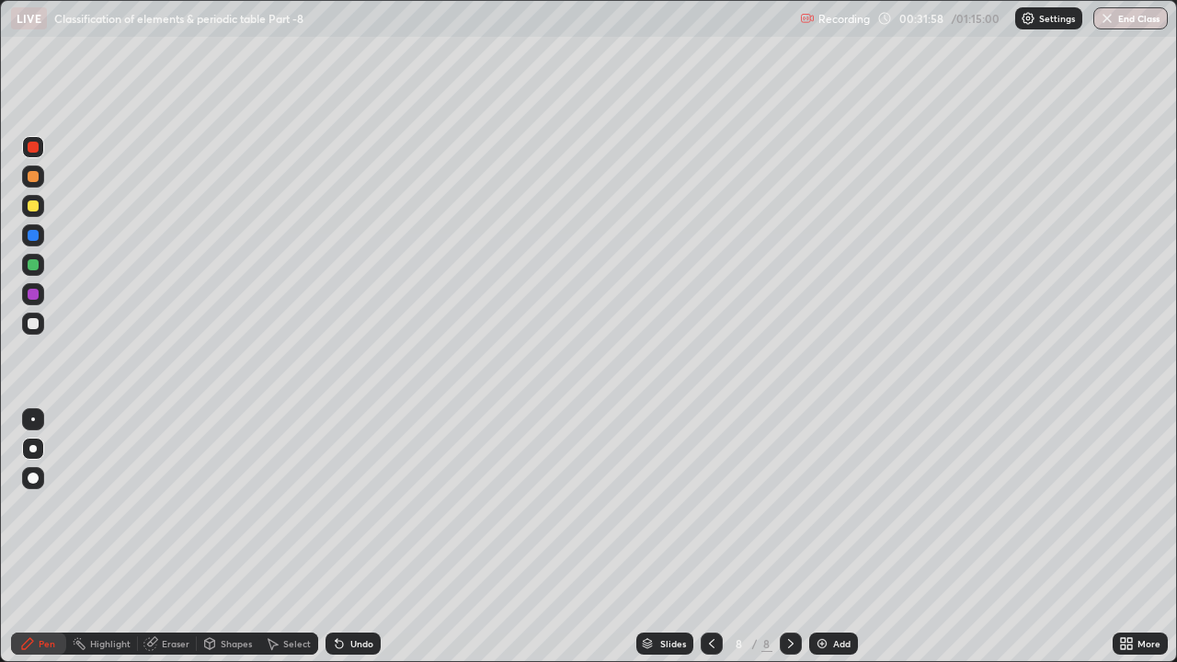
click at [35, 209] on div at bounding box center [33, 206] width 11 height 11
click at [235, 506] on div "Shapes" at bounding box center [236, 643] width 31 height 9
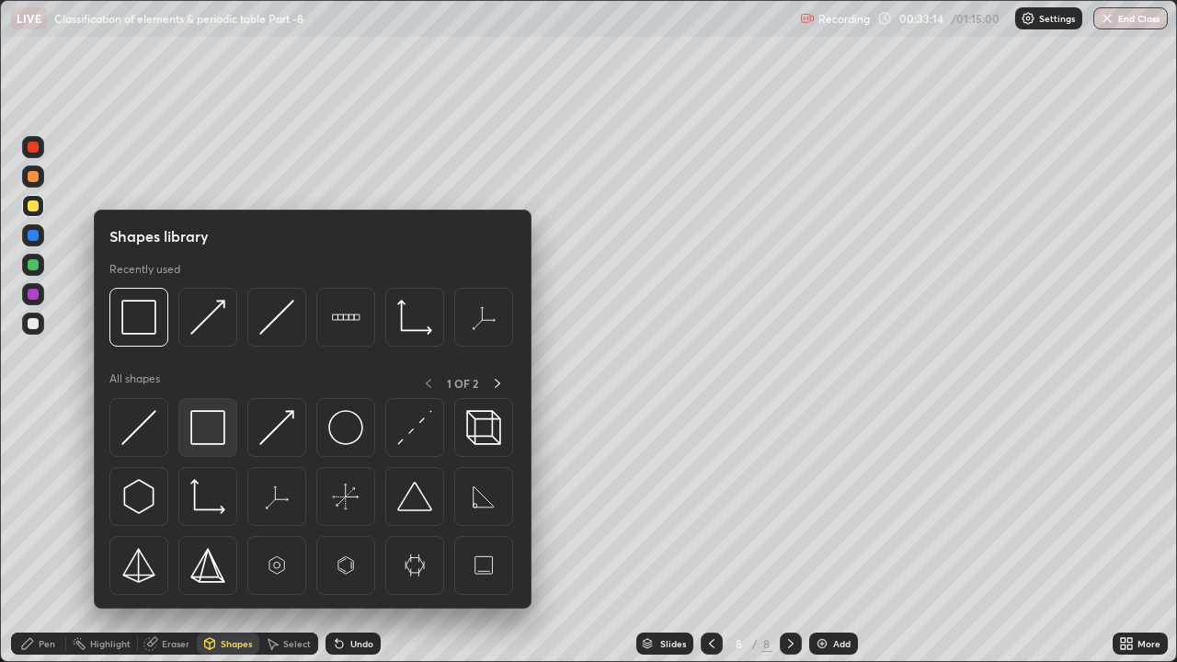
click at [212, 419] on img at bounding box center [207, 427] width 35 height 35
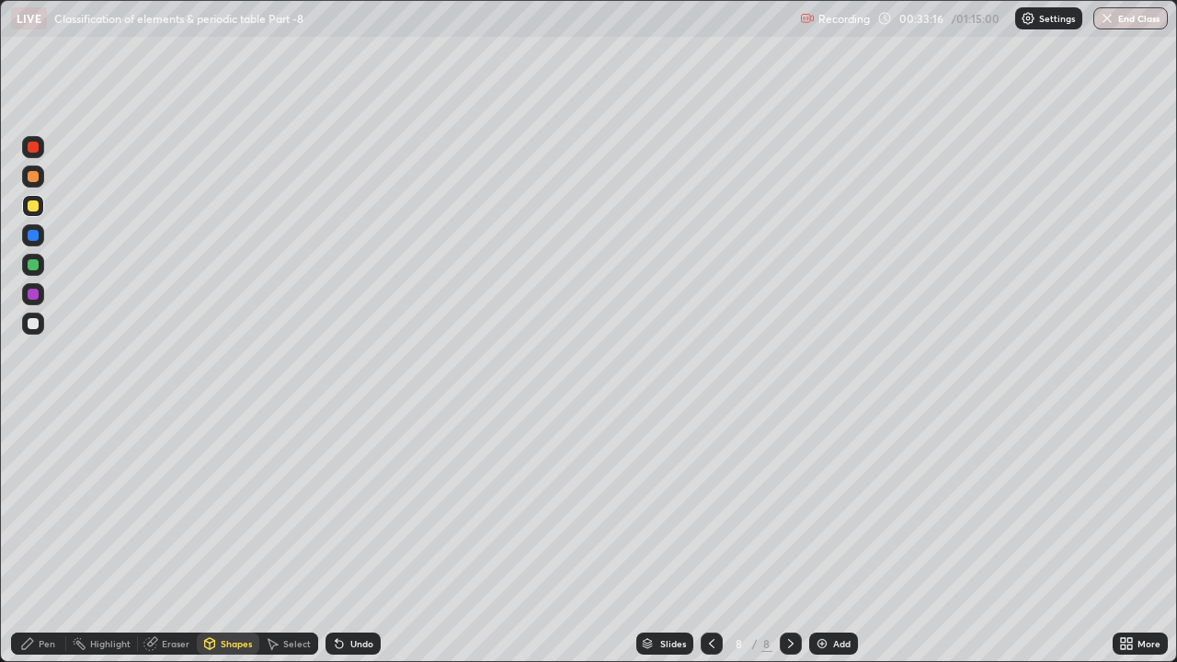
click at [47, 506] on div "Pen" at bounding box center [47, 643] width 17 height 9
click at [359, 506] on div "Undo" at bounding box center [361, 643] width 23 height 9
click at [364, 506] on div "Undo" at bounding box center [361, 643] width 23 height 9
click at [367, 506] on div "Undo" at bounding box center [361, 643] width 23 height 9
click at [376, 506] on div "Undo" at bounding box center [353, 644] width 55 height 22
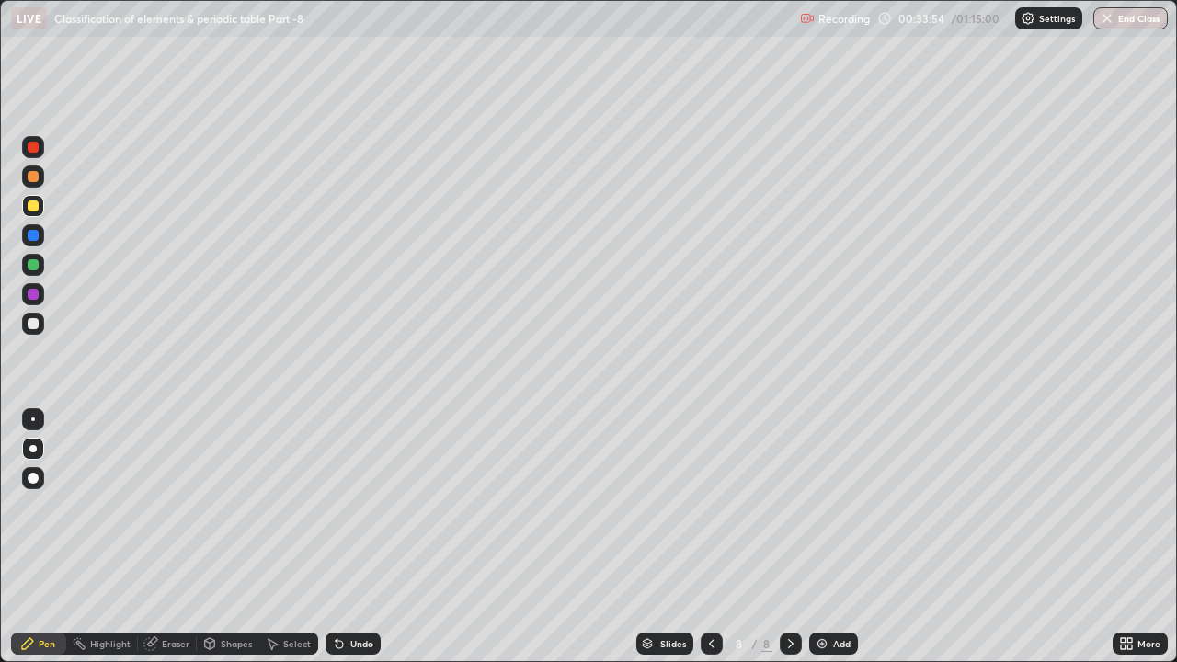
click at [363, 506] on div "Undo" at bounding box center [361, 643] width 23 height 9
click at [362, 506] on div "Undo" at bounding box center [361, 643] width 23 height 9
click at [359, 506] on div "Undo" at bounding box center [353, 644] width 55 height 22
click at [365, 506] on div "Undo" at bounding box center [353, 644] width 55 height 22
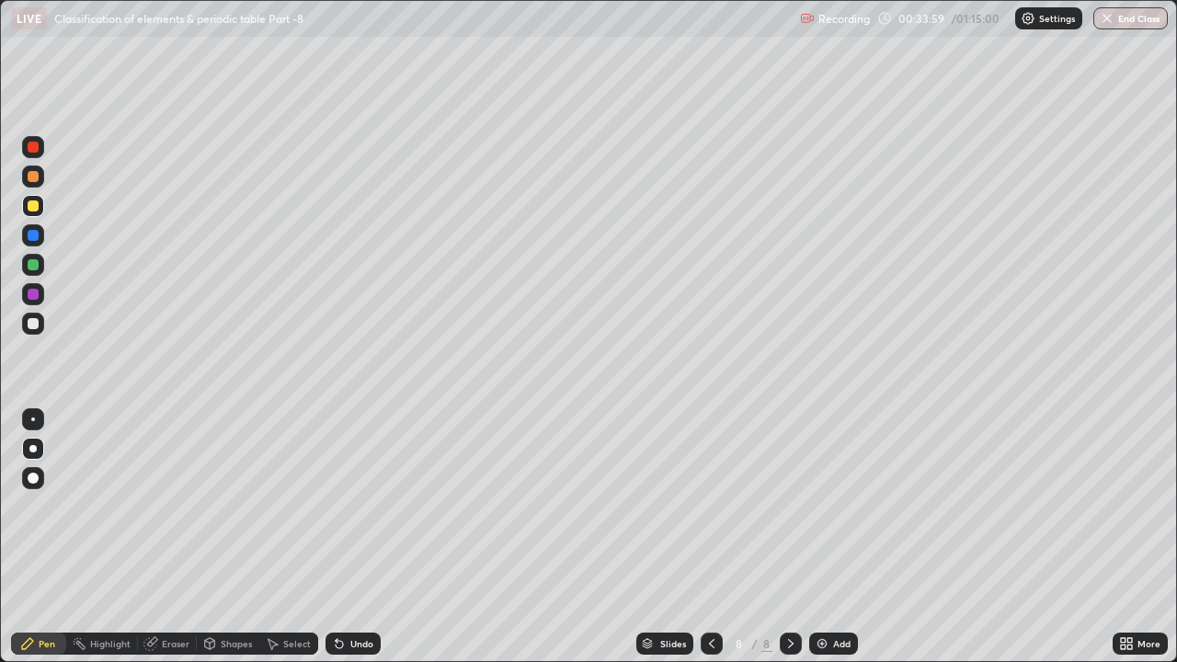
click at [373, 506] on div "Undo" at bounding box center [353, 644] width 55 height 22
click at [393, 506] on div "Slides 8 / 8 Add" at bounding box center [747, 644] width 732 height 37
click at [367, 506] on div "Undo" at bounding box center [353, 644] width 55 height 22
click at [358, 506] on div "Undo" at bounding box center [353, 644] width 55 height 22
click at [360, 506] on div "Undo" at bounding box center [353, 644] width 55 height 22
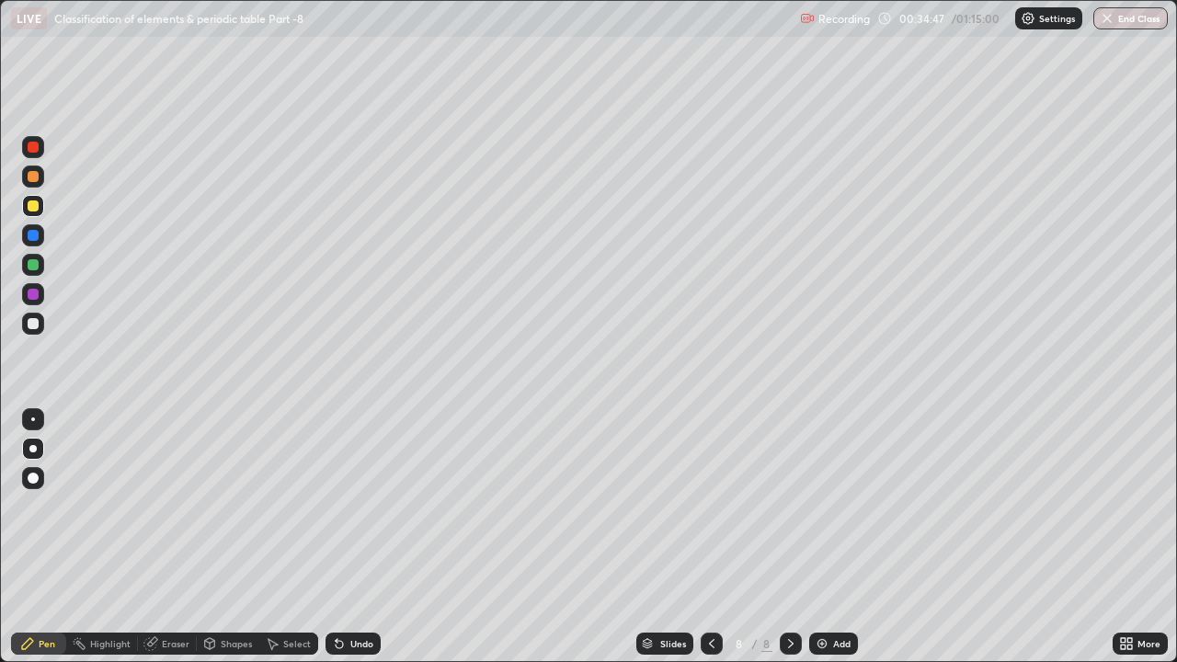
click at [364, 506] on div "Undo" at bounding box center [361, 643] width 23 height 9
click at [375, 506] on div "Undo" at bounding box center [353, 644] width 55 height 22
click at [843, 506] on div "Add" at bounding box center [841, 643] width 17 height 9
click at [33, 266] on div at bounding box center [33, 264] width 11 height 11
click at [34, 179] on div at bounding box center [33, 176] width 11 height 11
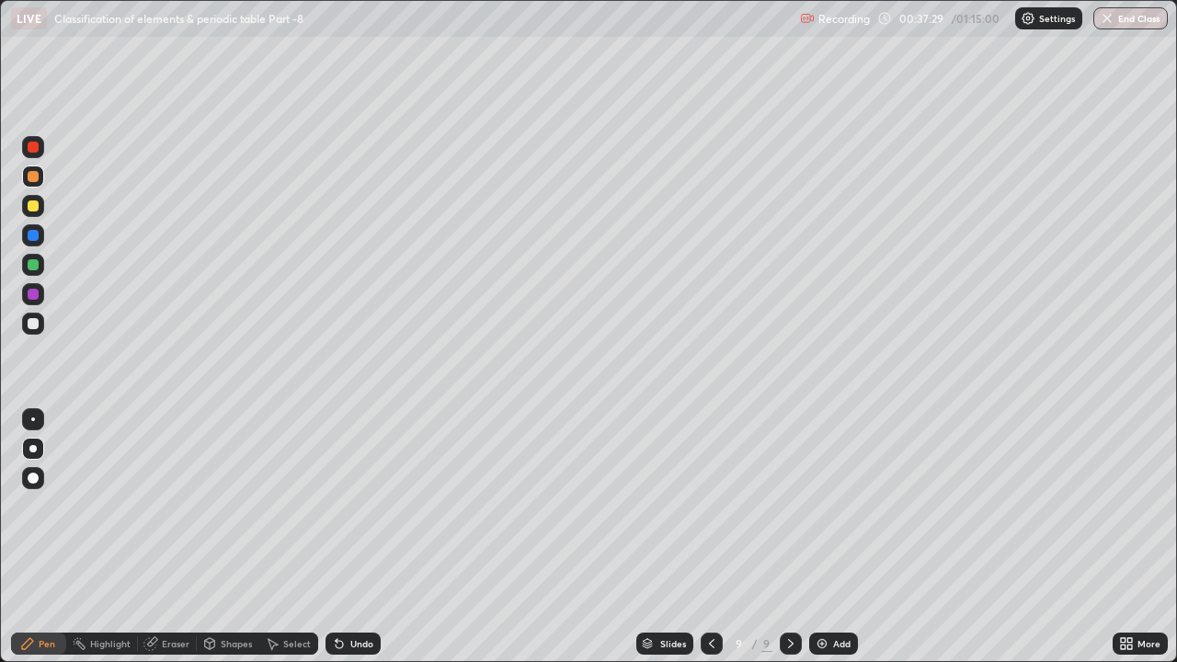
click at [33, 327] on div at bounding box center [33, 323] width 11 height 11
click at [362, 506] on div "Undo" at bounding box center [361, 643] width 23 height 9
click at [364, 506] on div "Undo" at bounding box center [361, 643] width 23 height 9
click at [365, 506] on div "Undo" at bounding box center [361, 643] width 23 height 9
click at [219, 506] on div "Shapes" at bounding box center [228, 644] width 63 height 22
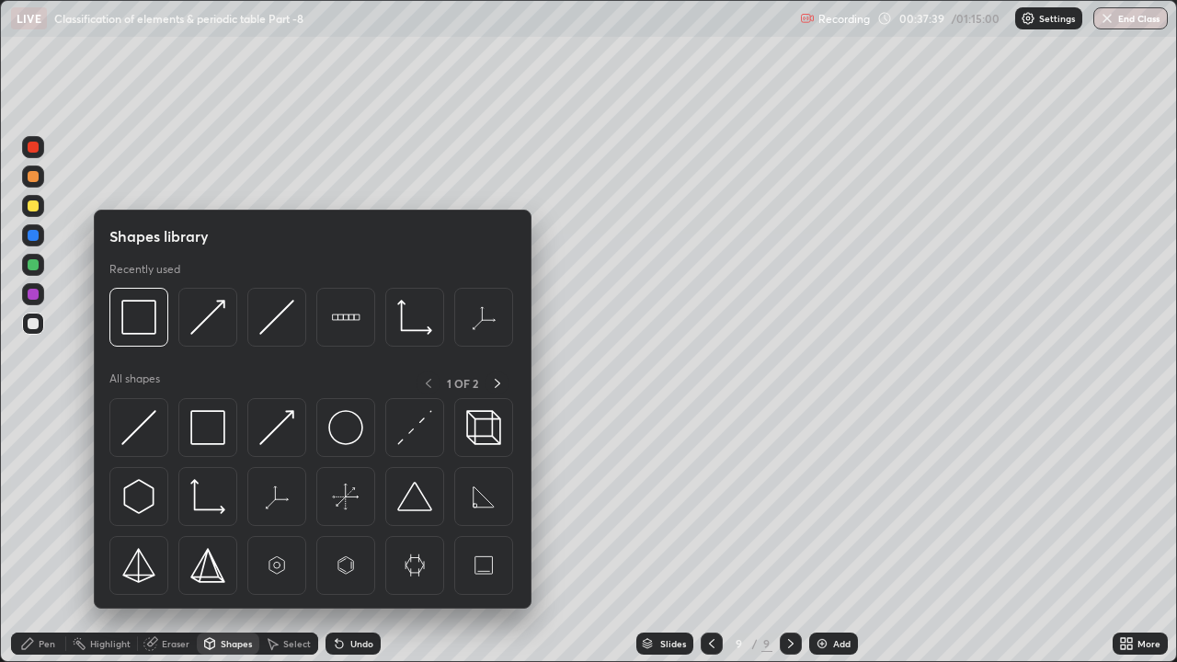
click at [202, 420] on img at bounding box center [207, 427] width 35 height 35
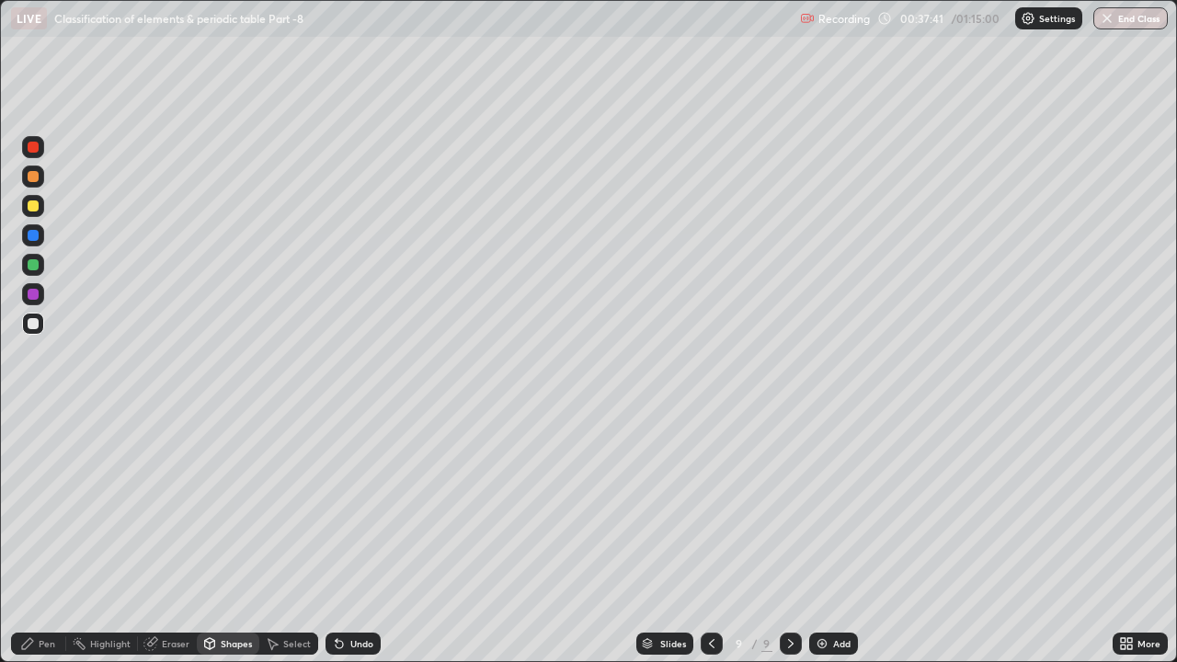
click at [41, 506] on div "Pen" at bounding box center [47, 643] width 17 height 9
click at [41, 293] on div at bounding box center [33, 294] width 22 height 22
click at [243, 506] on div "Shapes" at bounding box center [236, 643] width 31 height 9
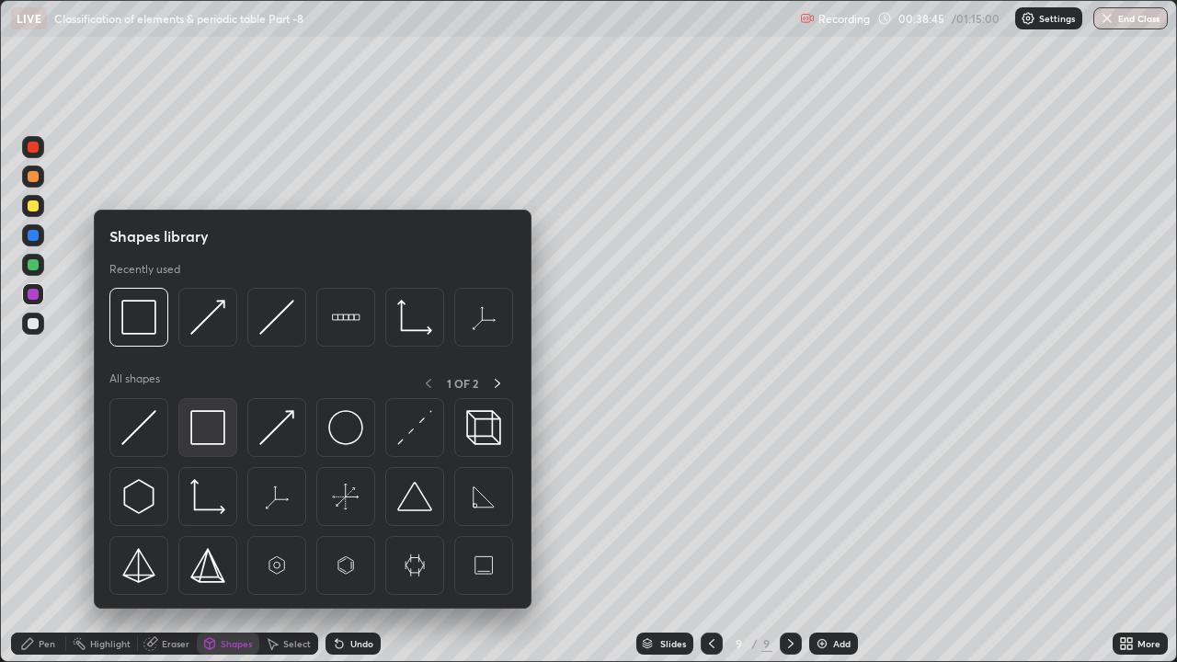
click at [206, 429] on img at bounding box center [207, 427] width 35 height 35
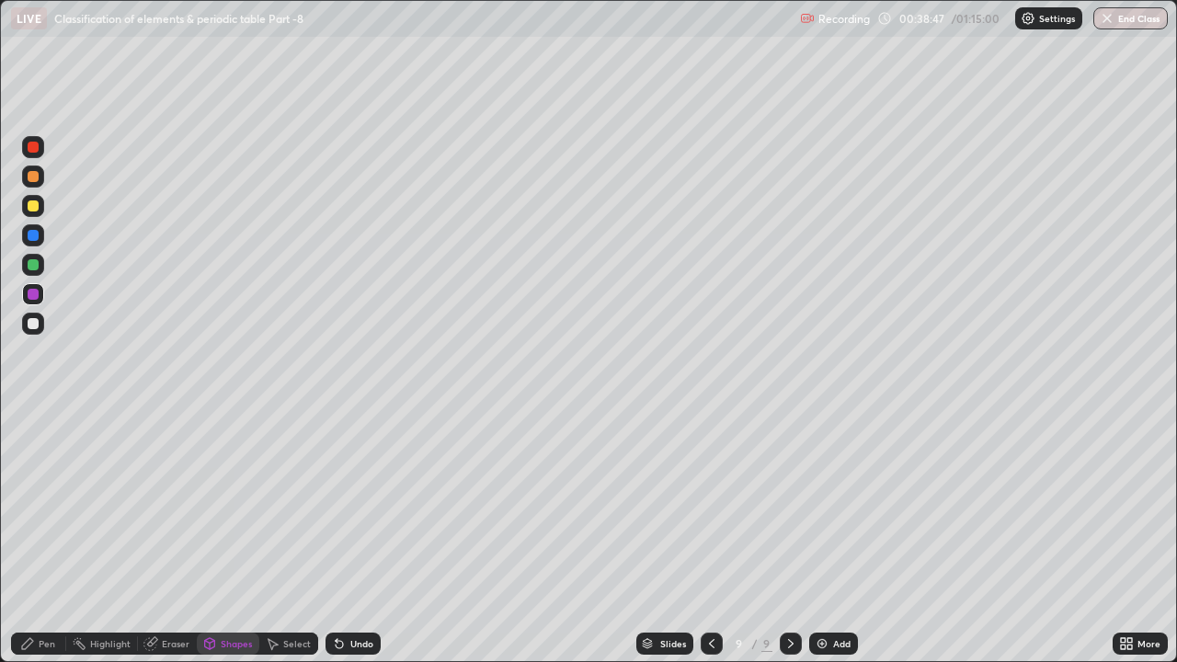
click at [35, 330] on div at bounding box center [33, 324] width 22 height 22
click at [40, 506] on div "Pen" at bounding box center [47, 643] width 17 height 9
click at [172, 506] on div "Eraser" at bounding box center [176, 643] width 28 height 9
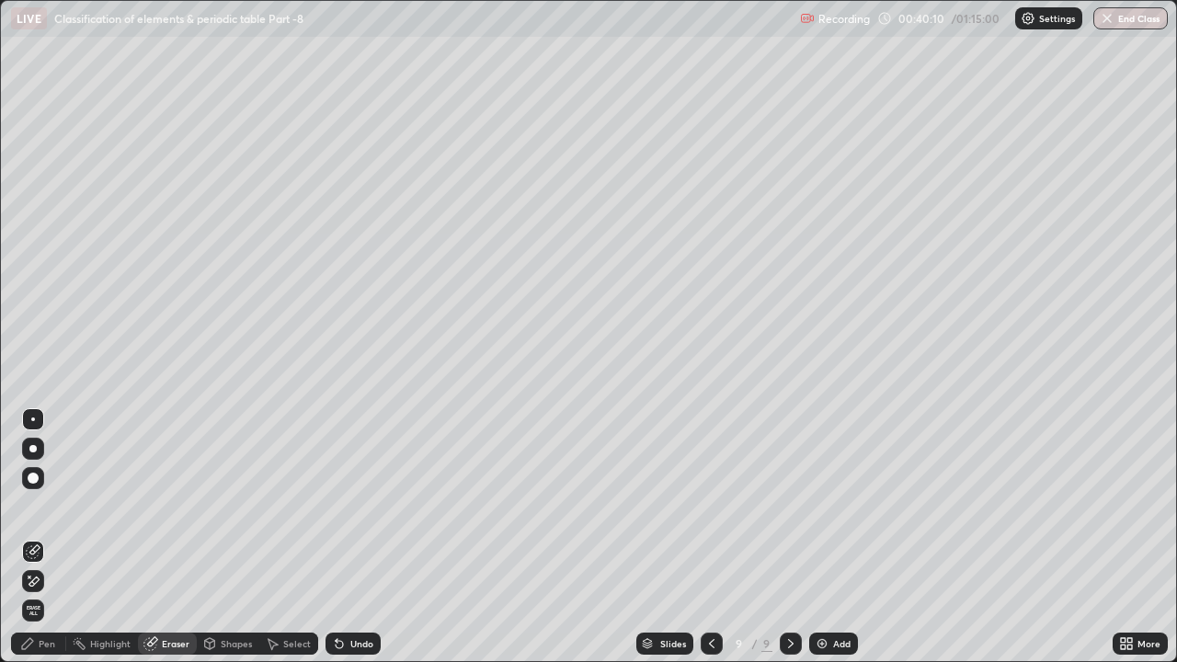
click at [29, 506] on icon at bounding box center [30, 577] width 2 height 2
click at [43, 506] on div "Pen" at bounding box center [47, 643] width 17 height 9
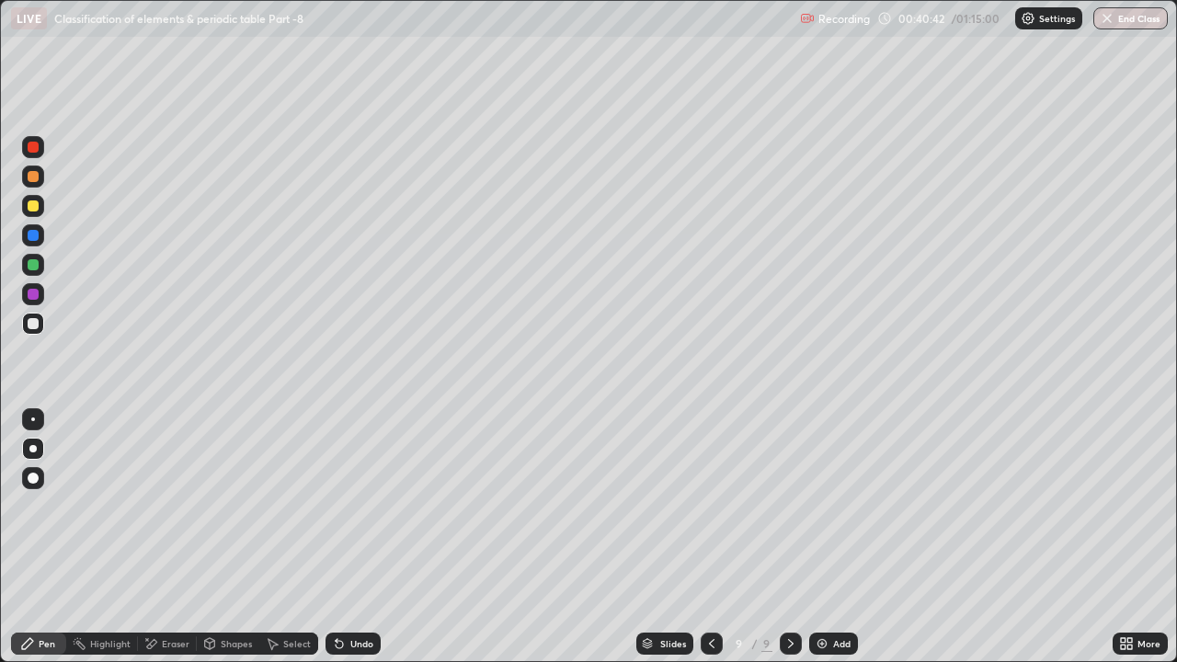
click at [355, 506] on div "Undo" at bounding box center [361, 643] width 23 height 9
click at [362, 506] on div "Undo" at bounding box center [361, 643] width 23 height 9
click at [372, 506] on div "Undo" at bounding box center [353, 644] width 55 height 22
click at [374, 506] on div "Undo" at bounding box center [353, 644] width 55 height 22
click at [375, 506] on div "Undo" at bounding box center [353, 644] width 55 height 22
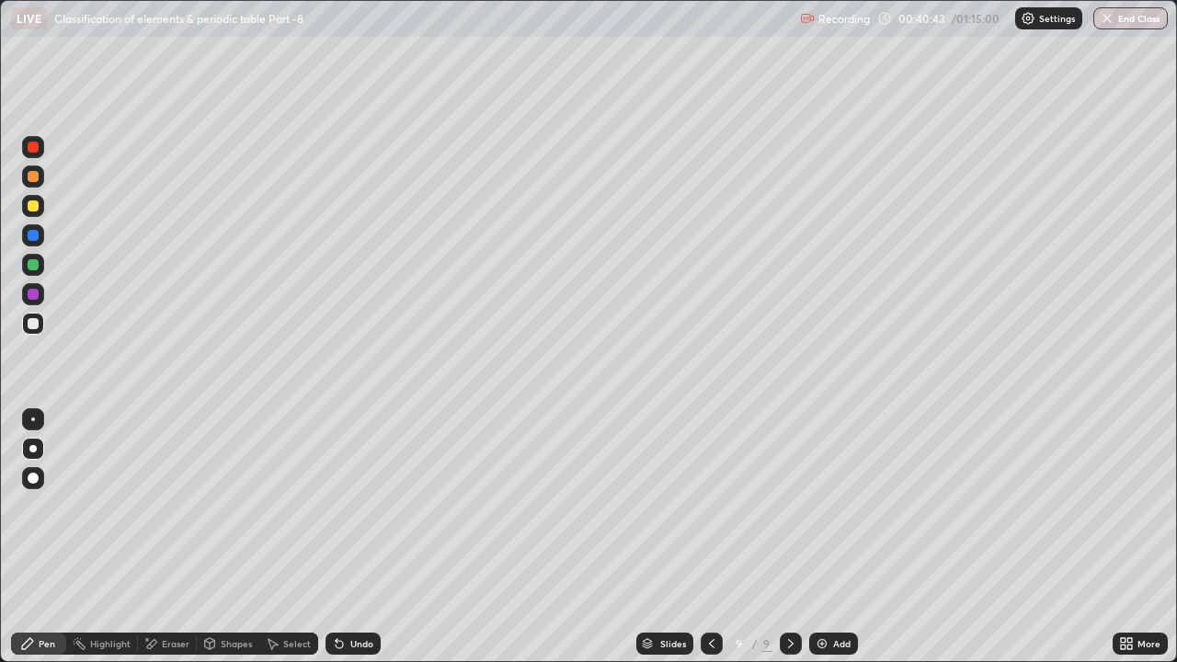
click at [378, 506] on div "Undo" at bounding box center [353, 644] width 55 height 22
click at [374, 506] on div "Undo" at bounding box center [353, 644] width 55 height 22
click at [376, 506] on div "Undo" at bounding box center [353, 644] width 55 height 22
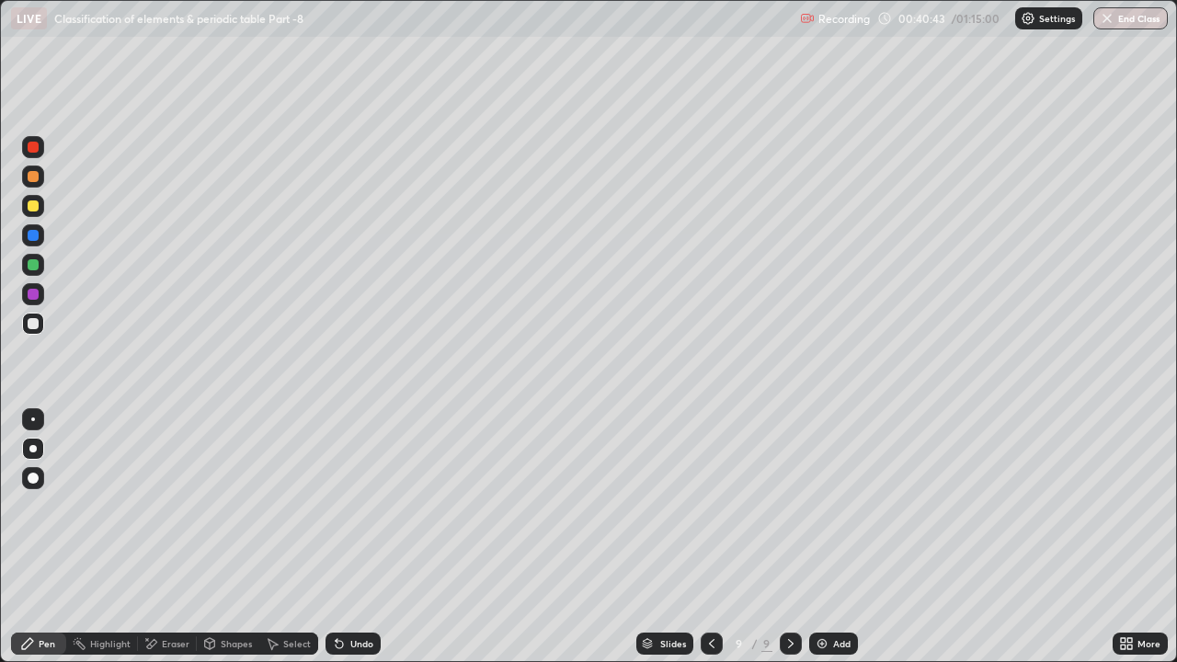
click at [376, 506] on div "Undo" at bounding box center [353, 644] width 55 height 22
click at [389, 506] on div "Slides 9 / 9 Add" at bounding box center [747, 644] width 732 height 37
click at [390, 506] on div "Slides 9 / 9 Add" at bounding box center [747, 644] width 732 height 37
click at [360, 506] on div "Undo" at bounding box center [353, 644] width 55 height 22
click at [358, 506] on div "Undo" at bounding box center [353, 644] width 55 height 22
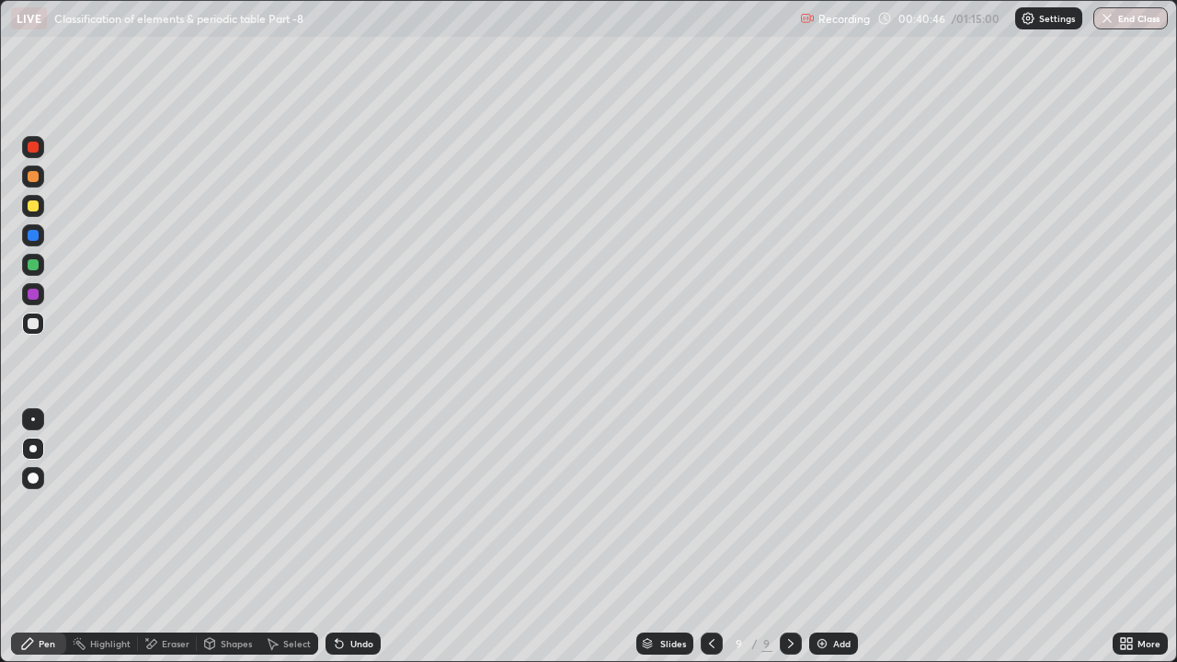
click at [36, 261] on div at bounding box center [33, 264] width 11 height 11
click at [34, 324] on div at bounding box center [33, 323] width 11 height 11
click at [357, 506] on div "Undo" at bounding box center [361, 643] width 23 height 9
click at [360, 506] on div "Undo" at bounding box center [361, 643] width 23 height 9
click at [367, 506] on div "Undo" at bounding box center [361, 643] width 23 height 9
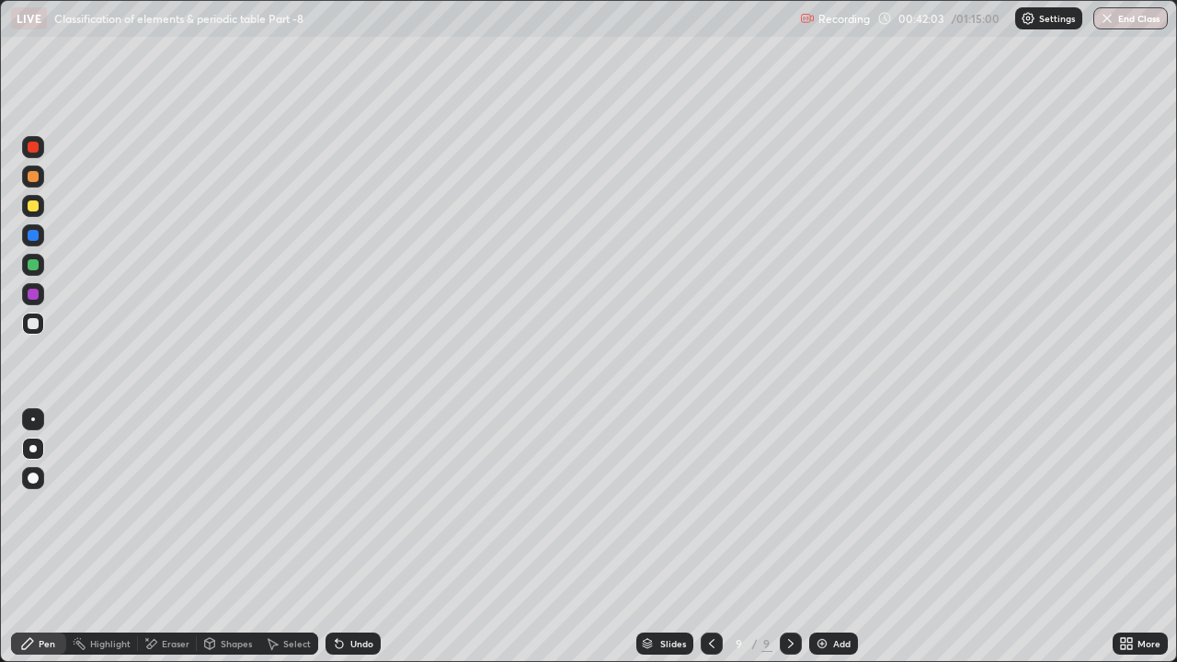
click at [368, 506] on div "Undo" at bounding box center [361, 643] width 23 height 9
click at [375, 506] on div "Undo" at bounding box center [353, 644] width 55 height 22
click at [378, 506] on div "Undo" at bounding box center [353, 644] width 55 height 22
click at [372, 506] on div "Undo" at bounding box center [353, 644] width 55 height 22
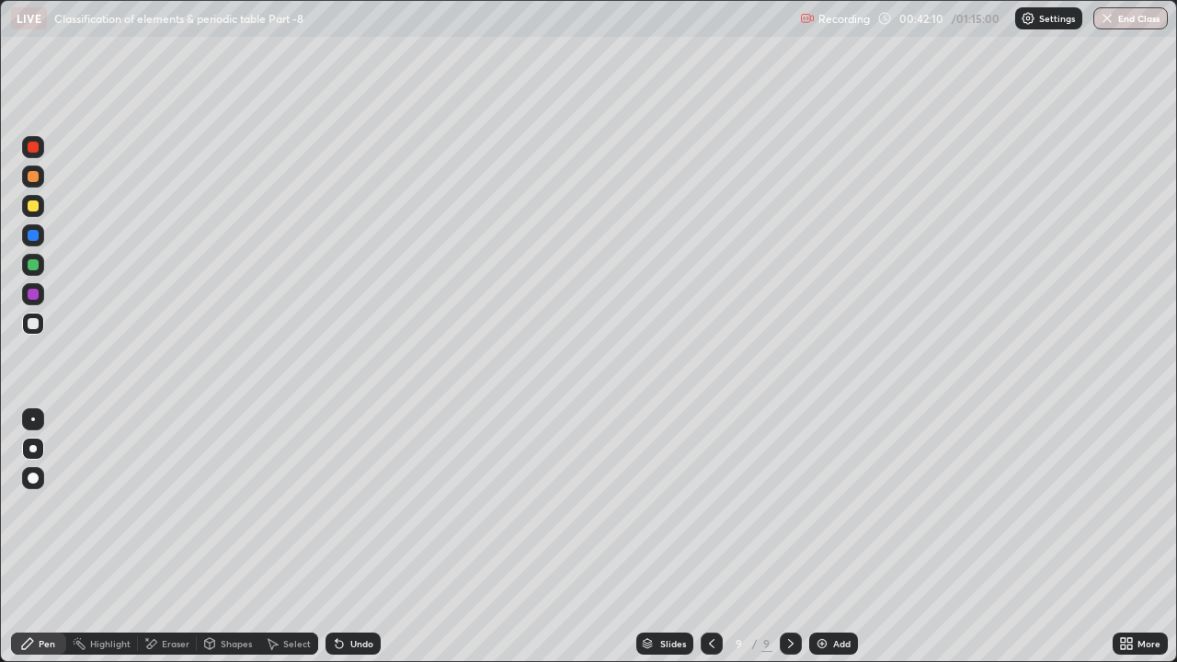
click at [360, 506] on div "Undo" at bounding box center [353, 644] width 55 height 22
click at [361, 506] on div "Undo" at bounding box center [361, 643] width 23 height 9
click at [370, 506] on div "Undo" at bounding box center [361, 643] width 23 height 9
click at [358, 506] on div "Undo" at bounding box center [361, 643] width 23 height 9
click at [350, 506] on div "Undo" at bounding box center [353, 644] width 55 height 22
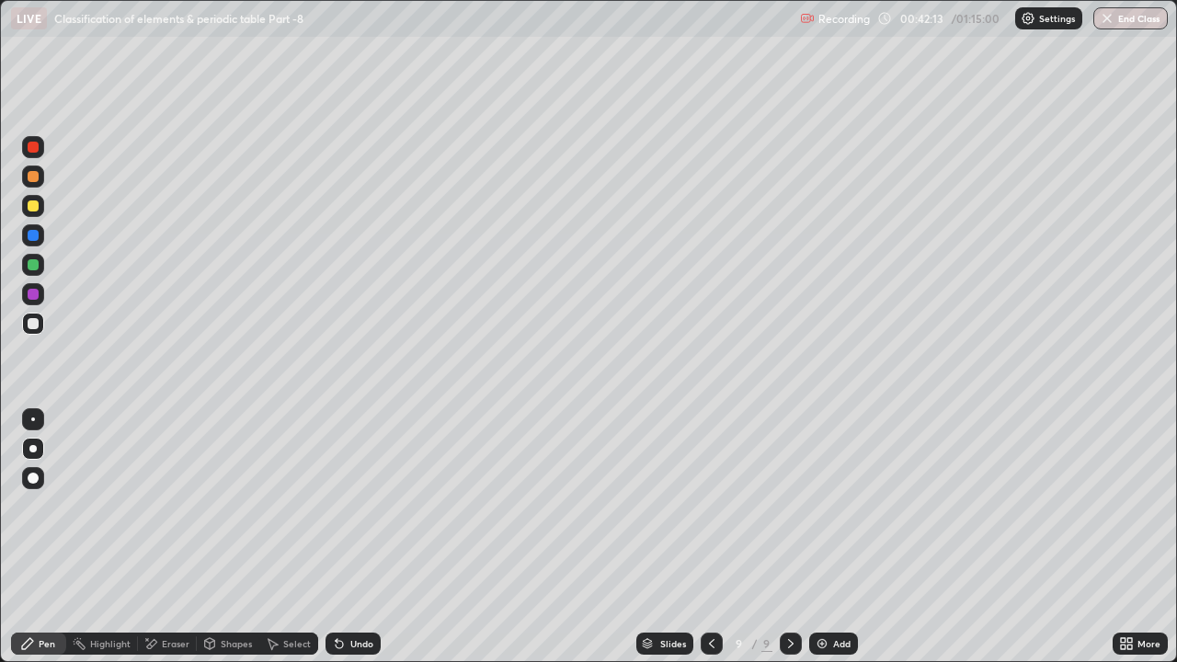
click at [362, 506] on div "Undo" at bounding box center [353, 644] width 55 height 22
click at [371, 506] on div "Undo" at bounding box center [353, 644] width 55 height 22
click at [367, 506] on div "Undo" at bounding box center [361, 643] width 23 height 9
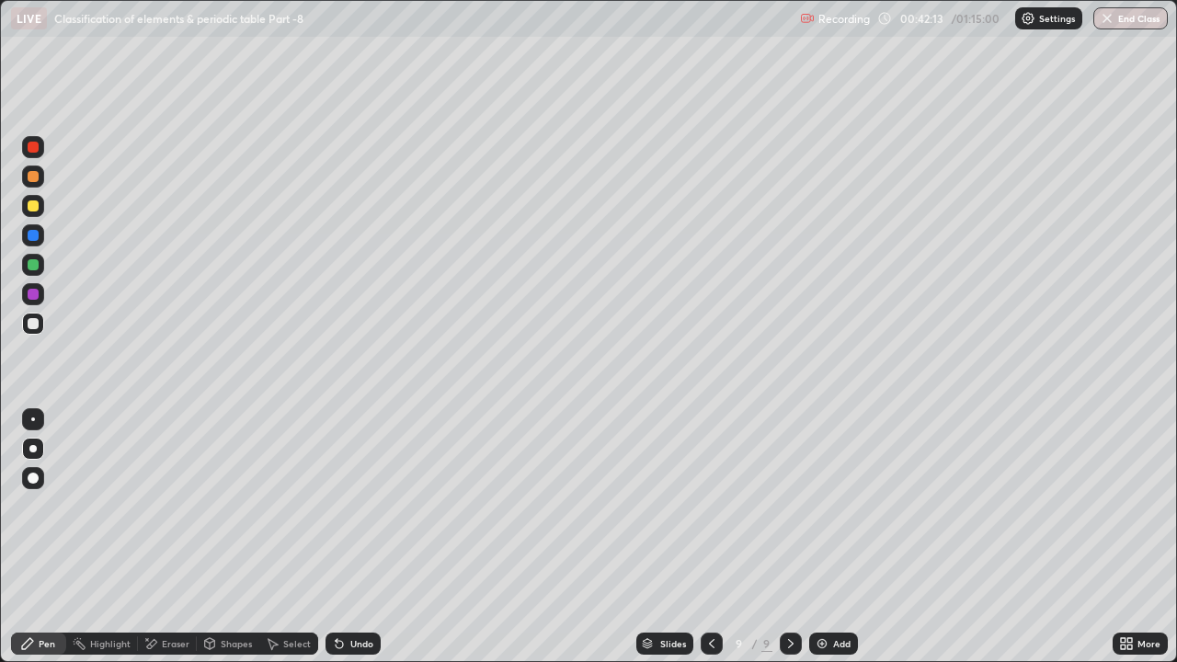
click at [367, 506] on div "Undo" at bounding box center [361, 643] width 23 height 9
click at [362, 506] on div "Undo" at bounding box center [361, 643] width 23 height 9
click at [360, 506] on div "Undo" at bounding box center [361, 643] width 23 height 9
click at [346, 506] on div "Undo" at bounding box center [353, 644] width 55 height 22
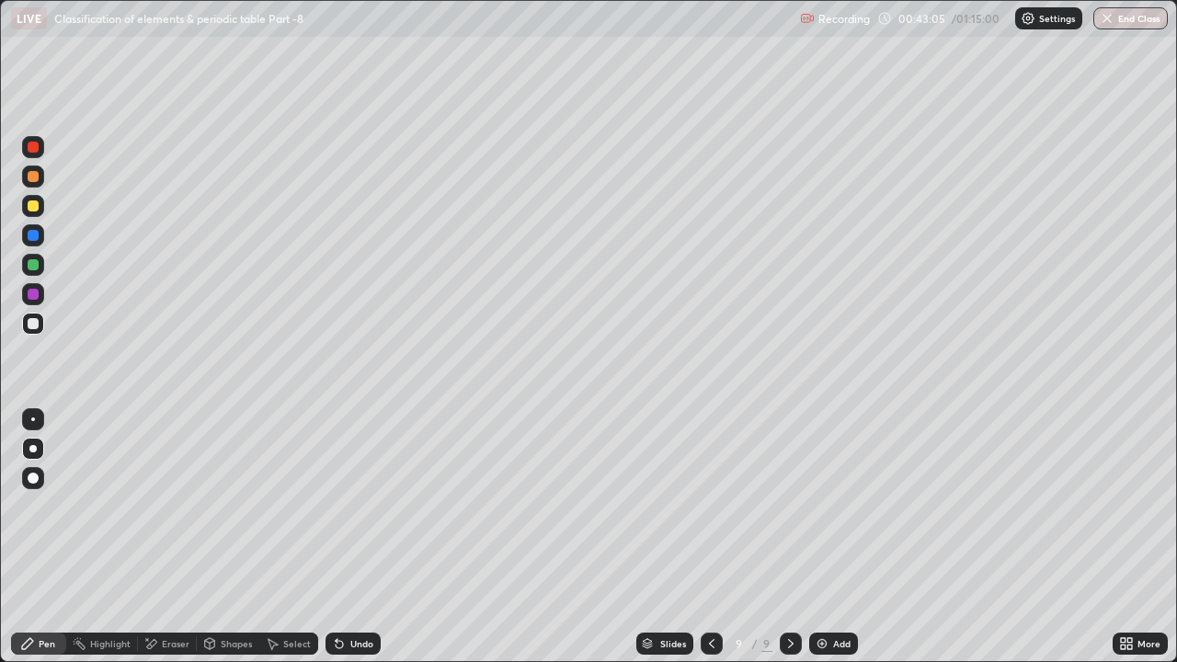
click at [836, 506] on div "Add" at bounding box center [841, 643] width 17 height 9
click at [34, 211] on div at bounding box center [33, 206] width 11 height 11
click at [368, 506] on div "Undo" at bounding box center [361, 643] width 23 height 9
click at [362, 506] on div "Undo" at bounding box center [353, 644] width 55 height 22
click at [710, 506] on icon at bounding box center [711, 644] width 15 height 15
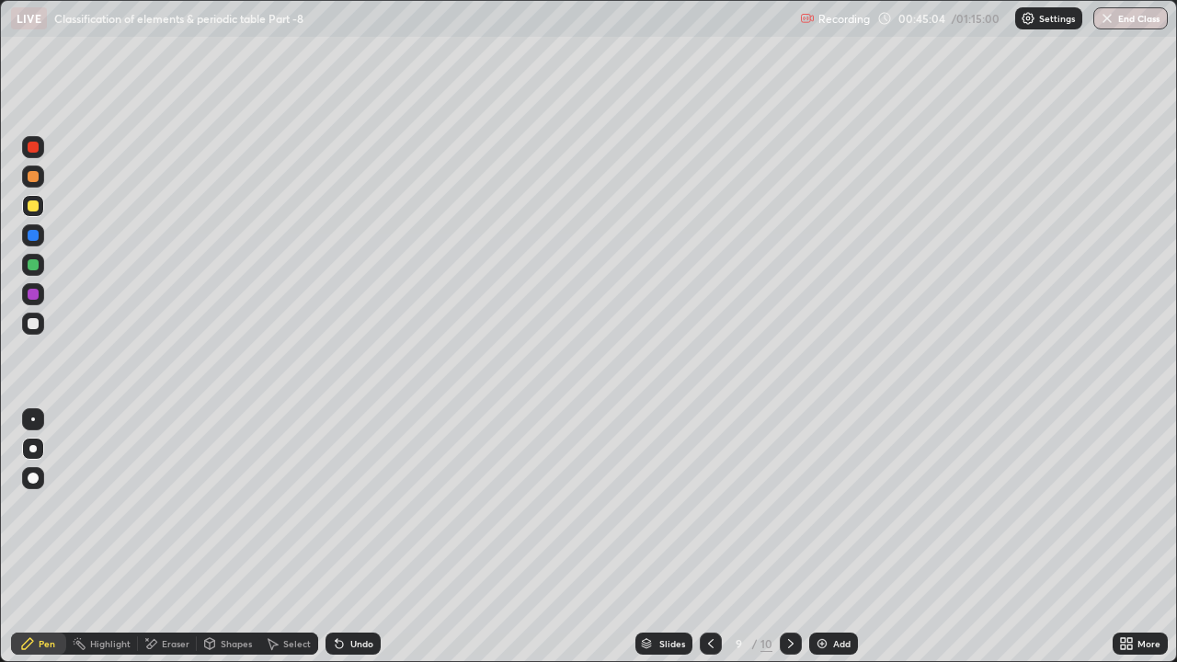
click at [709, 506] on icon at bounding box center [711, 644] width 15 height 15
click at [792, 506] on icon at bounding box center [791, 644] width 15 height 15
click at [709, 506] on icon at bounding box center [711, 643] width 6 height 9
click at [789, 506] on icon at bounding box center [791, 644] width 15 height 15
click at [790, 506] on icon at bounding box center [791, 644] width 15 height 15
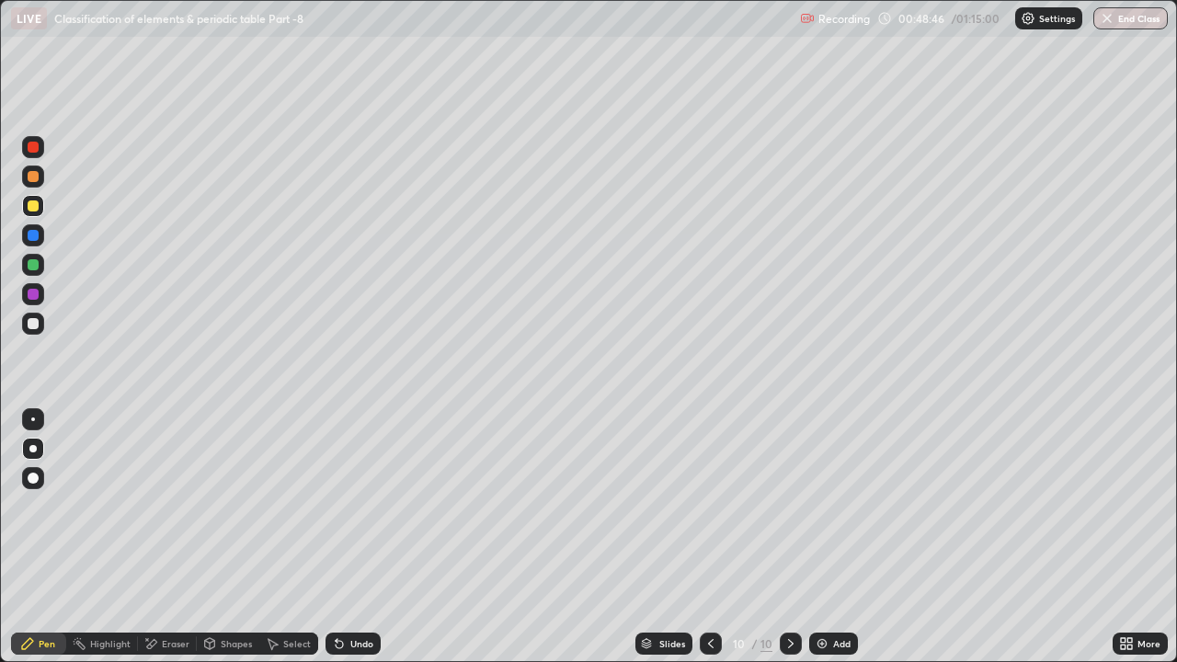
click at [230, 506] on div "Shapes" at bounding box center [236, 643] width 31 height 9
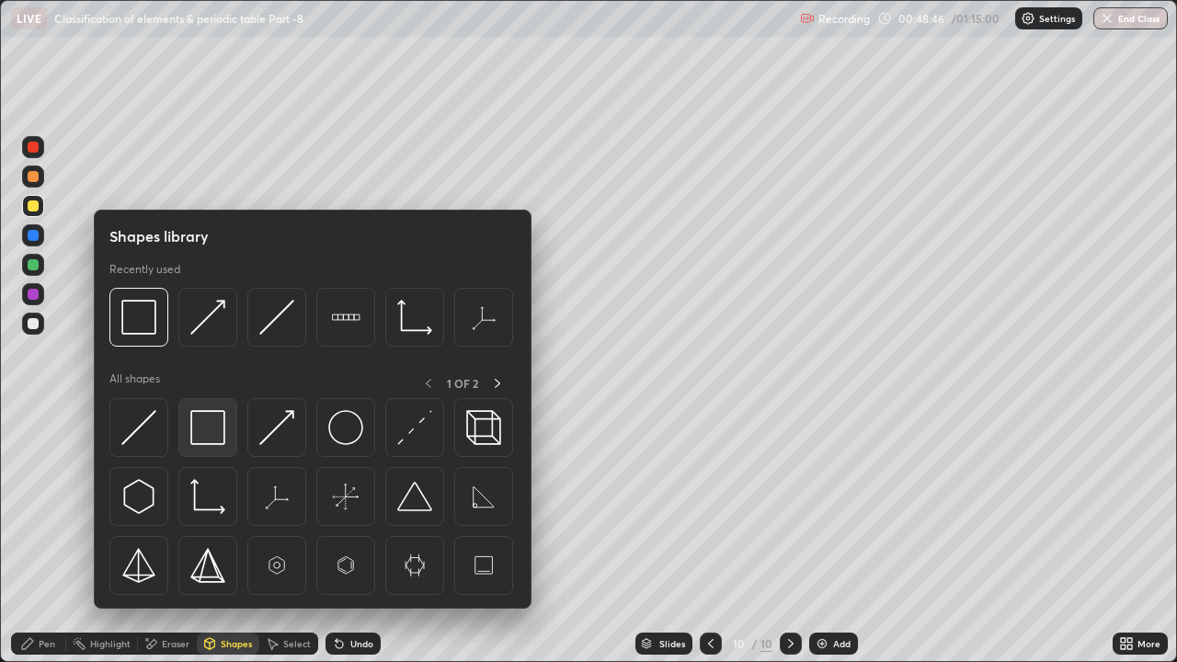
click at [212, 428] on img at bounding box center [207, 427] width 35 height 35
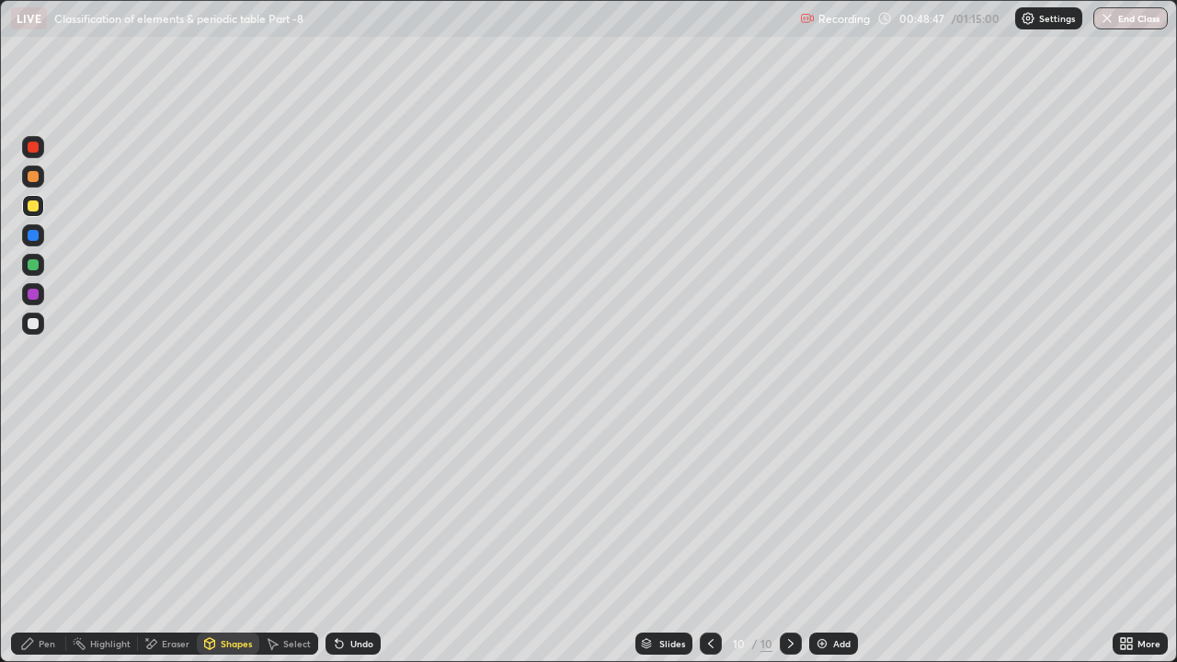
click at [36, 294] on div at bounding box center [33, 294] width 11 height 11
click at [53, 506] on div "Pen" at bounding box center [47, 643] width 17 height 9
click at [829, 506] on div "Add" at bounding box center [833, 644] width 49 height 22
click at [36, 240] on div at bounding box center [33, 235] width 11 height 11
click at [40, 205] on div at bounding box center [33, 206] width 22 height 22
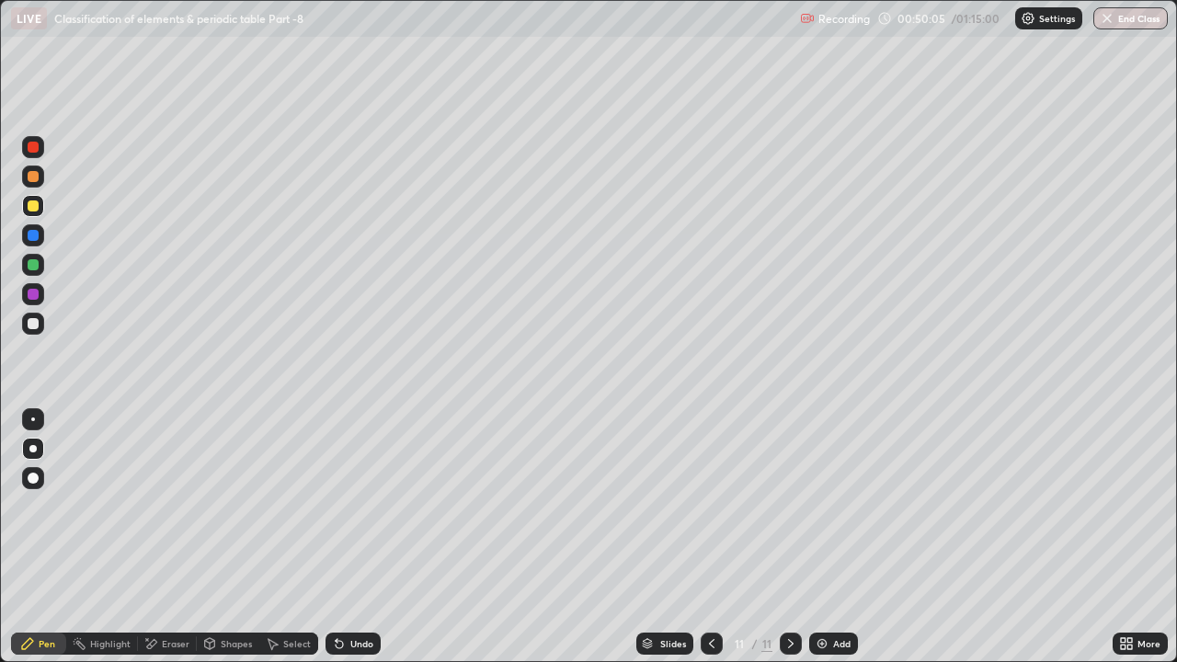
click at [353, 506] on div "Undo" at bounding box center [353, 644] width 55 height 22
click at [355, 506] on div "Undo" at bounding box center [361, 643] width 23 height 9
click at [231, 506] on div "Shapes" at bounding box center [236, 643] width 31 height 9
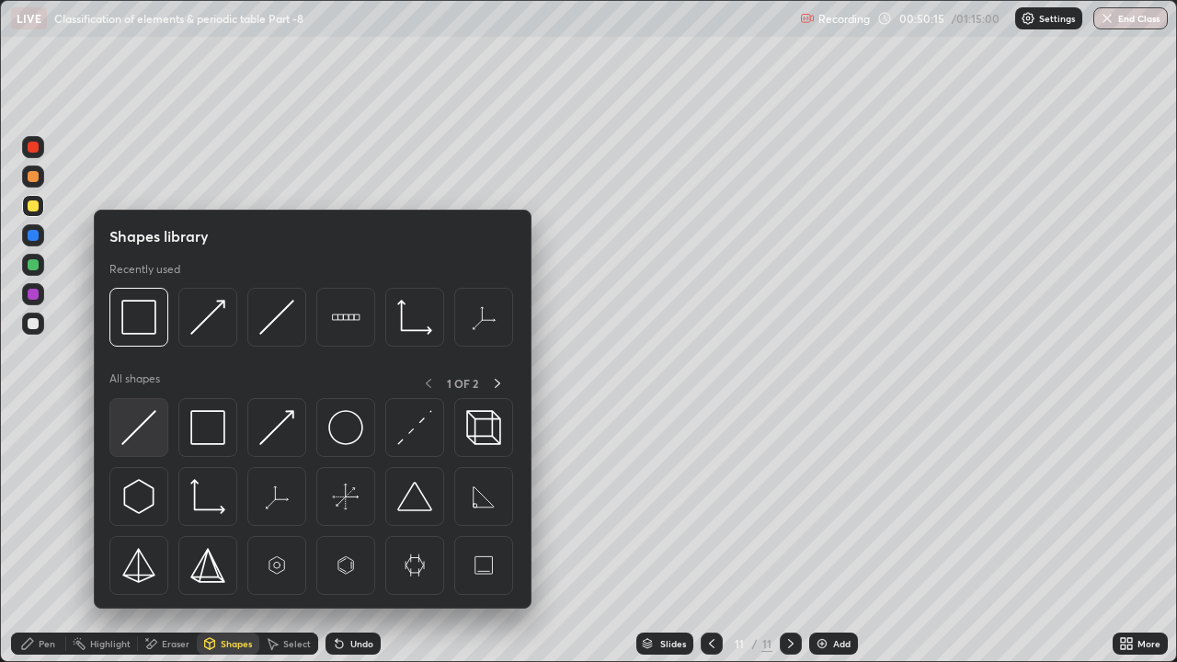
click at [146, 418] on img at bounding box center [138, 427] width 35 height 35
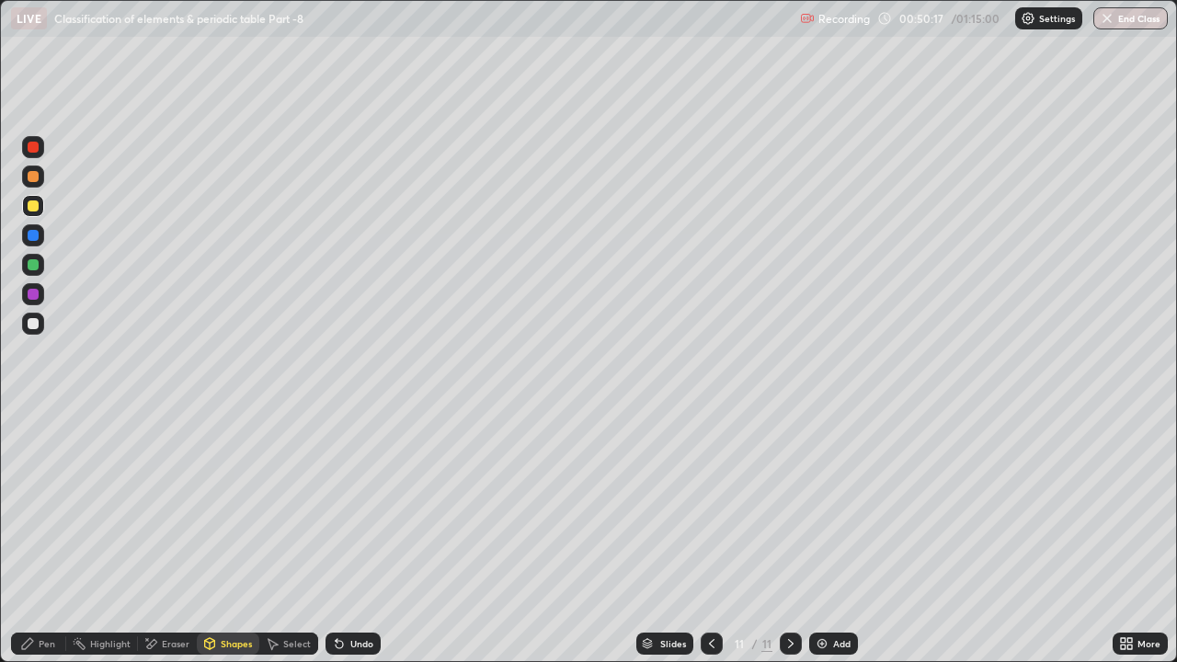
click at [44, 506] on div "Pen" at bounding box center [47, 643] width 17 height 9
click at [42, 506] on div "Pen" at bounding box center [38, 644] width 55 height 22
click at [41, 319] on div at bounding box center [33, 324] width 22 height 22
click at [33, 178] on div at bounding box center [33, 176] width 11 height 11
click at [360, 506] on div "Undo" at bounding box center [361, 643] width 23 height 9
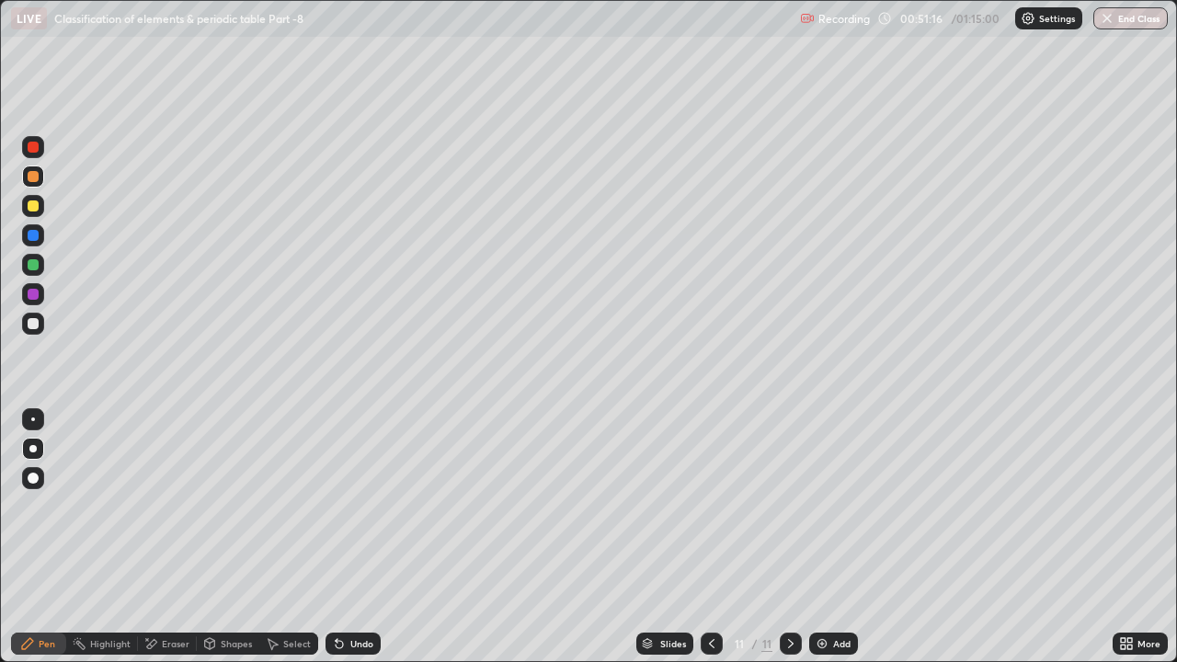
click at [357, 506] on div "Undo" at bounding box center [353, 644] width 55 height 22
click at [365, 506] on div "Undo" at bounding box center [361, 643] width 23 height 9
click at [363, 506] on div "Undo" at bounding box center [361, 643] width 23 height 9
click at [366, 506] on div "Undo" at bounding box center [361, 643] width 23 height 9
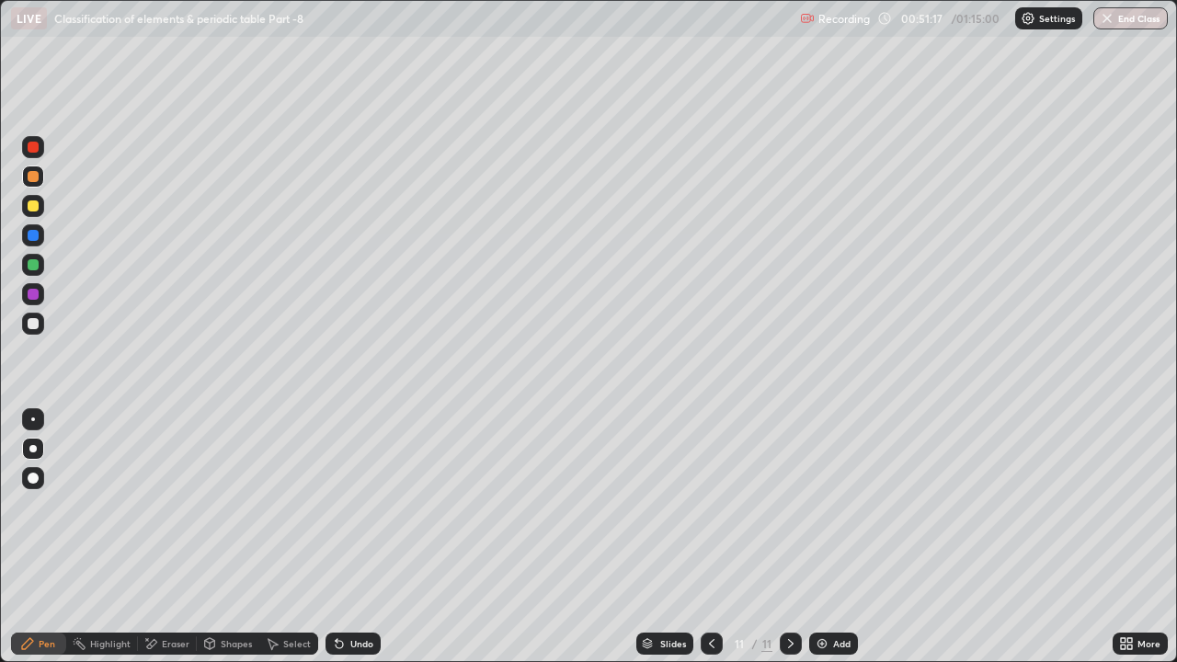
click at [370, 506] on div "Undo" at bounding box center [361, 643] width 23 height 9
click at [371, 506] on div "Undo" at bounding box center [353, 644] width 55 height 22
click at [367, 506] on div "Undo" at bounding box center [361, 643] width 23 height 9
click at [368, 506] on div "Undo" at bounding box center [361, 643] width 23 height 9
click at [369, 506] on div "Undo" at bounding box center [361, 643] width 23 height 9
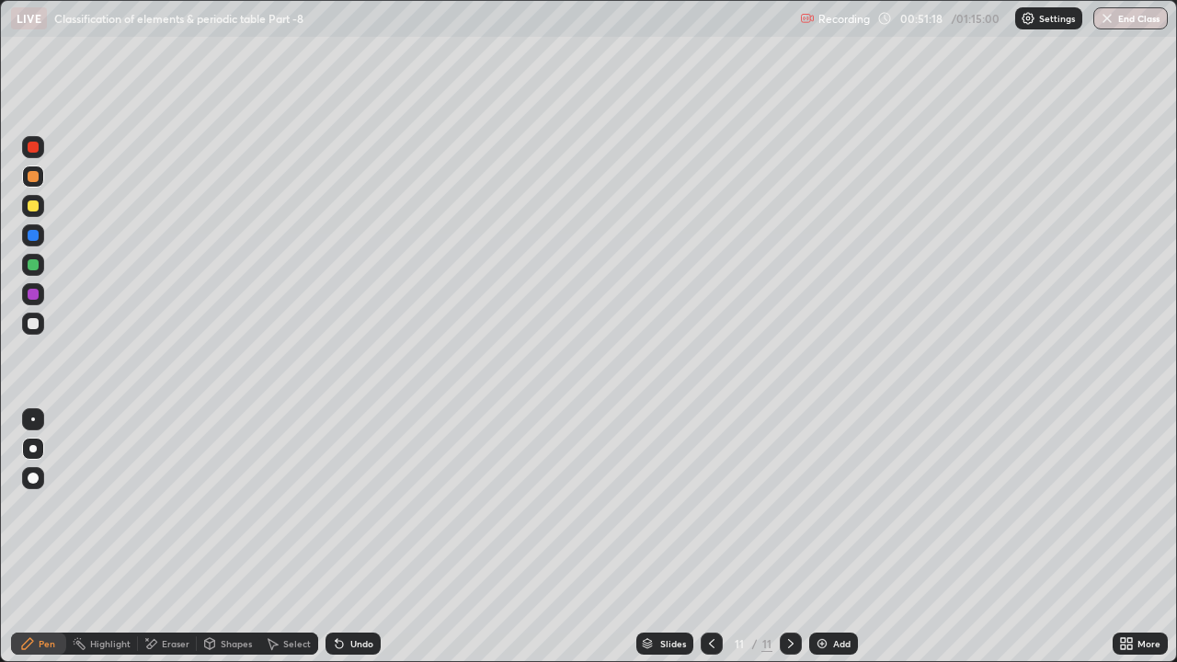
click at [364, 506] on div "Undo" at bounding box center [353, 644] width 55 height 22
click at [365, 506] on div "Undo" at bounding box center [353, 644] width 55 height 22
click at [29, 322] on div at bounding box center [33, 323] width 11 height 11
click at [31, 172] on div at bounding box center [33, 176] width 11 height 11
click at [36, 144] on div at bounding box center [33, 147] width 11 height 11
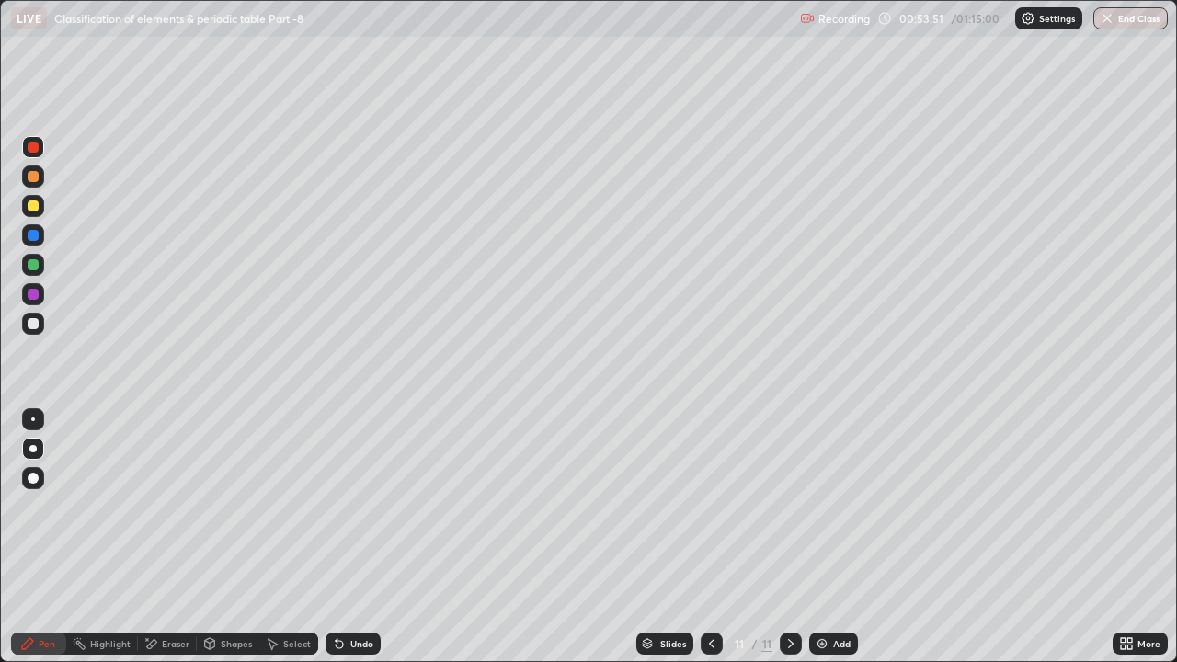
click at [361, 506] on div "Undo" at bounding box center [353, 644] width 55 height 22
click at [32, 328] on div at bounding box center [33, 323] width 11 height 11
click at [218, 506] on div "Shapes" at bounding box center [228, 644] width 63 height 22
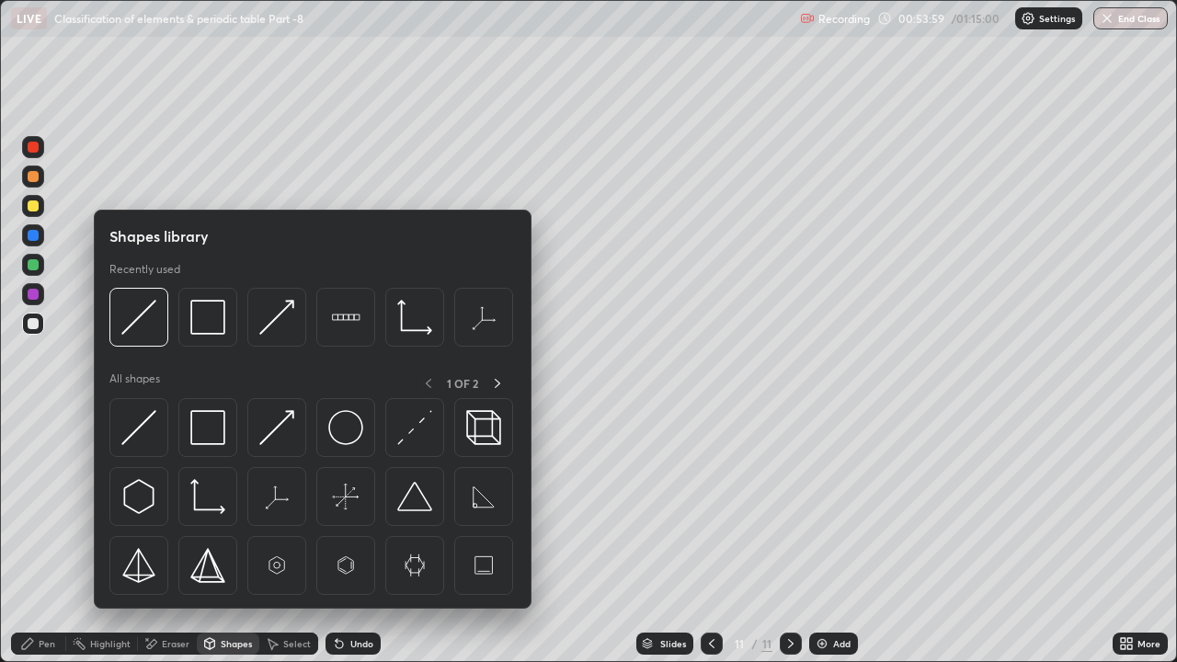
click at [228, 434] on div at bounding box center [207, 427] width 59 height 59
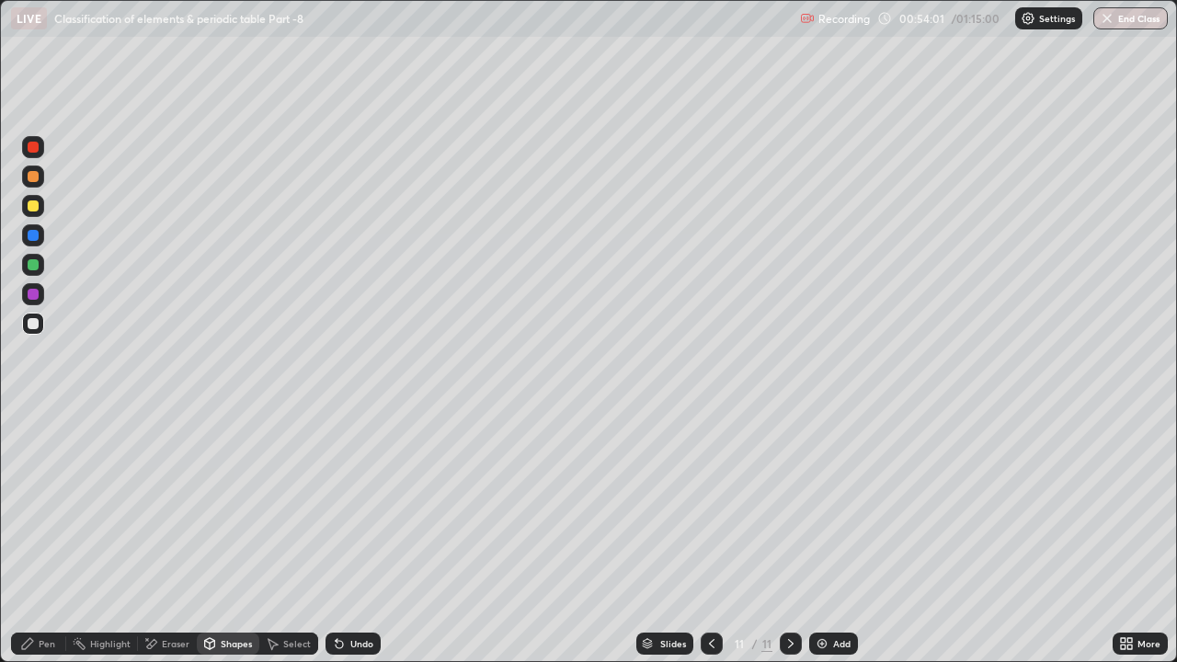
click at [38, 506] on div "Pen" at bounding box center [38, 644] width 55 height 22
click at [358, 506] on div "Undo" at bounding box center [361, 643] width 23 height 9
click at [370, 506] on div "Undo" at bounding box center [361, 643] width 23 height 9
click at [32, 151] on div at bounding box center [33, 147] width 11 height 11
click at [366, 506] on div "Undo" at bounding box center [361, 643] width 23 height 9
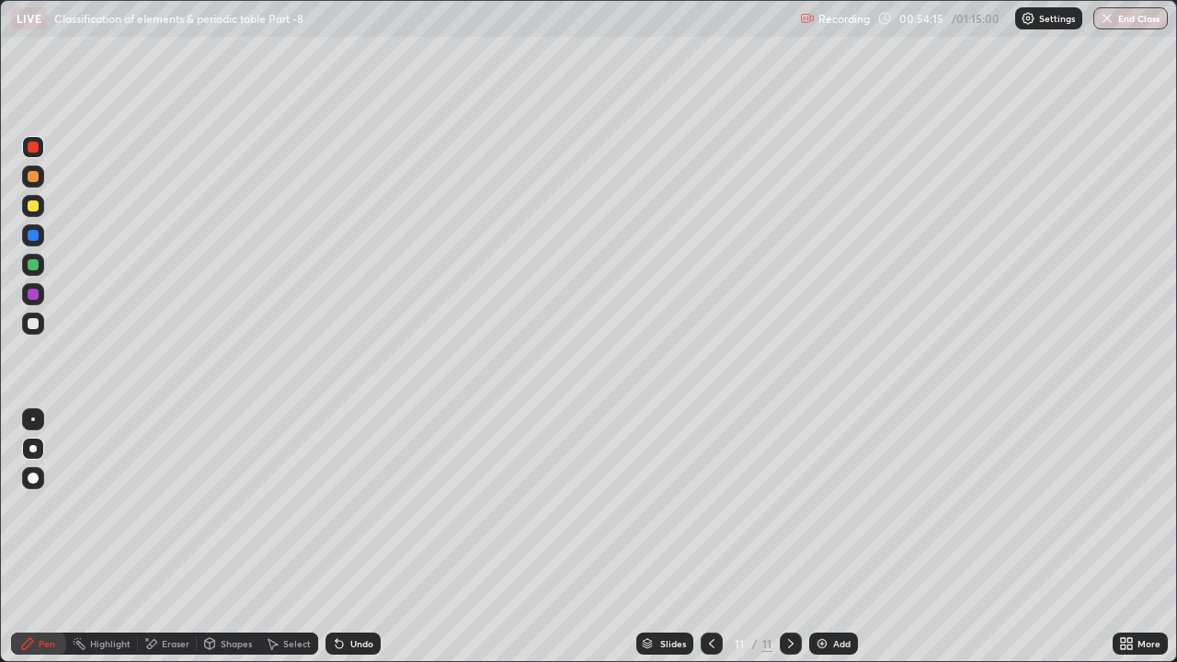
click at [366, 506] on div "Undo" at bounding box center [361, 643] width 23 height 9
click at [370, 506] on div "Undo" at bounding box center [361, 643] width 23 height 9
click at [369, 506] on div "Undo" at bounding box center [361, 643] width 23 height 9
click at [367, 506] on div "Undo" at bounding box center [361, 643] width 23 height 9
click at [374, 506] on div "Undo" at bounding box center [353, 644] width 55 height 22
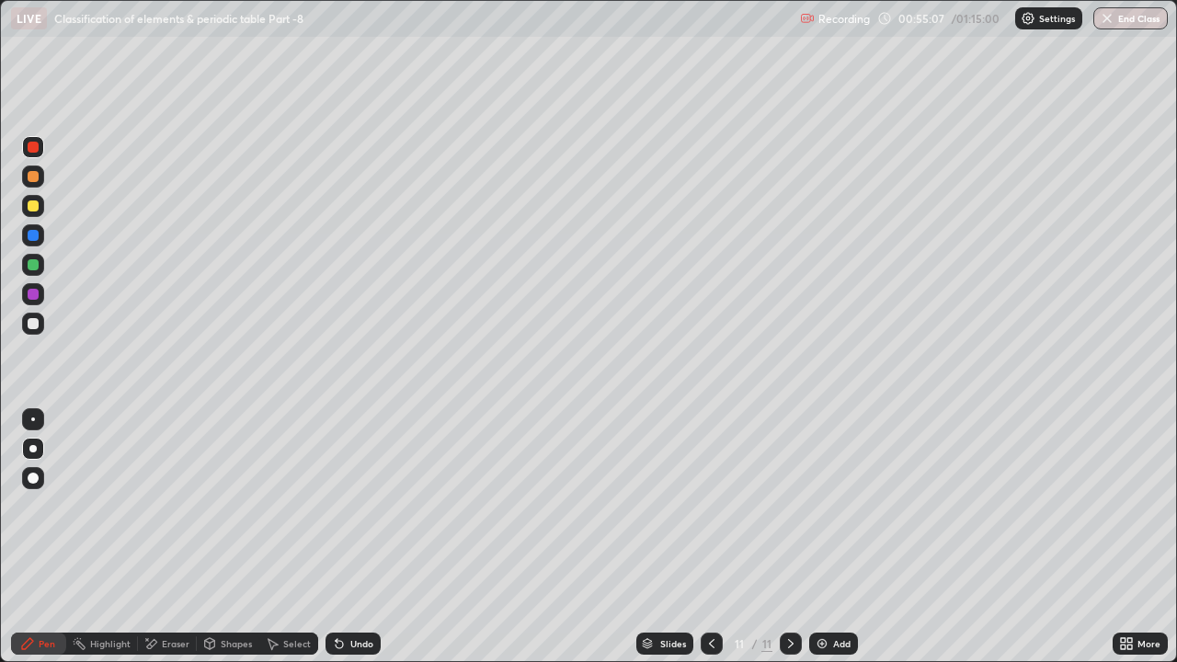
click at [366, 506] on div "Undo" at bounding box center [361, 643] width 23 height 9
click at [365, 506] on div "Undo" at bounding box center [361, 643] width 23 height 9
click at [363, 506] on div "Undo" at bounding box center [361, 643] width 23 height 9
click at [35, 291] on div at bounding box center [33, 294] width 11 height 11
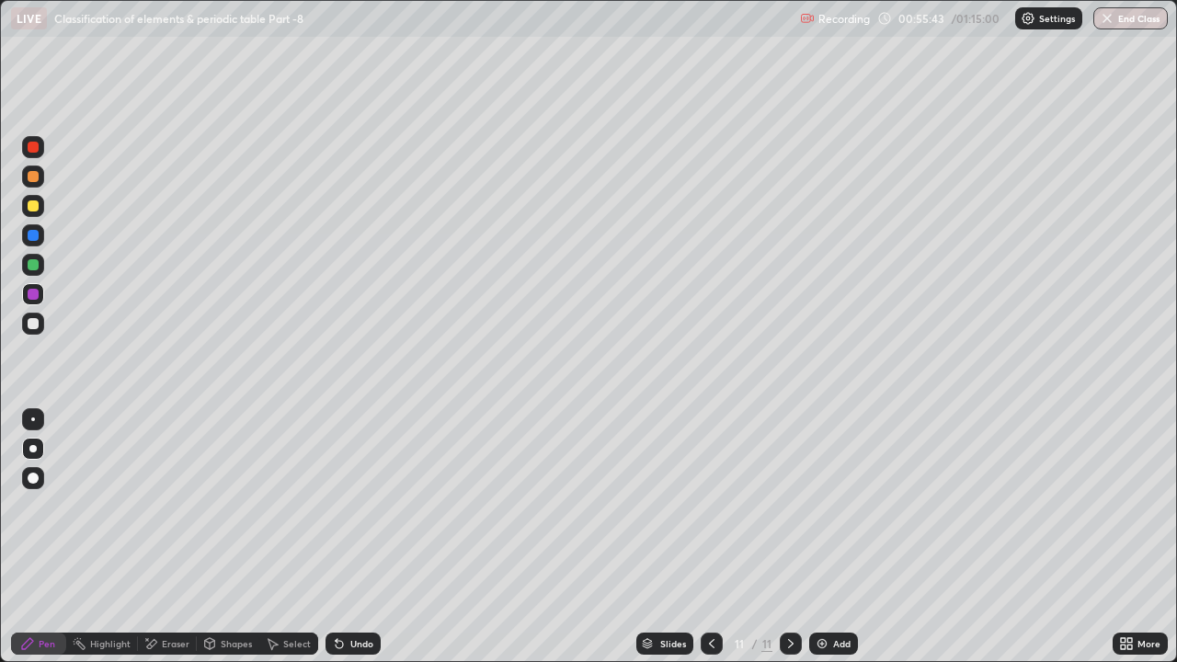
click at [833, 506] on div "Add" at bounding box center [841, 643] width 17 height 9
click at [33, 178] on div at bounding box center [33, 176] width 11 height 11
click at [35, 204] on div at bounding box center [33, 206] width 11 height 11
click at [34, 145] on div at bounding box center [33, 147] width 11 height 11
click at [35, 207] on div at bounding box center [33, 206] width 11 height 11
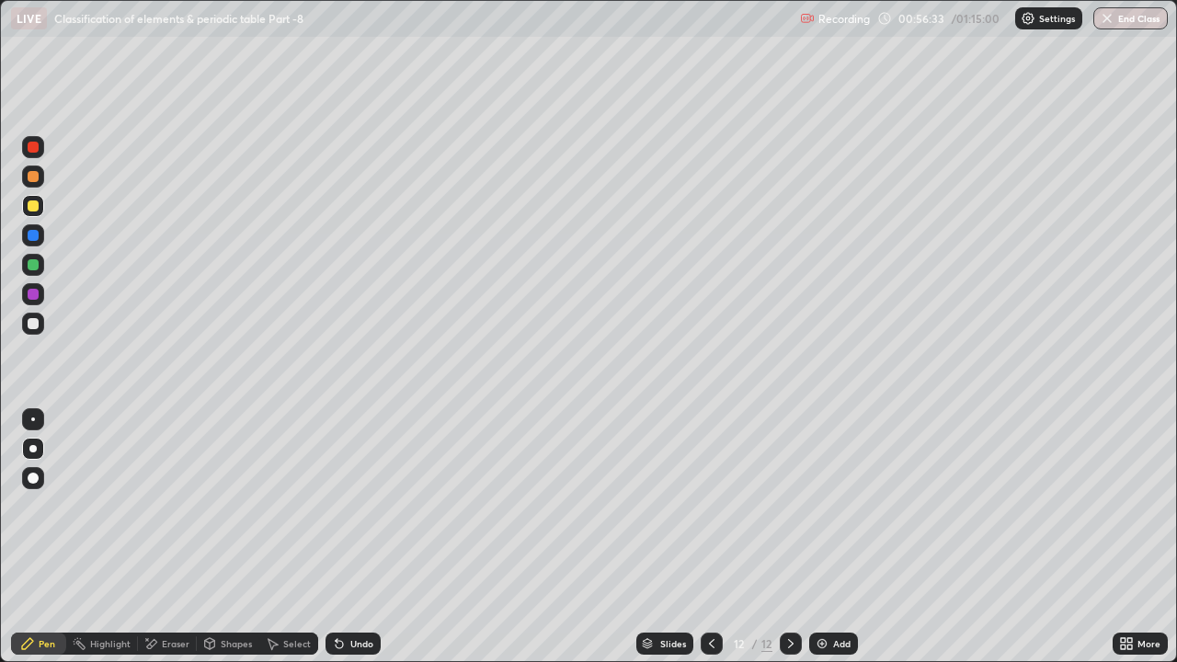
click at [32, 152] on div at bounding box center [33, 147] width 11 height 11
click at [34, 208] on div at bounding box center [33, 206] width 11 height 11
click at [29, 266] on div at bounding box center [33, 264] width 11 height 11
click at [169, 506] on div "Eraser" at bounding box center [176, 643] width 28 height 9
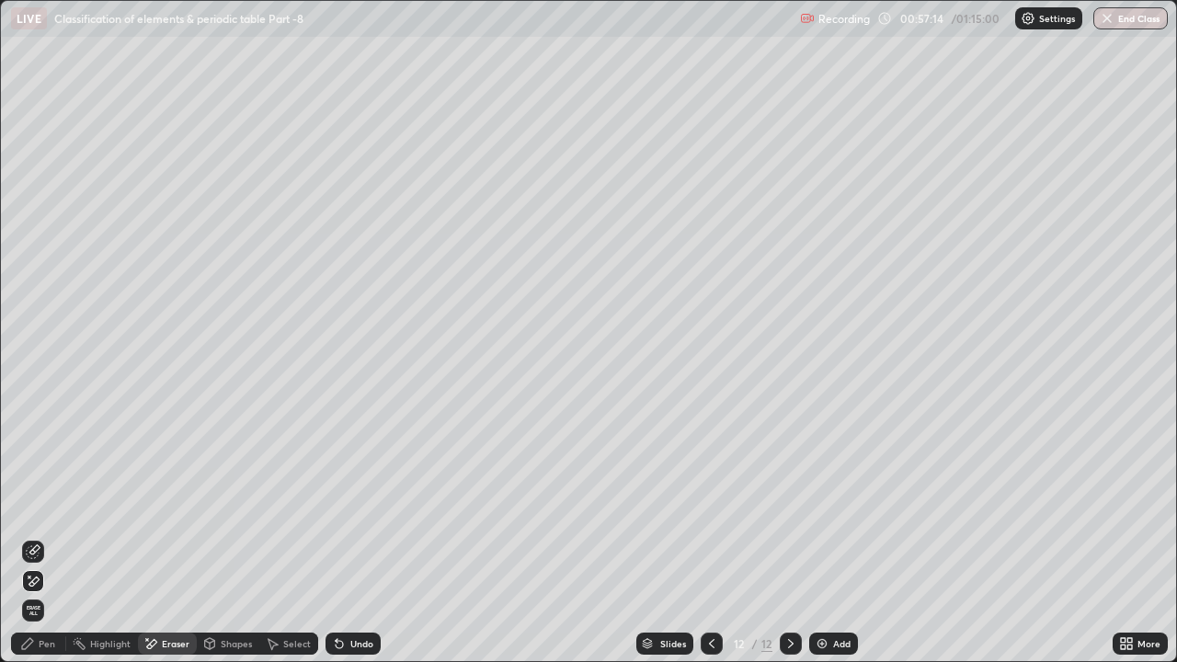
click at [45, 506] on div "Pen" at bounding box center [47, 643] width 17 height 9
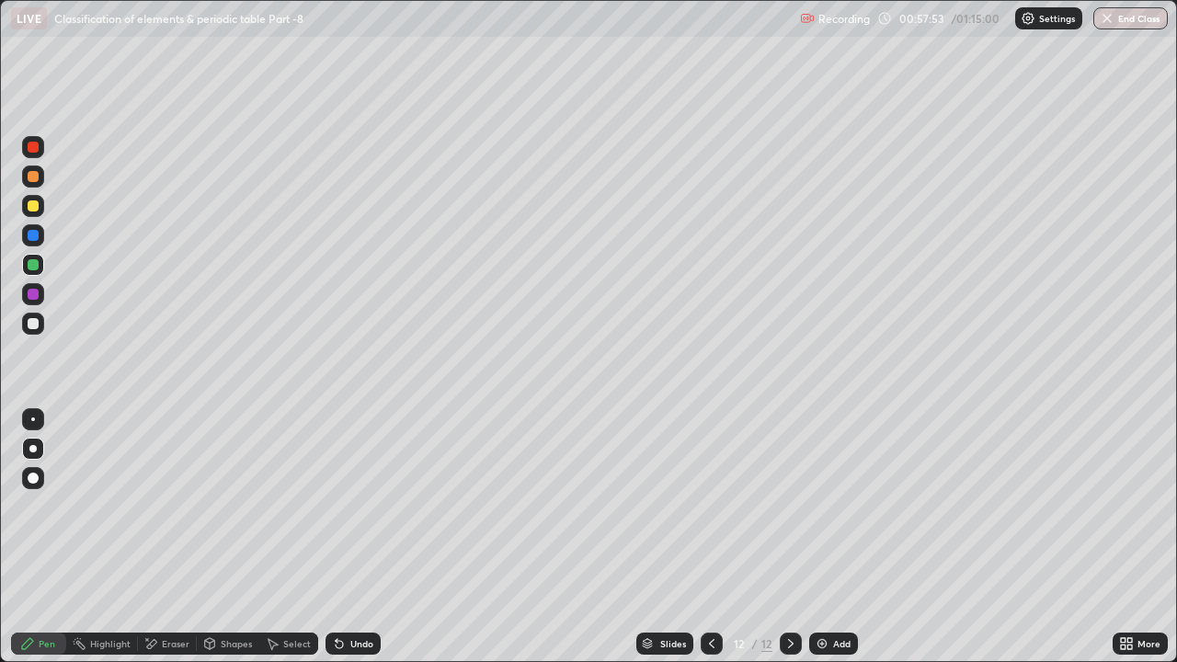
click at [235, 506] on div "Shapes" at bounding box center [228, 644] width 63 height 22
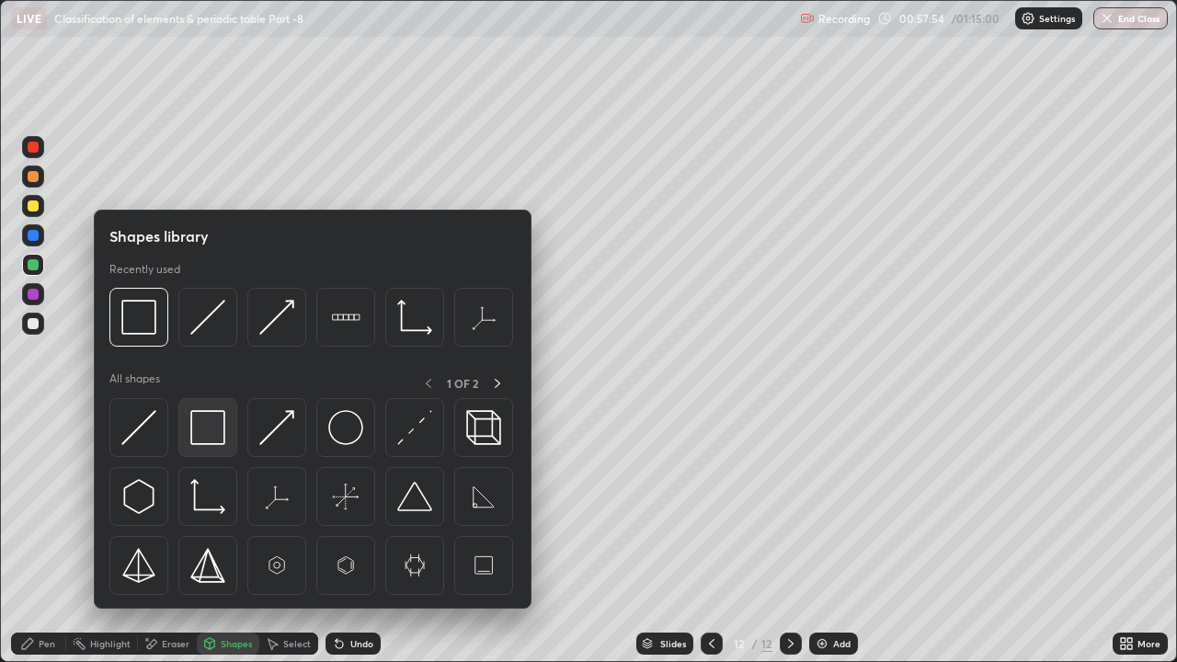
click at [204, 422] on img at bounding box center [207, 427] width 35 height 35
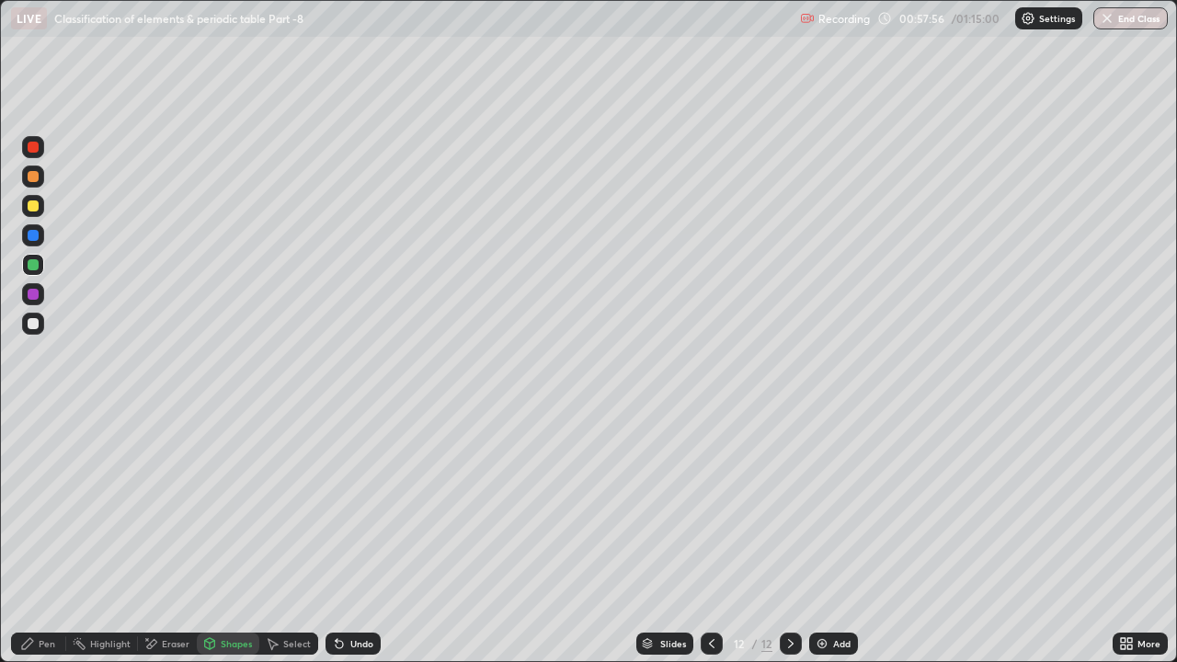
click at [38, 506] on div "Pen" at bounding box center [38, 644] width 55 height 22
click at [34, 206] on div at bounding box center [33, 206] width 11 height 11
click at [40, 270] on div at bounding box center [33, 265] width 22 height 22
click at [35, 325] on div at bounding box center [33, 323] width 11 height 11
click at [834, 506] on div "Add" at bounding box center [841, 643] width 17 height 9
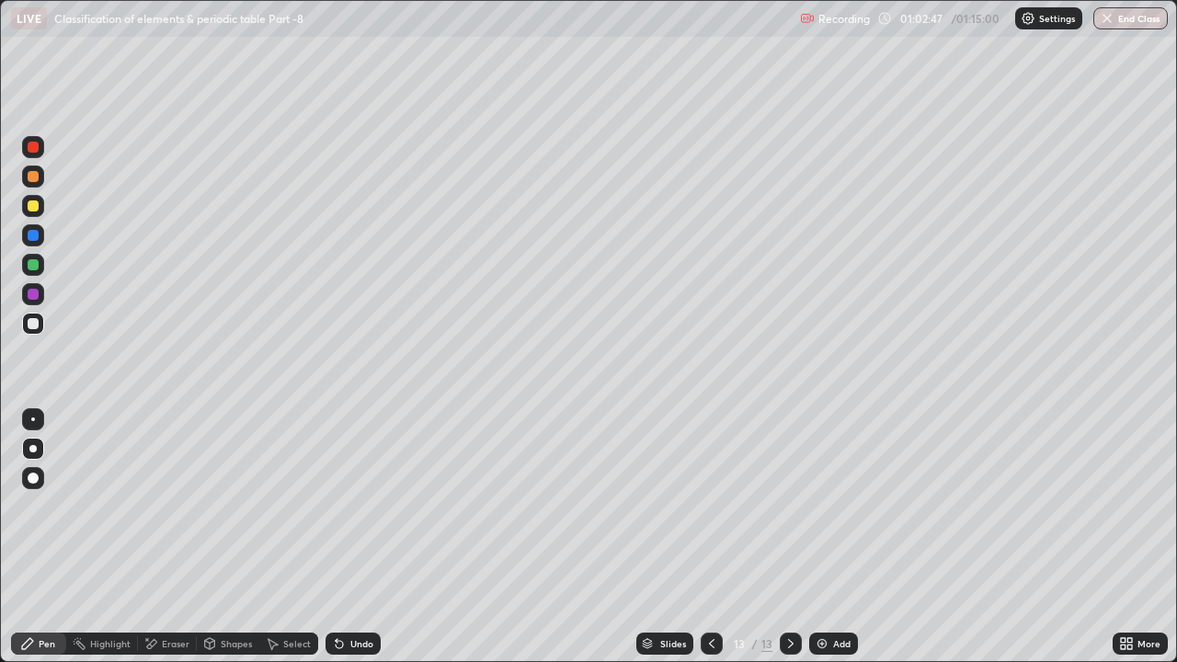
click at [29, 232] on div at bounding box center [33, 235] width 11 height 11
click at [359, 506] on div "Undo" at bounding box center [361, 643] width 23 height 9
click at [29, 178] on div at bounding box center [33, 176] width 11 height 11
click at [354, 506] on div "Undo" at bounding box center [353, 644] width 55 height 22
click at [365, 506] on div "Undo" at bounding box center [353, 644] width 55 height 22
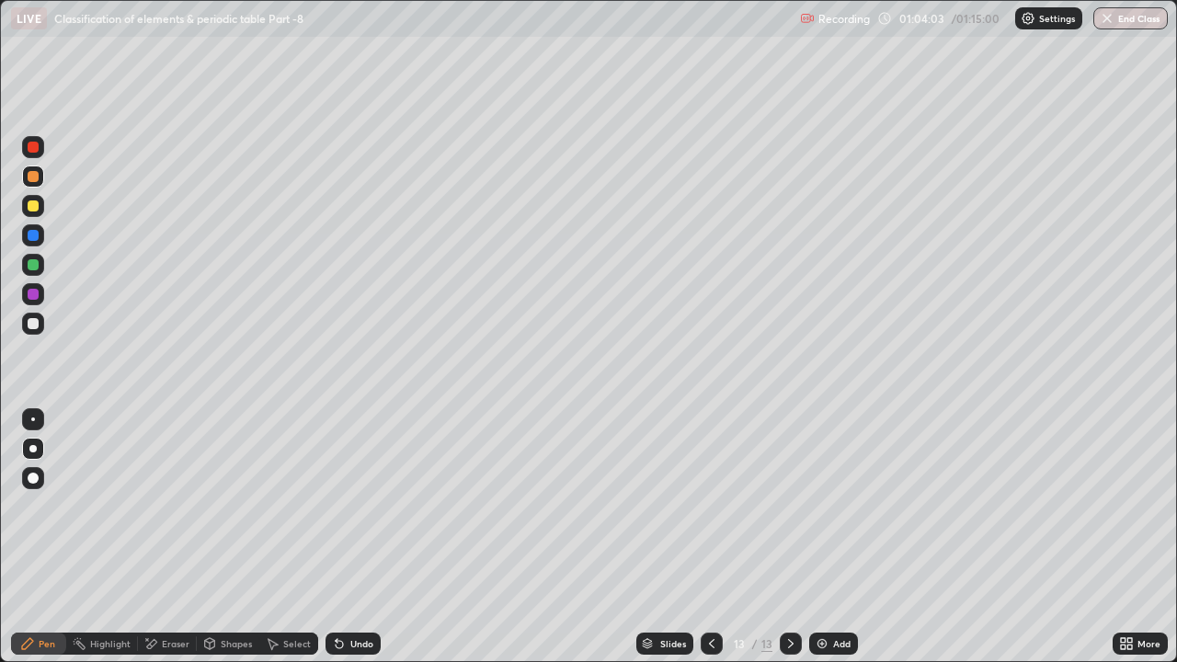
click at [368, 506] on div "Undo" at bounding box center [353, 644] width 55 height 22
click at [366, 506] on div "Undo" at bounding box center [353, 644] width 55 height 22
click at [370, 506] on div "Undo" at bounding box center [353, 644] width 55 height 22
click at [372, 506] on div "Undo" at bounding box center [353, 644] width 55 height 22
click at [371, 506] on div "Undo" at bounding box center [361, 643] width 23 height 9
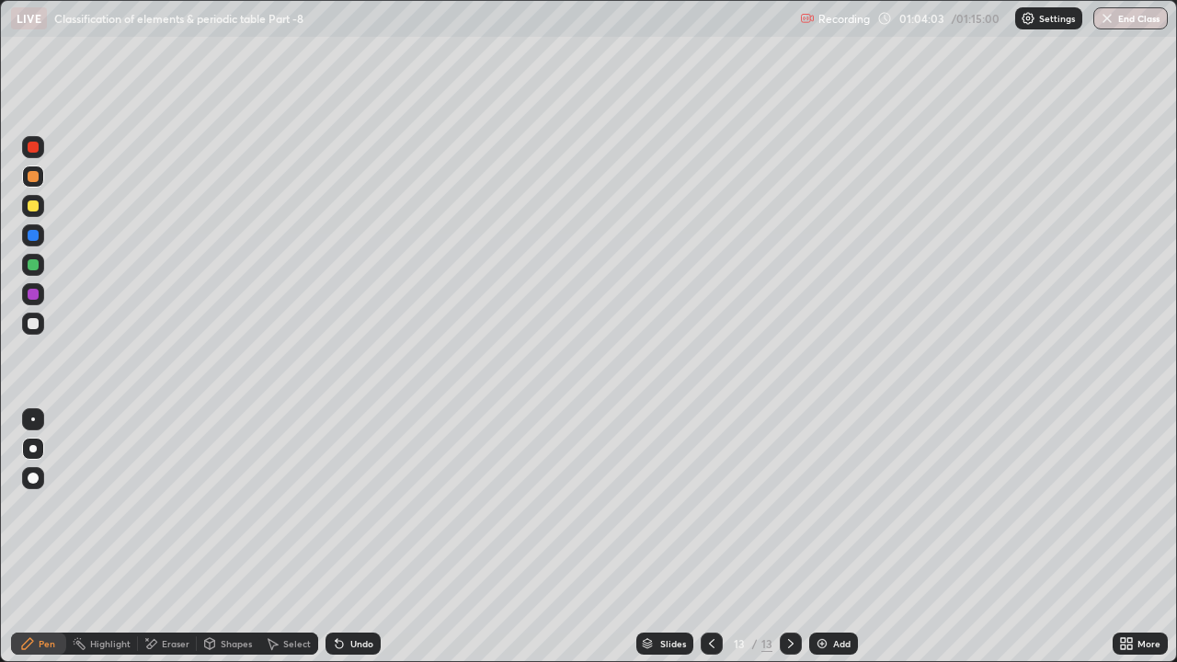
click at [370, 506] on div "Undo" at bounding box center [361, 643] width 23 height 9
click at [372, 506] on div "Undo" at bounding box center [353, 644] width 55 height 22
click at [376, 506] on div "Undo" at bounding box center [353, 644] width 55 height 22
click at [374, 506] on div "Undo" at bounding box center [353, 644] width 55 height 22
click at [376, 506] on div "Undo" at bounding box center [353, 644] width 55 height 22
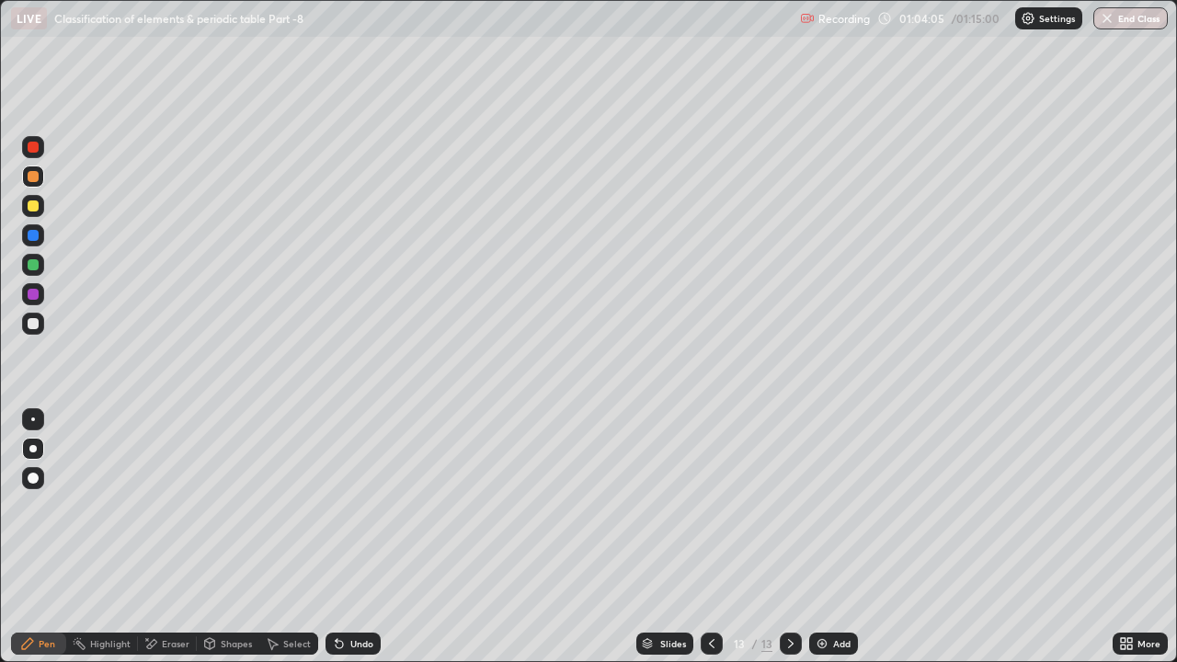
click at [374, 506] on div "Undo" at bounding box center [353, 644] width 55 height 22
click at [376, 506] on div "Undo" at bounding box center [353, 644] width 55 height 22
click at [375, 506] on div "Undo" at bounding box center [353, 644] width 55 height 22
click at [374, 506] on div "Undo" at bounding box center [353, 644] width 55 height 22
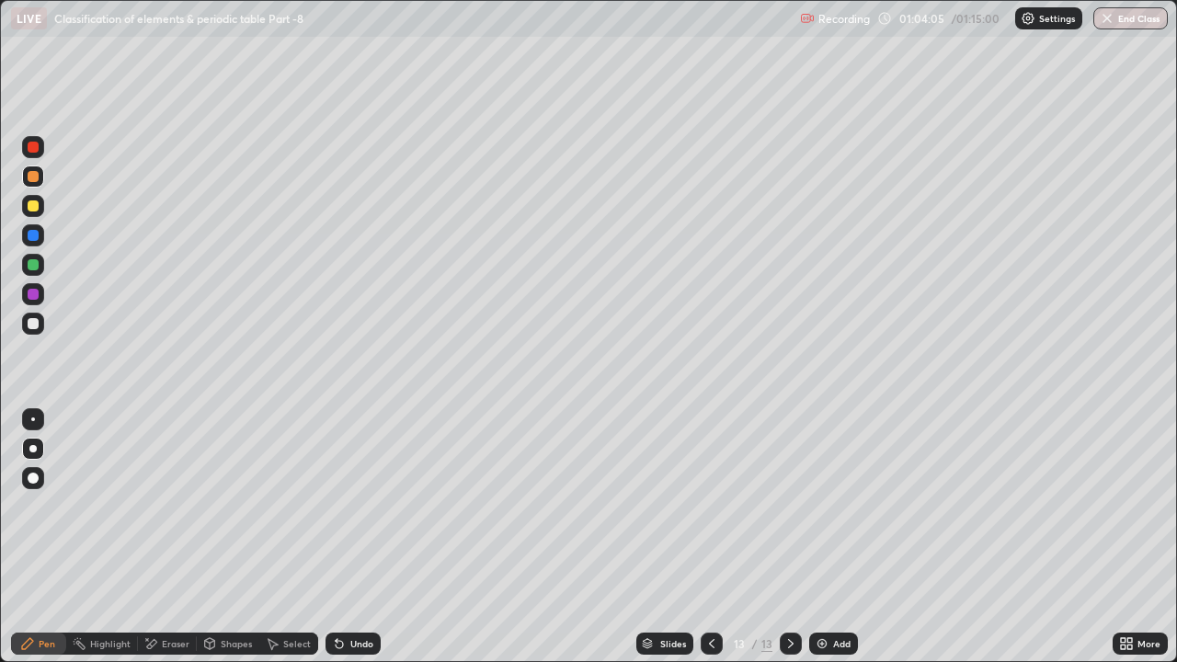
click at [375, 506] on div "Undo" at bounding box center [353, 644] width 55 height 22
click at [360, 506] on div "Undo" at bounding box center [353, 644] width 55 height 22
click at [236, 506] on div "Shapes" at bounding box center [236, 643] width 31 height 9
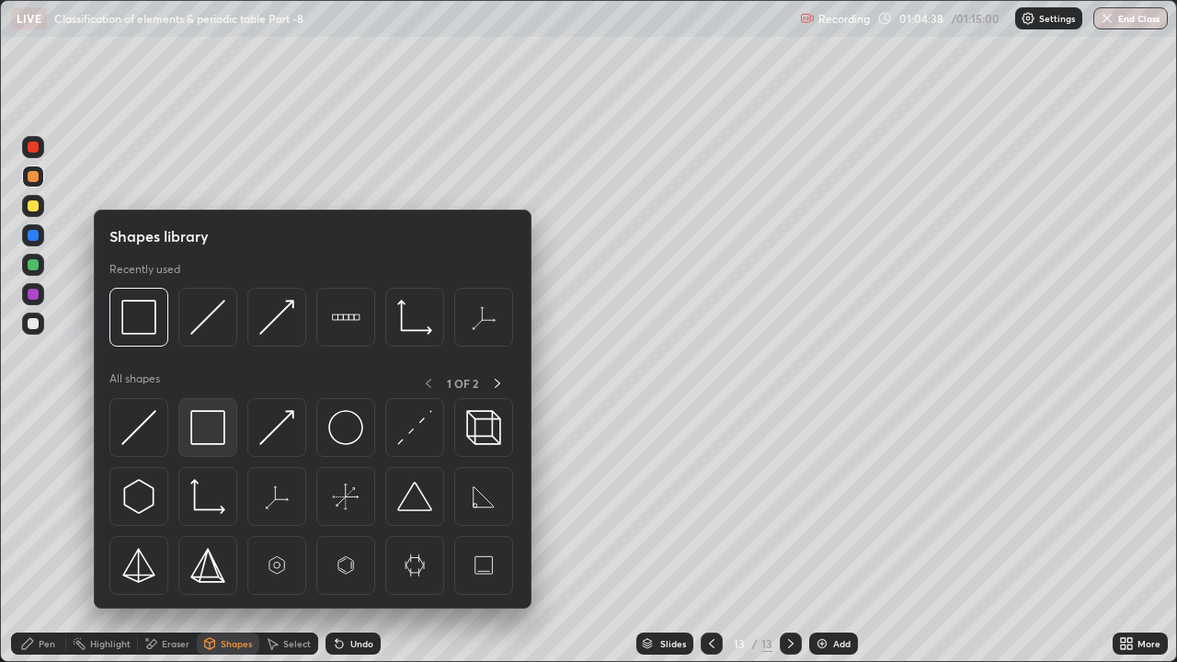
click at [210, 426] on img at bounding box center [207, 427] width 35 height 35
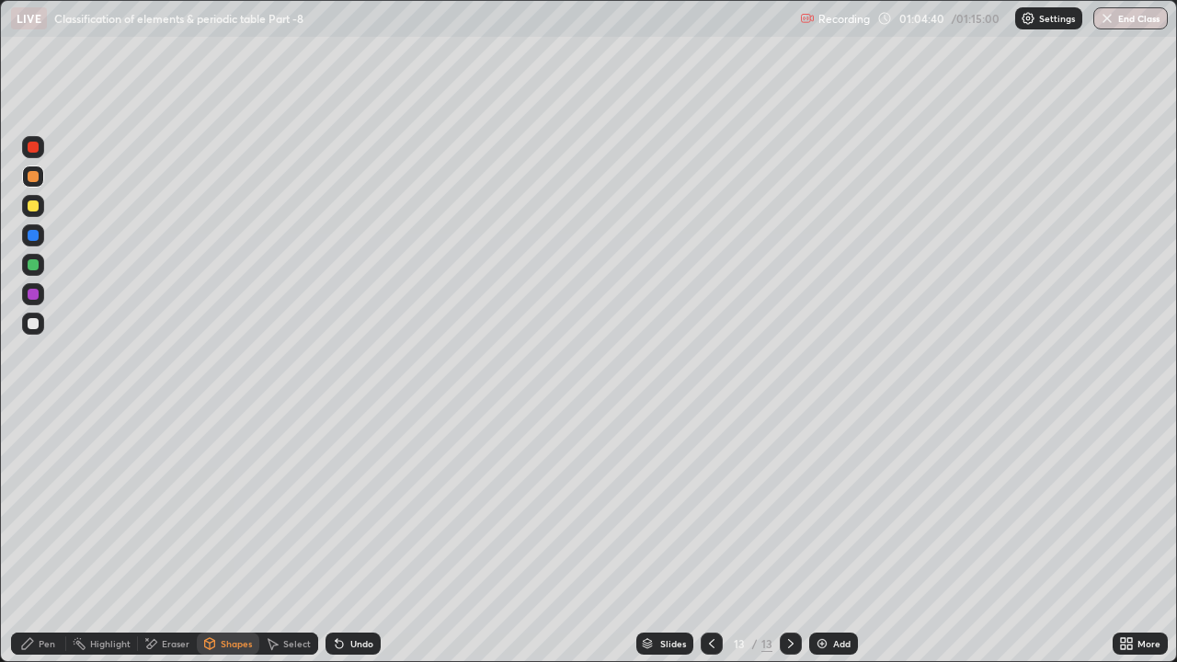
click at [47, 506] on div "Pen" at bounding box center [47, 643] width 17 height 9
click at [362, 506] on div "Undo" at bounding box center [361, 643] width 23 height 9
click at [229, 506] on div "Shapes" at bounding box center [236, 643] width 31 height 9
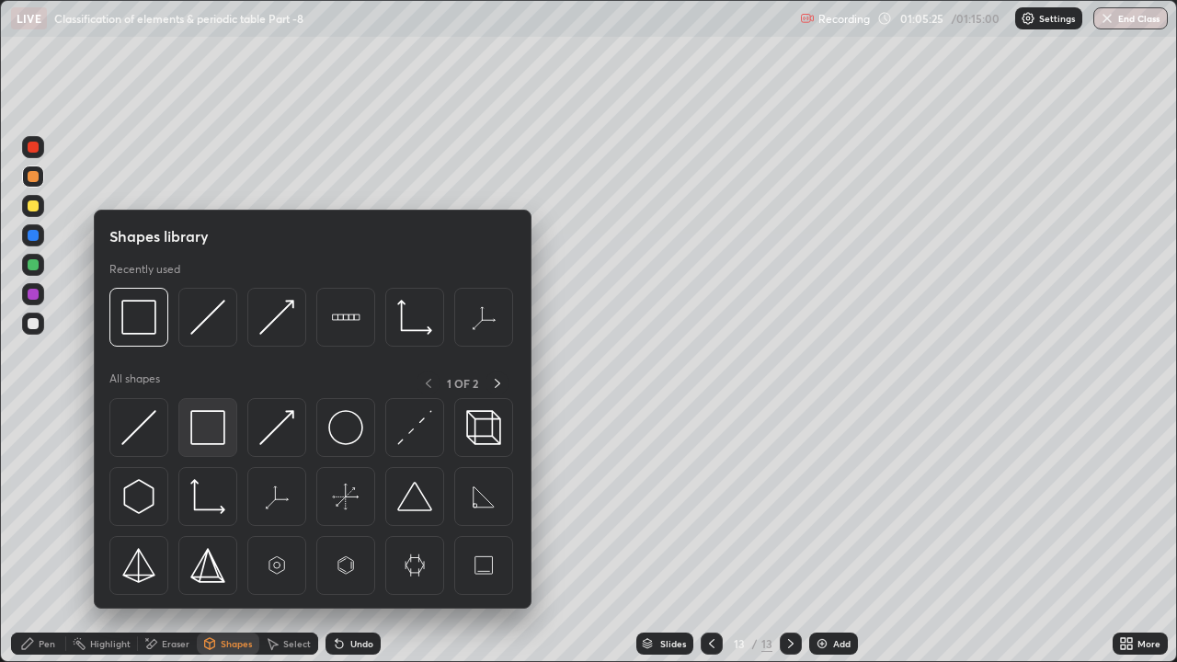
click at [208, 434] on img at bounding box center [207, 427] width 35 height 35
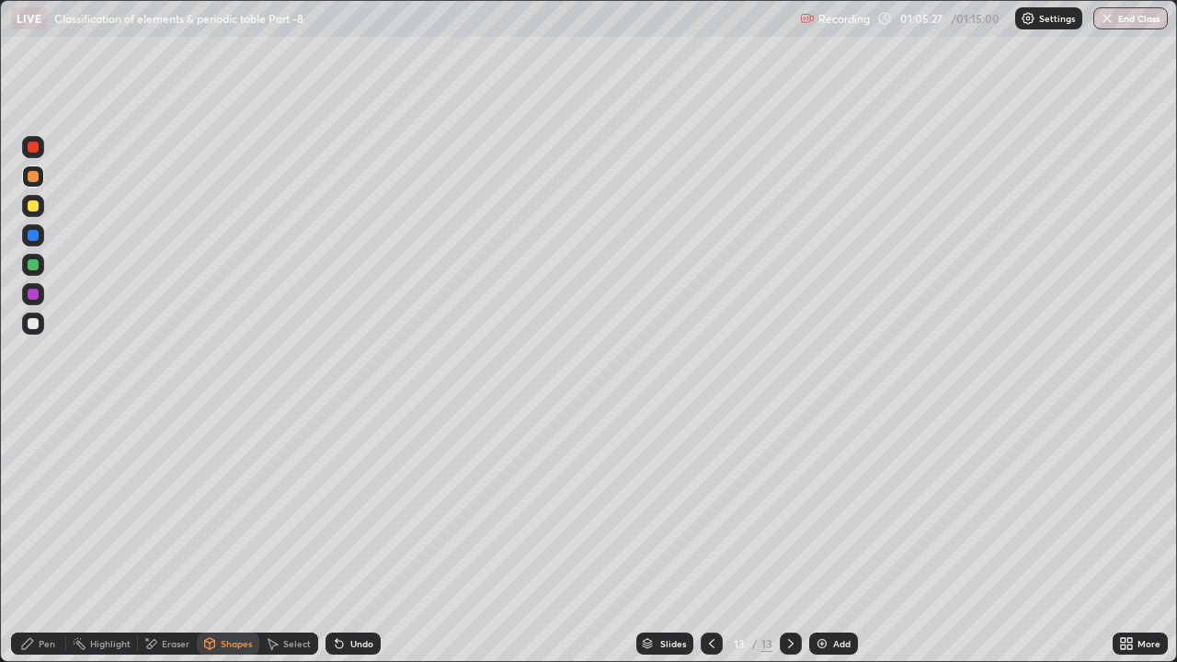
click at [39, 506] on div "Pen" at bounding box center [47, 643] width 17 height 9
click at [841, 506] on div "Add" at bounding box center [841, 643] width 17 height 9
click at [35, 208] on div at bounding box center [33, 206] width 11 height 11
click at [31, 180] on div at bounding box center [33, 176] width 11 height 11
click at [36, 327] on div at bounding box center [33, 323] width 11 height 11
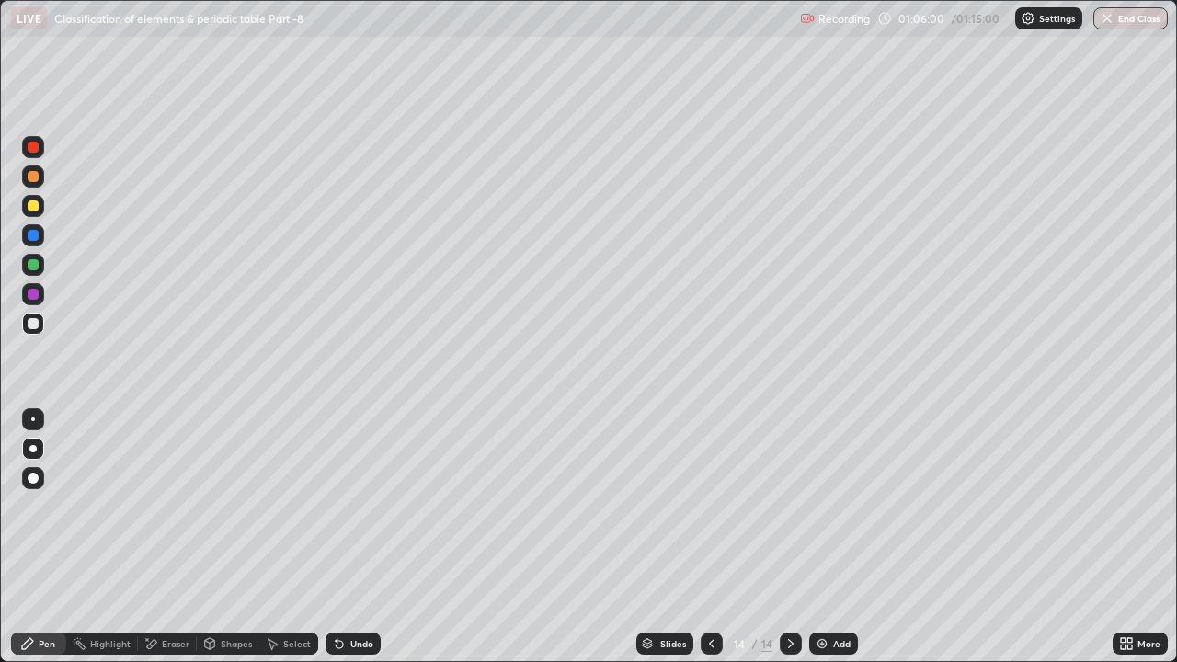
click at [30, 178] on div at bounding box center [33, 176] width 11 height 11
click at [360, 506] on div "Undo" at bounding box center [361, 643] width 23 height 9
click at [710, 506] on icon at bounding box center [712, 644] width 15 height 15
click at [789, 506] on icon at bounding box center [791, 643] width 6 height 9
click at [356, 506] on div "Undo" at bounding box center [361, 643] width 23 height 9
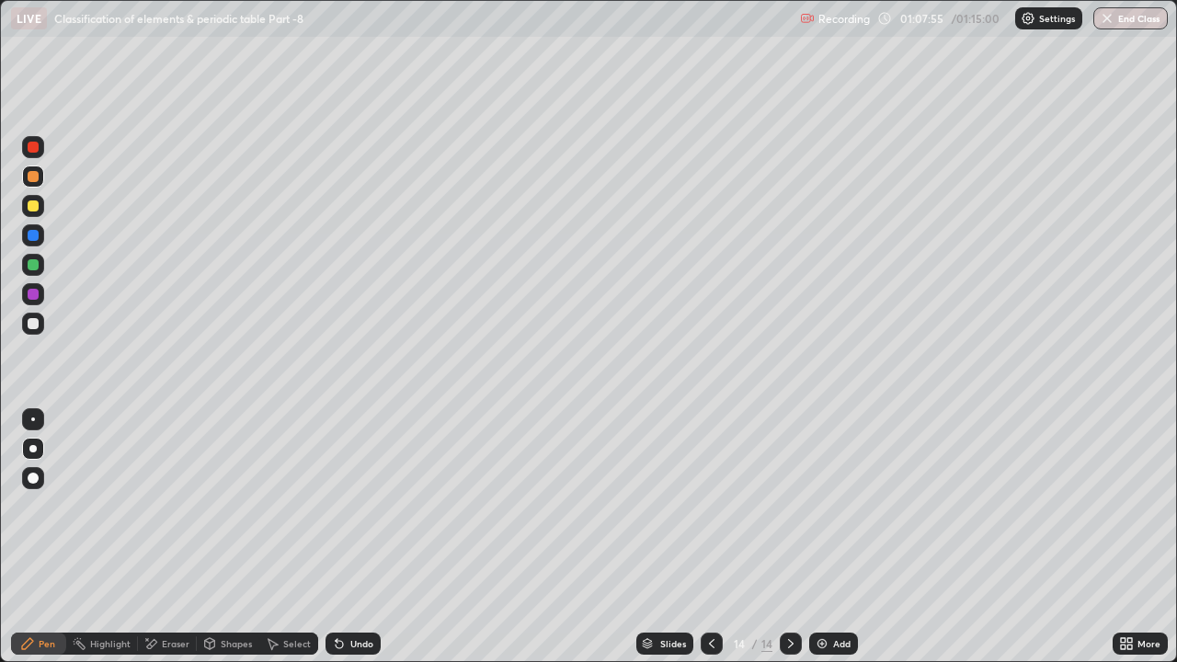
click at [361, 506] on div "Undo" at bounding box center [361, 643] width 23 height 9
click at [40, 327] on div at bounding box center [33, 324] width 22 height 22
click at [168, 506] on div "Eraser" at bounding box center [167, 644] width 59 height 22
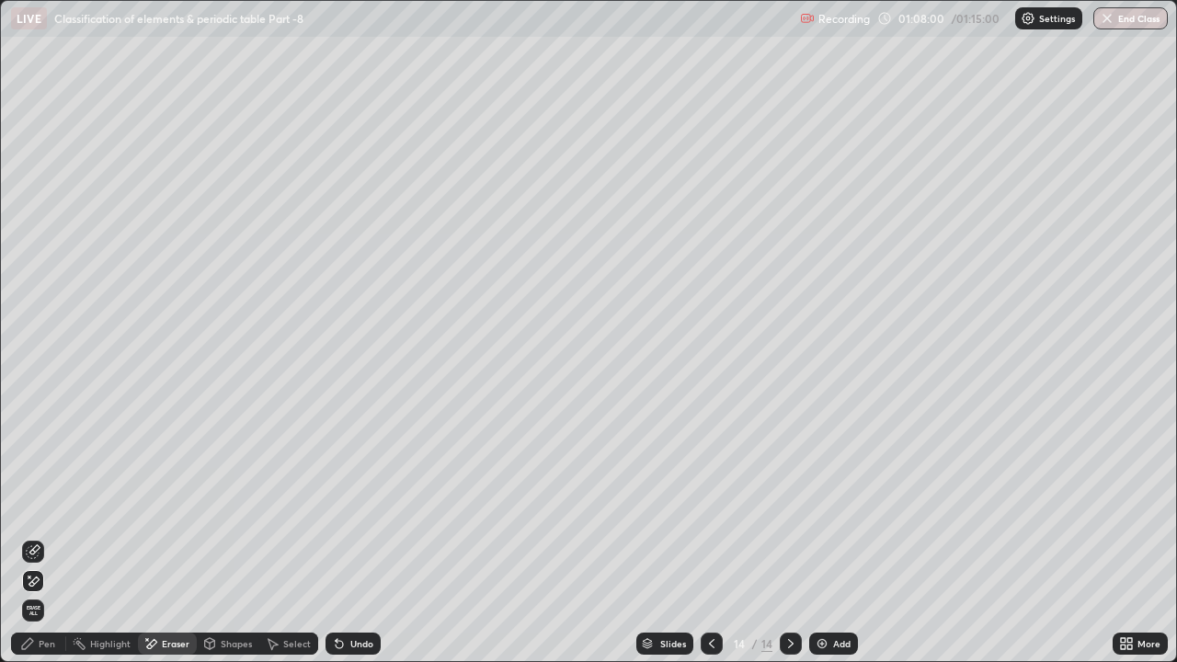
click at [32, 506] on icon at bounding box center [27, 644] width 15 height 15
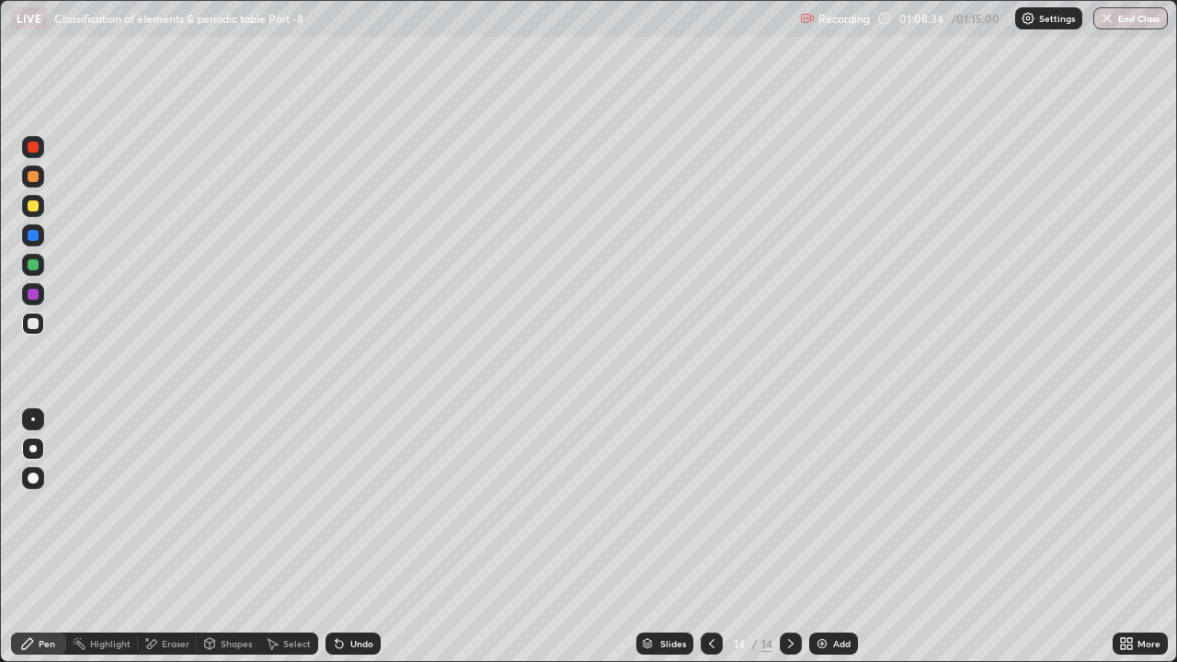
click at [35, 178] on div at bounding box center [33, 176] width 11 height 11
click at [34, 265] on div at bounding box center [33, 264] width 11 height 11
click at [363, 506] on div "Undo" at bounding box center [361, 643] width 23 height 9
click at [362, 506] on div "Undo" at bounding box center [361, 643] width 23 height 9
click at [228, 506] on div "Shapes" at bounding box center [236, 643] width 31 height 9
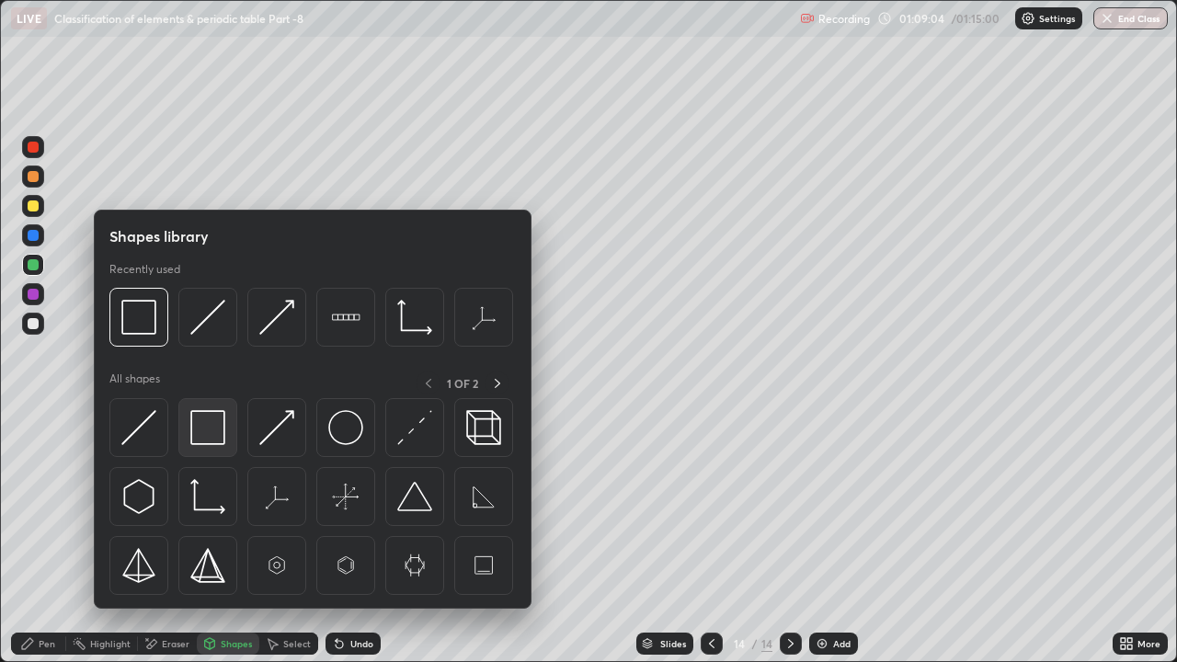
click at [208, 440] on img at bounding box center [207, 427] width 35 height 35
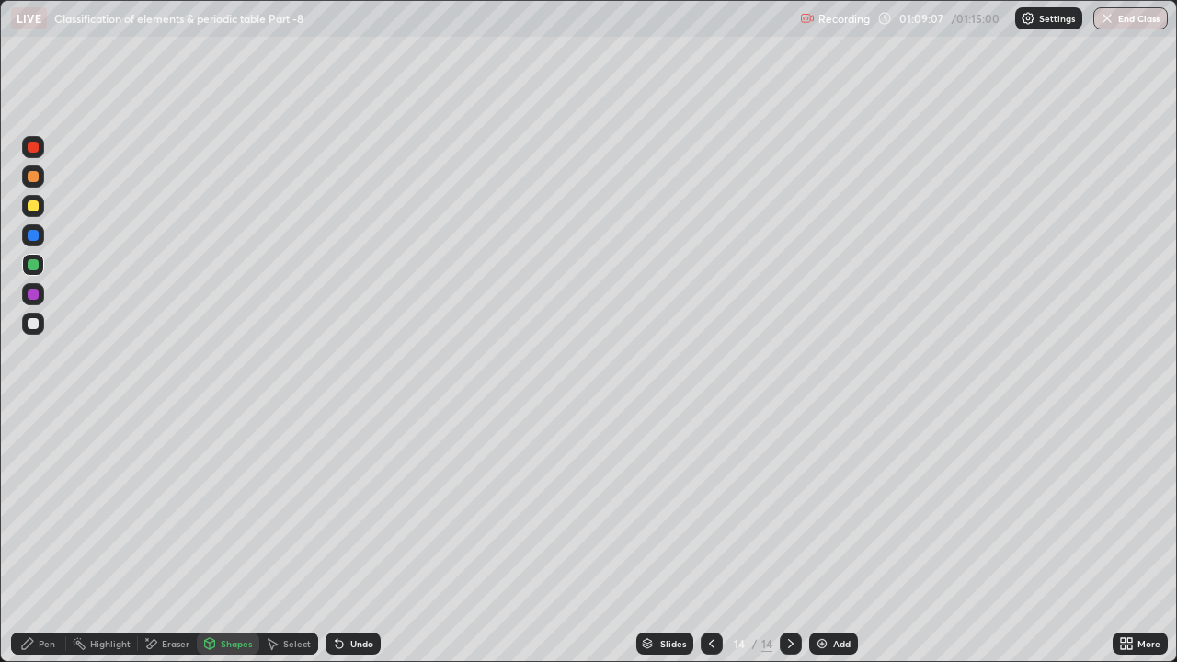
click at [52, 506] on div "Pen" at bounding box center [47, 643] width 17 height 9
click at [710, 506] on icon at bounding box center [712, 644] width 15 height 15
click at [788, 506] on icon at bounding box center [791, 643] width 6 height 9
click at [1142, 25] on button "End Class" at bounding box center [1131, 18] width 75 height 22
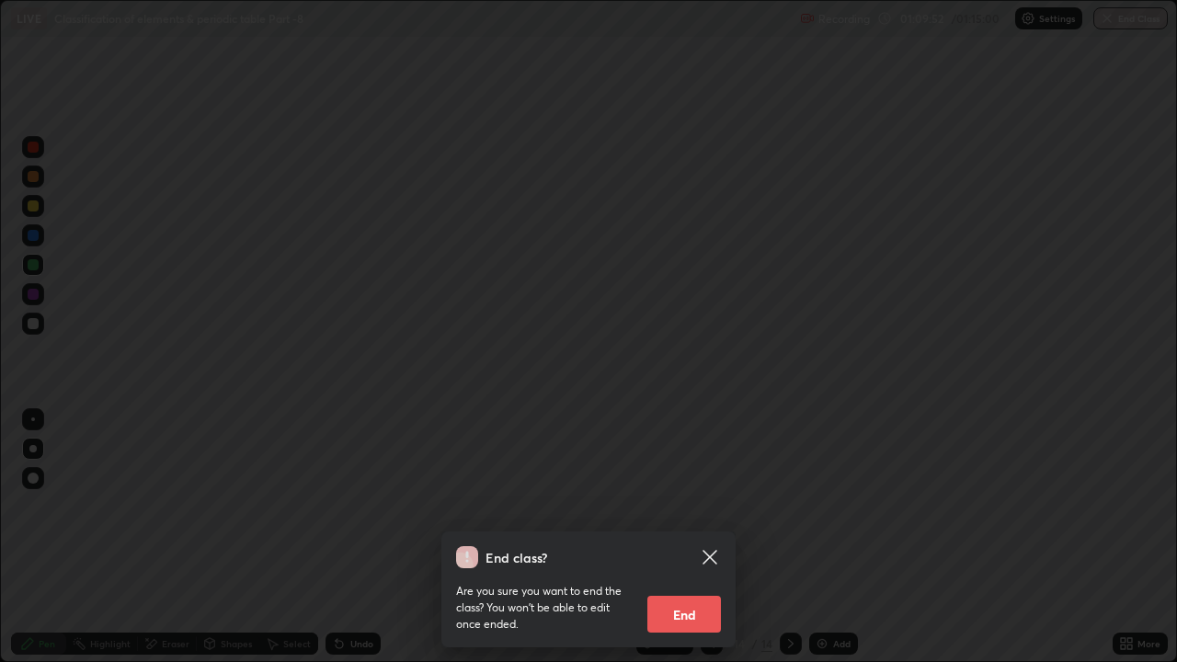
click at [692, 506] on button "End" at bounding box center [685, 614] width 74 height 37
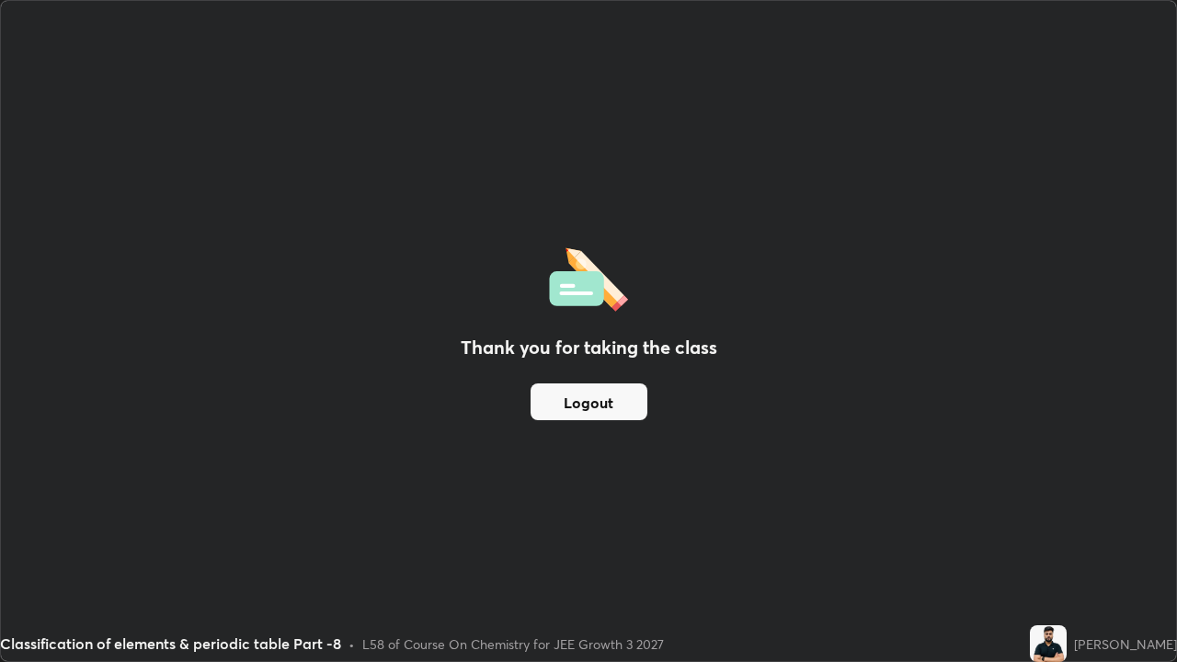
click at [621, 406] on button "Logout" at bounding box center [589, 402] width 117 height 37
